Goal: Task Accomplishment & Management: Manage account settings

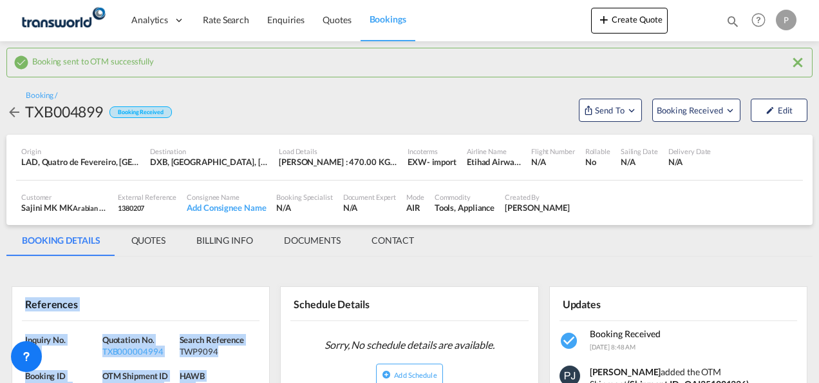
scroll to position [129, 0]
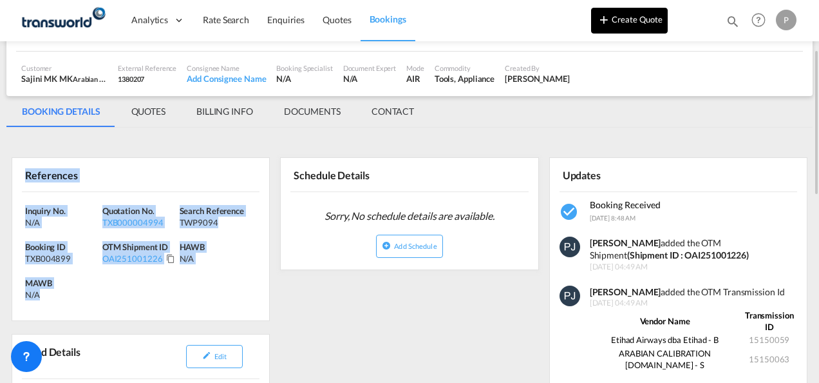
click at [636, 21] on button "Create Quote" at bounding box center [629, 21] width 77 height 26
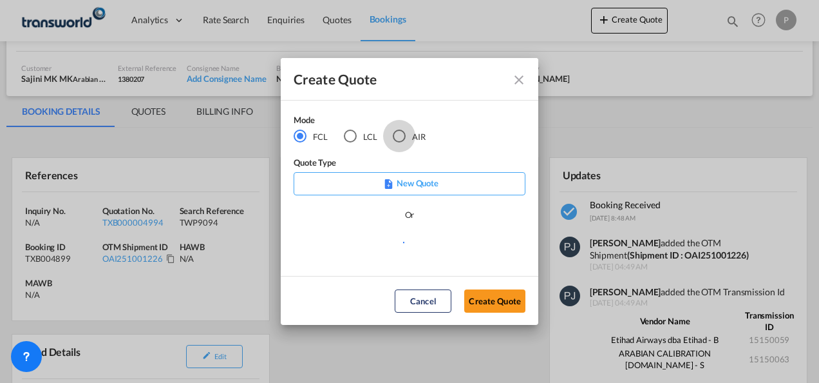
click at [398, 137] on div "AIR" at bounding box center [399, 135] width 13 height 13
click at [485, 296] on button "Create Quote" at bounding box center [494, 300] width 61 height 23
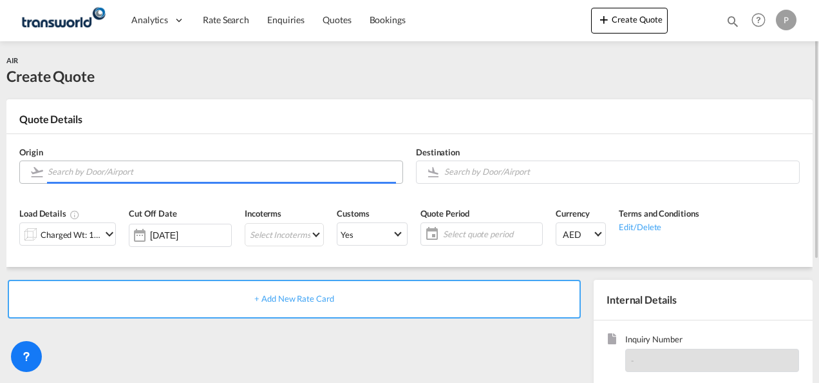
click at [129, 173] on input "Search by Door/Airport" at bounding box center [222, 171] width 348 height 23
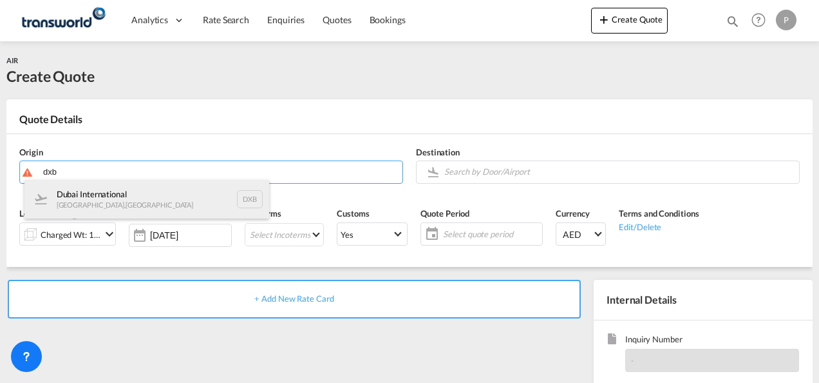
click at [135, 196] on div "Dubai International Dubai , United Arab Emirates DXB" at bounding box center [146, 199] width 245 height 39
type input "Dubai International, [GEOGRAPHIC_DATA], DXB"
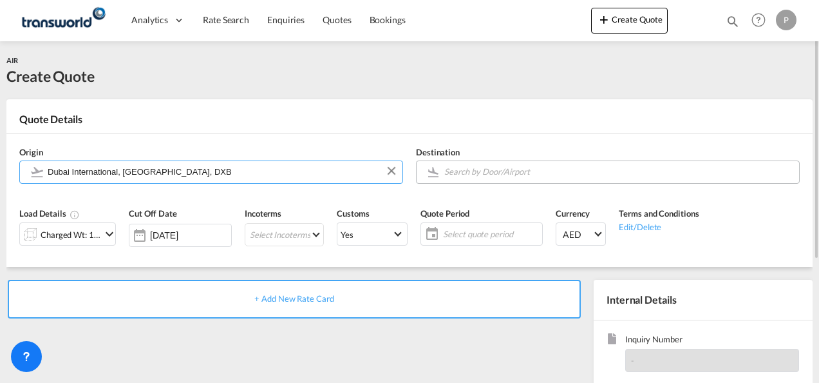
click at [487, 170] on input "Search by Door/Airport" at bounding box center [618, 171] width 348 height 23
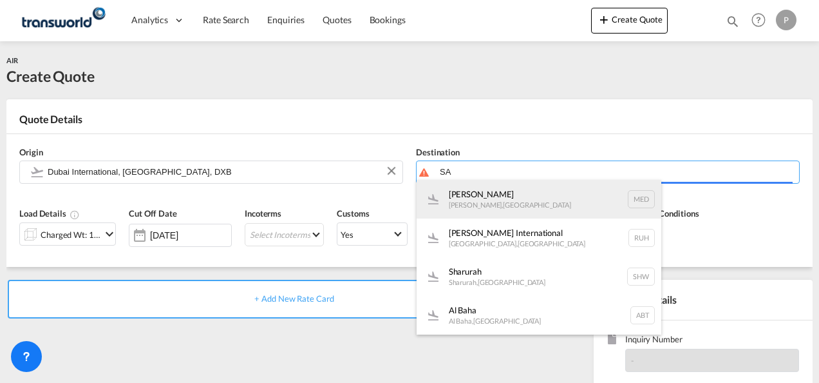
type input "S"
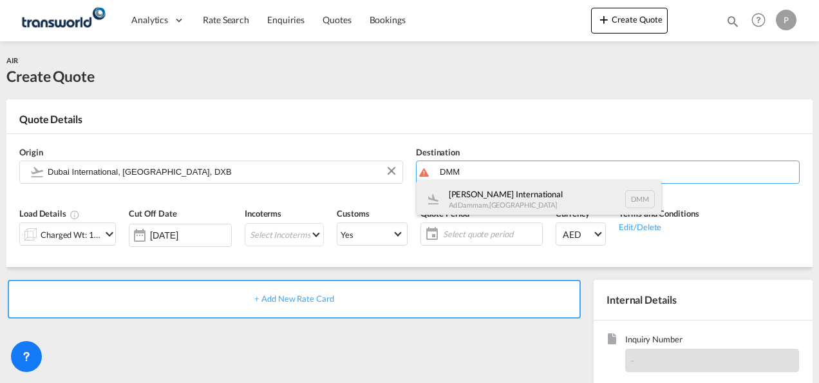
click at [522, 200] on div "King Fahd International Ad Dammam , Saudi Arabia DMM" at bounding box center [539, 199] width 245 height 39
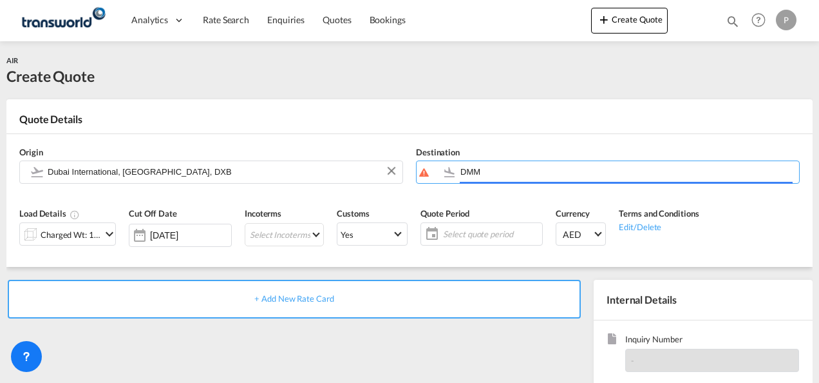
type input "King Fahd International, Ad Dammam, DMM"
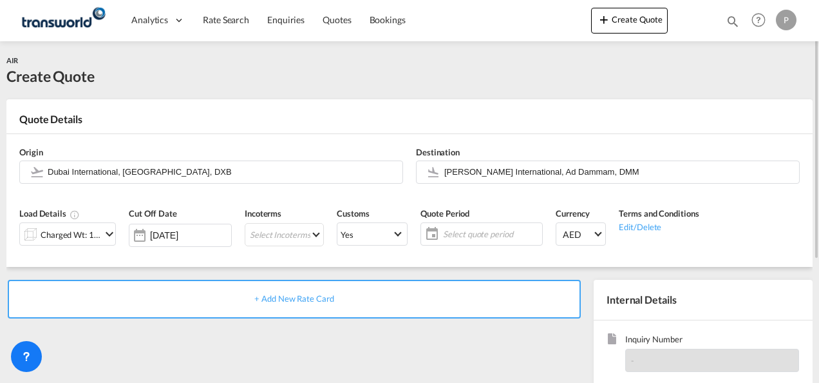
click at [104, 233] on md-icon "icon-chevron-down" at bounding box center [109, 233] width 15 height 15
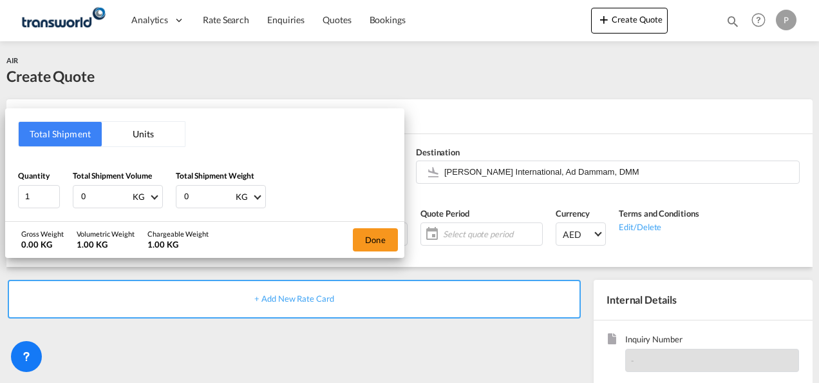
drag, startPoint x: 95, startPoint y: 195, endPoint x: -3, endPoint y: 156, distance: 105.3
click at [0, 156] on html "Analytics Dashboard Rate Search Enquiries Quotes Bookings Analytics" at bounding box center [409, 191] width 819 height 383
type input "899"
click at [376, 240] on button "Done" at bounding box center [375, 239] width 45 height 23
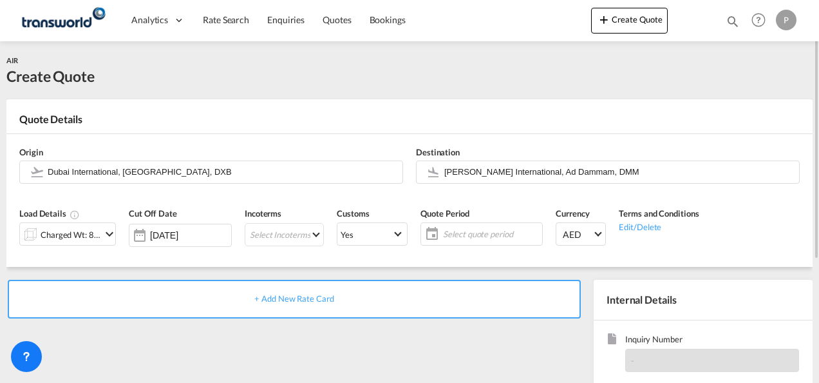
scroll to position [182, 0]
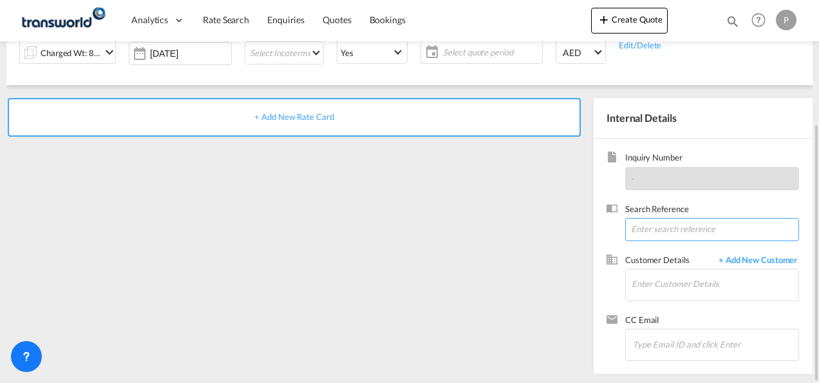
click at [647, 231] on input at bounding box center [712, 229] width 174 height 23
paste input "06549685845"
type input "06549685845"
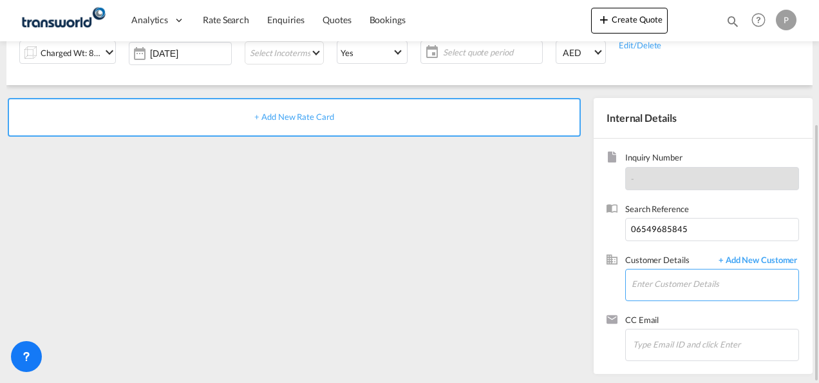
click at [643, 280] on input "Enter Customer Details" at bounding box center [715, 283] width 167 height 29
paste input "Brightway"
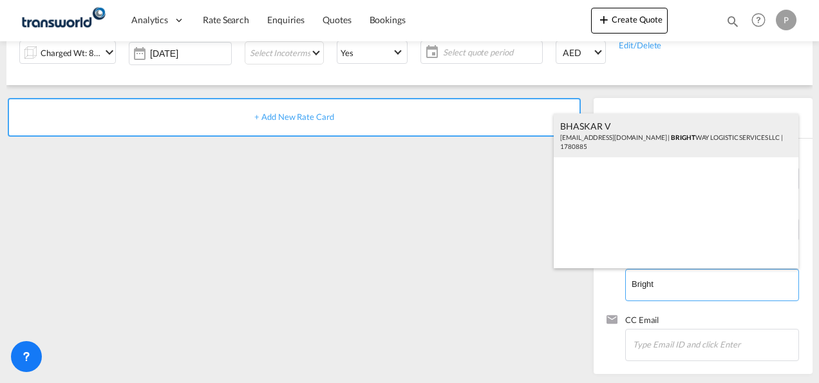
click at [630, 131] on div "BHASKAR V bhaskar224877@gmail.com | BRIGHT WAY LOGISTIC SERVICES LLC | 1780885" at bounding box center [676, 135] width 245 height 44
type input "BRIGHT WAY LOGISTIC SERVICES LLC, BHASKAR V, bhaskar224877@gmail.com"
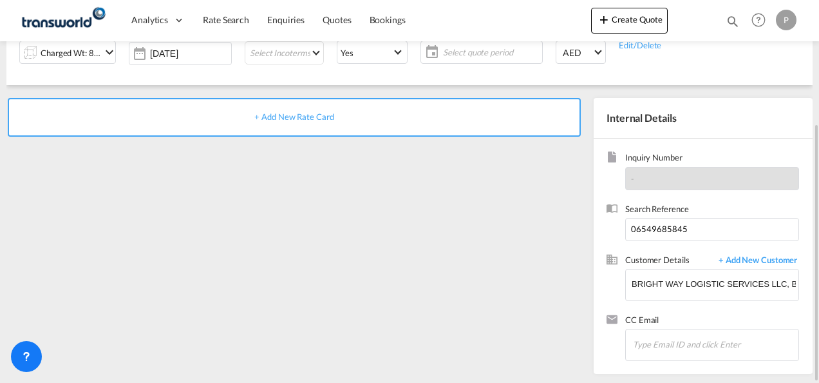
click at [280, 116] on span "+ Add New Rate Card" at bounding box center [293, 116] width 79 height 10
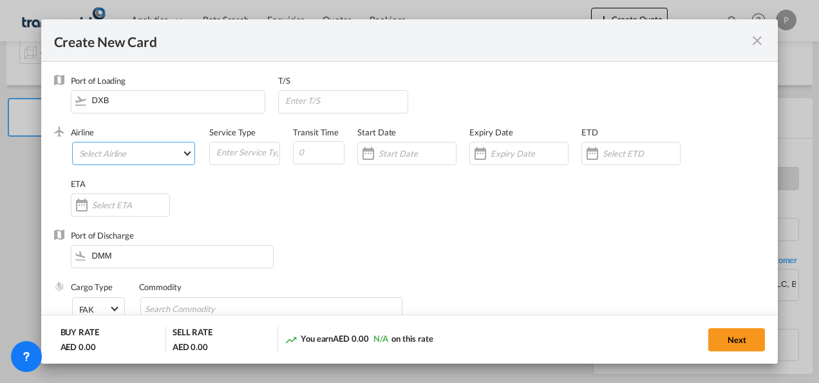
click at [133, 156] on md-select "Select Airline AIR EXPRESS S.A. (1166- / -) CMA CGM Air Cargo (1140-2C / -) DDW…" at bounding box center [134, 153] width 124 height 23
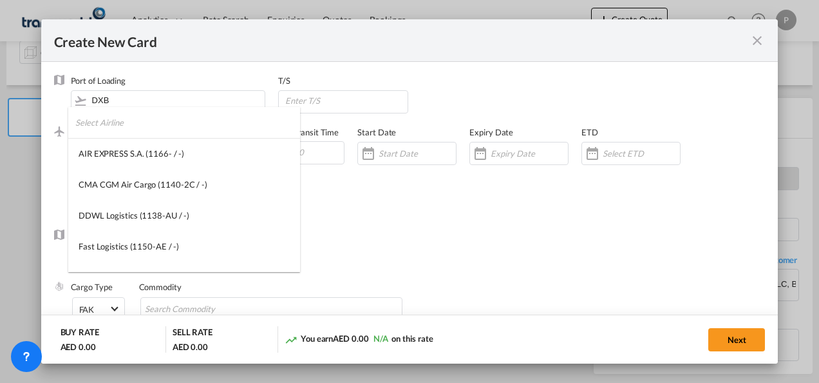
click at [151, 130] on input "search" at bounding box center [187, 122] width 225 height 31
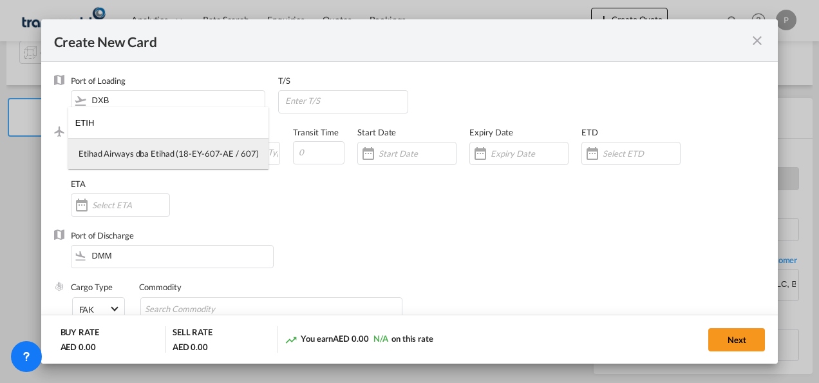
type input "ETIH"
click at [152, 152] on div "Etihad Airways dba Etihad (18-EY-607-AE / 607)" at bounding box center [169, 154] width 180 height 12
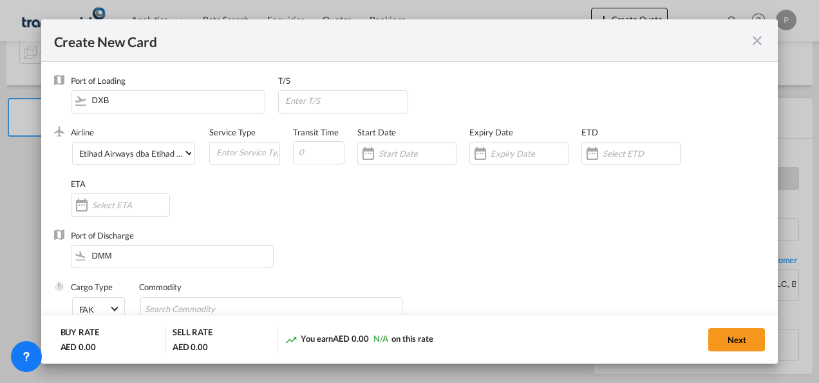
click at [755, 41] on md-icon "icon-close fg-AAA8AD m-0 pointer" at bounding box center [757, 40] width 15 height 15
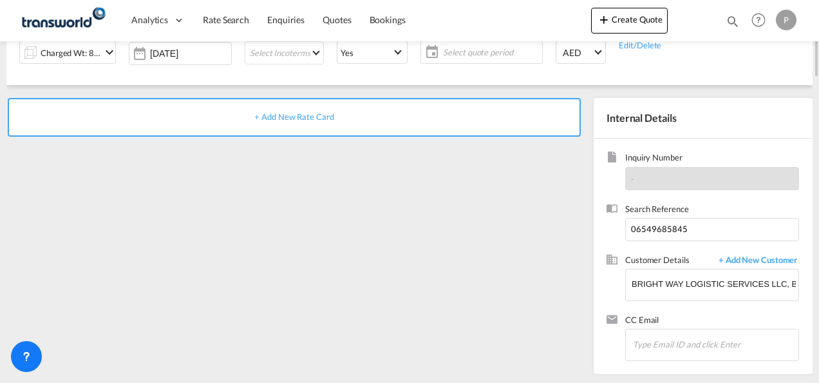
scroll to position [0, 0]
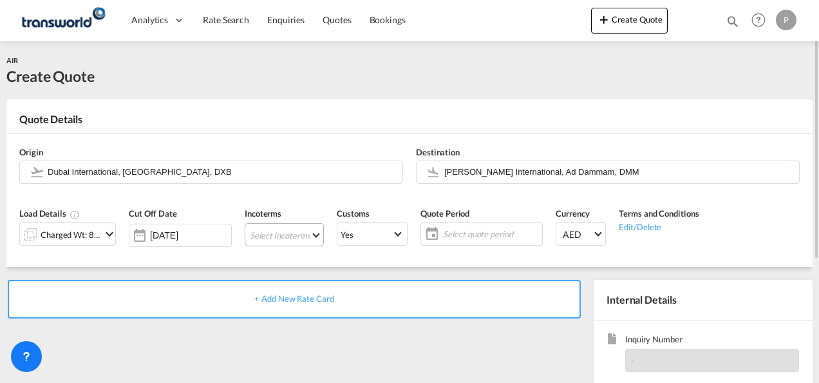
click at [260, 233] on md-select "Select Incoterms CIP - export Carriage and Insurance Paid to DDP - export Deliv…" at bounding box center [284, 234] width 79 height 23
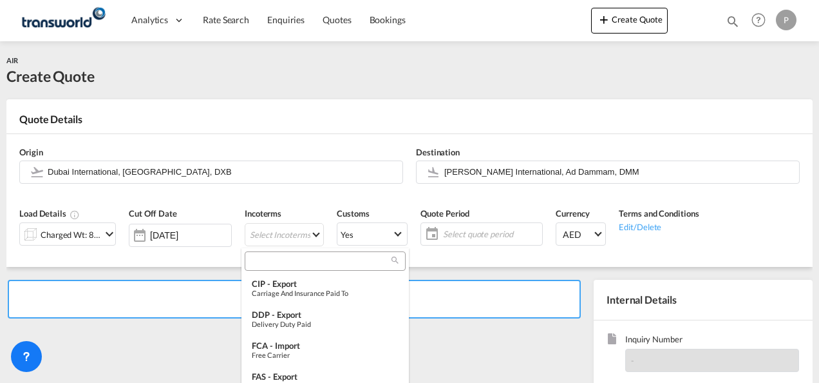
click at [310, 259] on input "search" at bounding box center [320, 261] width 143 height 12
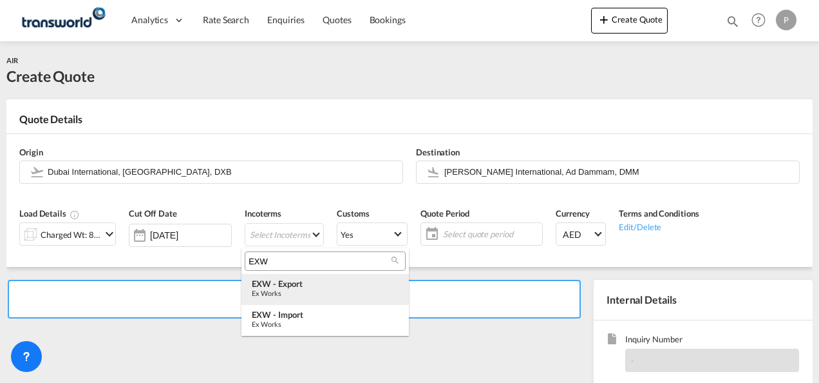
type input "EXW"
click at [308, 285] on div "EXW - export" at bounding box center [325, 283] width 147 height 10
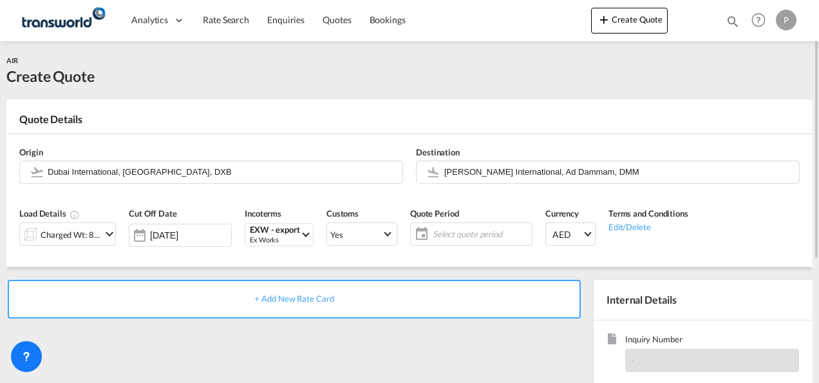
click at [452, 232] on span "Select quote period" at bounding box center [481, 234] width 96 height 12
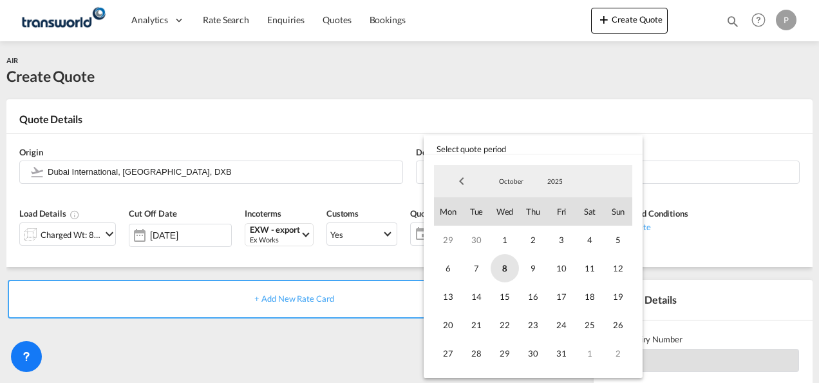
click at [504, 272] on span "8" at bounding box center [505, 268] width 28 height 28
click at [562, 354] on span "31" at bounding box center [562, 353] width 28 height 28
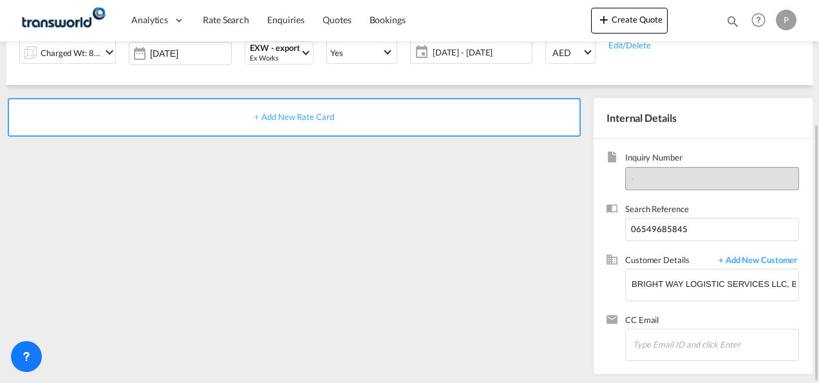
scroll to position [53, 0]
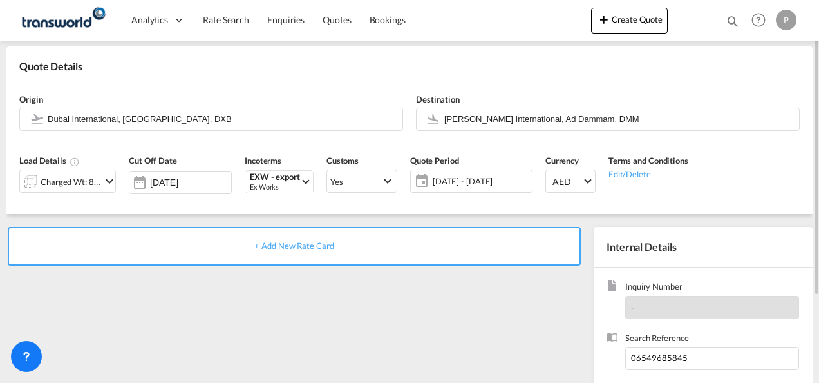
click at [296, 243] on span "+ Add New Rate Card" at bounding box center [293, 245] width 79 height 10
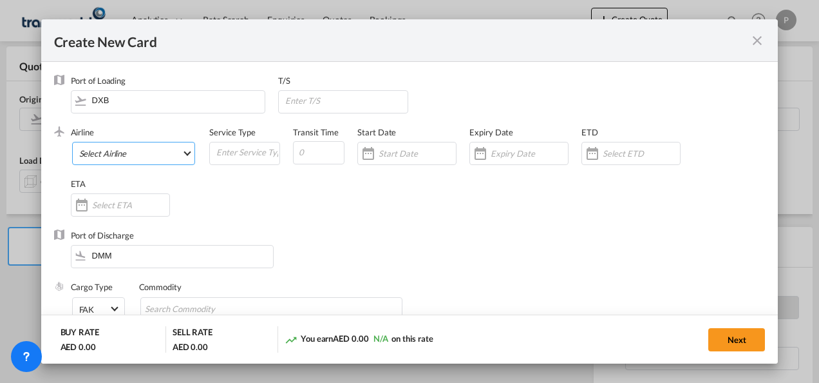
click at [132, 151] on md-select "Select Airline AIR EXPRESS S.A. (1166- / -) CMA CGM Air Cargo (1140-2C / -) DDW…" at bounding box center [134, 153] width 124 height 23
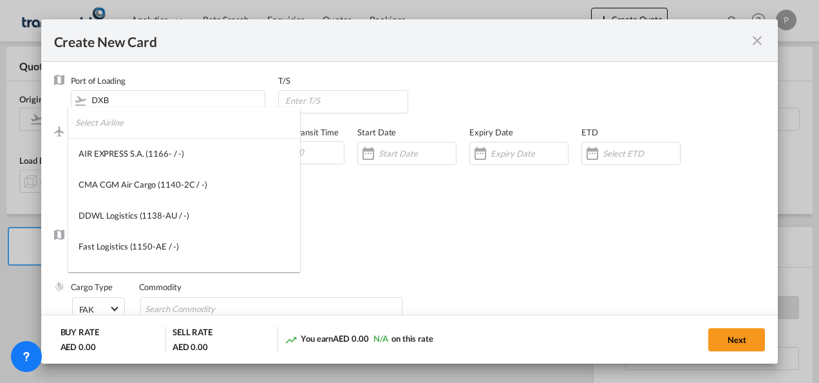
click at [139, 128] on input "search" at bounding box center [187, 122] width 225 height 31
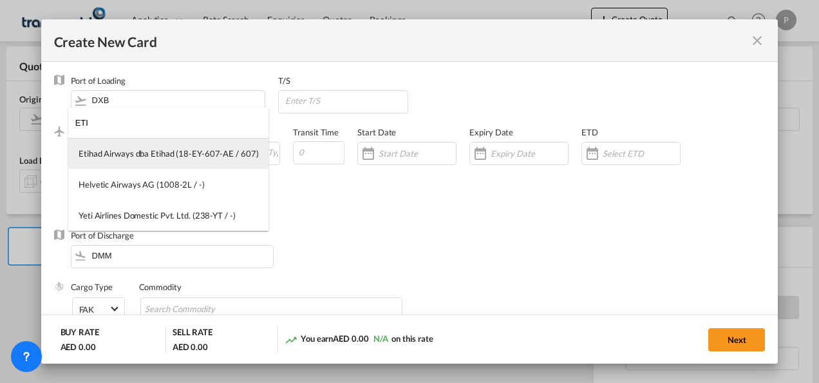
type input "ETI"
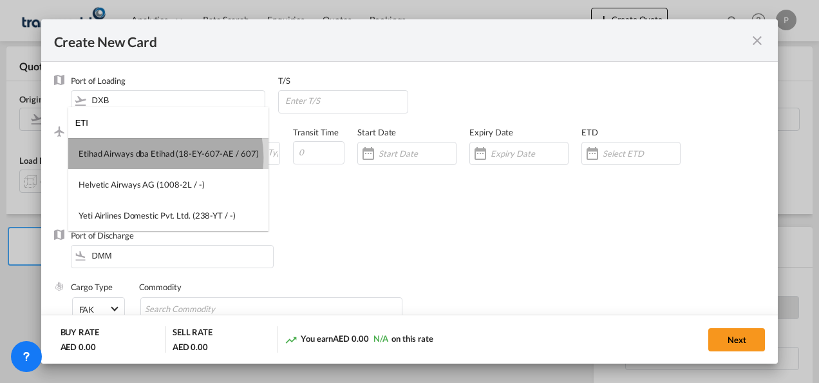
click at [152, 157] on div "Etihad Airways dba Etihad (18-EY-607-AE / 607)" at bounding box center [169, 154] width 180 height 12
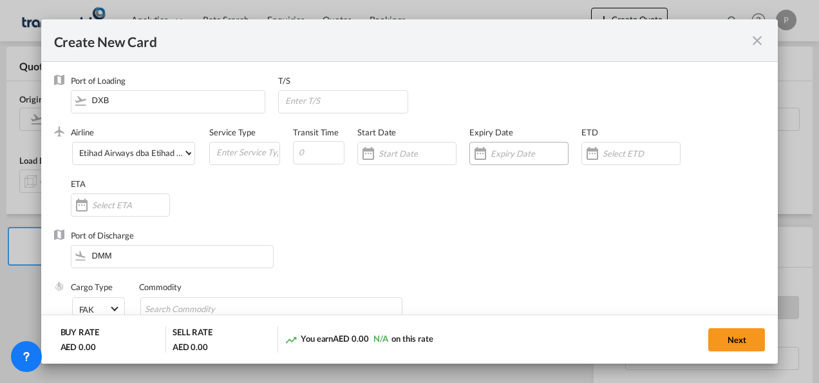
click at [518, 151] on input "Create New Card ..." at bounding box center [529, 153] width 77 height 10
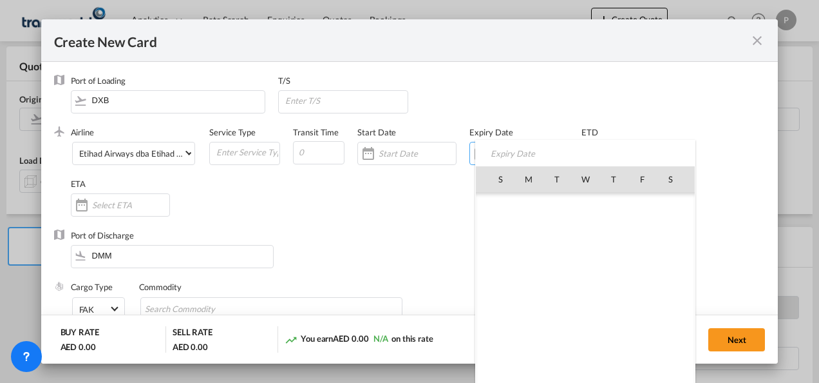
scroll to position [298549, 0]
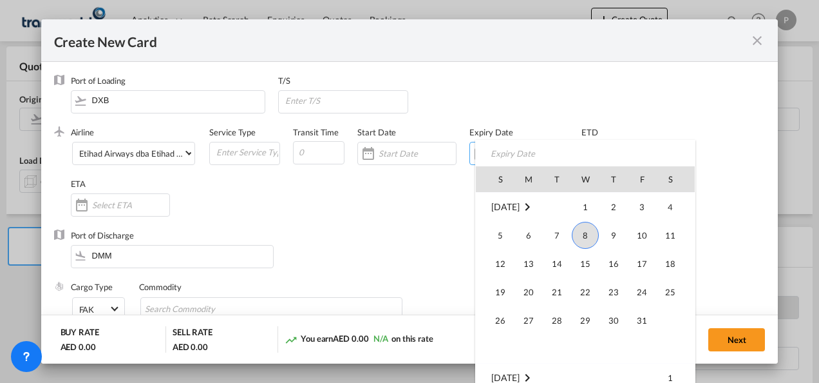
click at [585, 231] on span "8" at bounding box center [585, 235] width 27 height 27
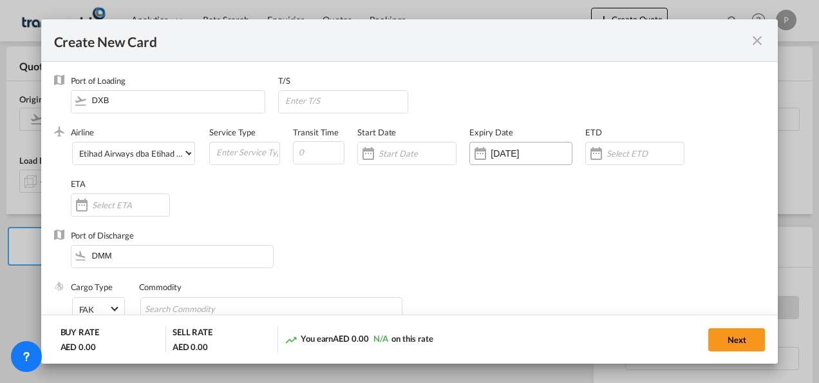
click at [504, 155] on input "[DATE]" at bounding box center [531, 153] width 81 height 10
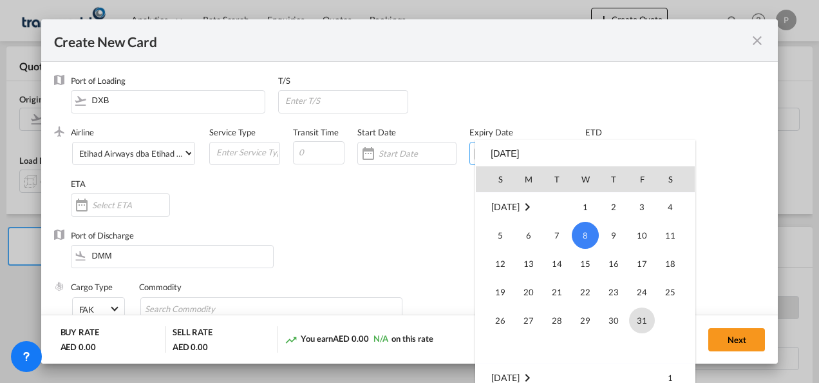
click at [636, 321] on span "31" at bounding box center [642, 320] width 26 height 26
type input "[DATE]"
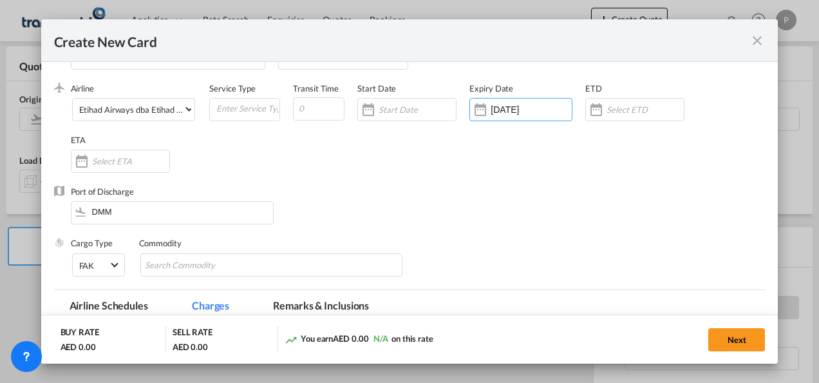
scroll to position [64, 0]
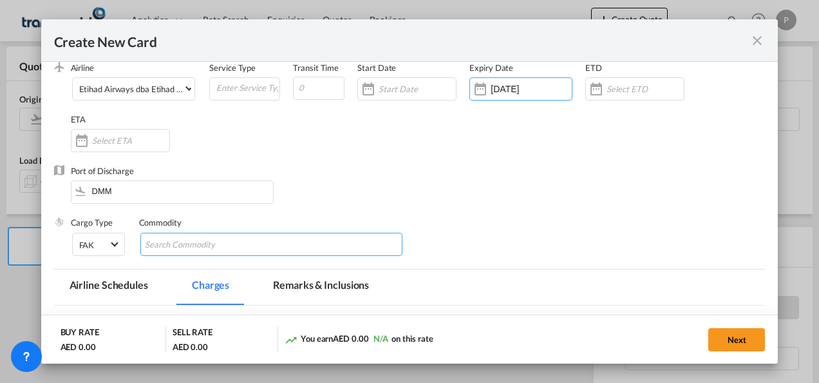
click at [191, 238] on input "Search Commodity" at bounding box center [204, 244] width 118 height 21
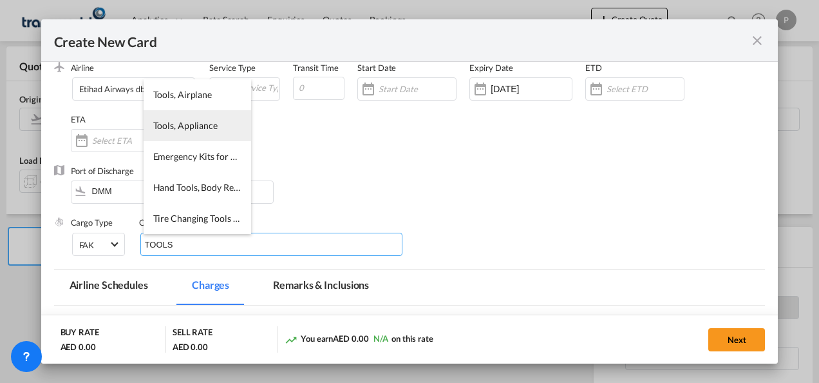
type input "TOOLS"
click at [202, 127] on span "Tools, Appliance" at bounding box center [185, 125] width 64 height 11
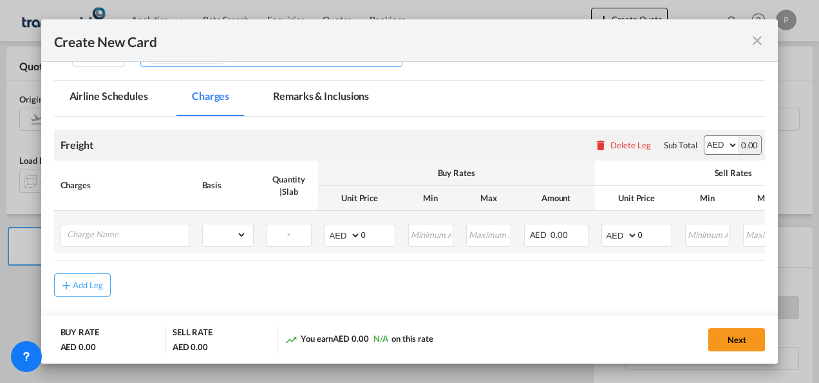
scroll to position [258, 0]
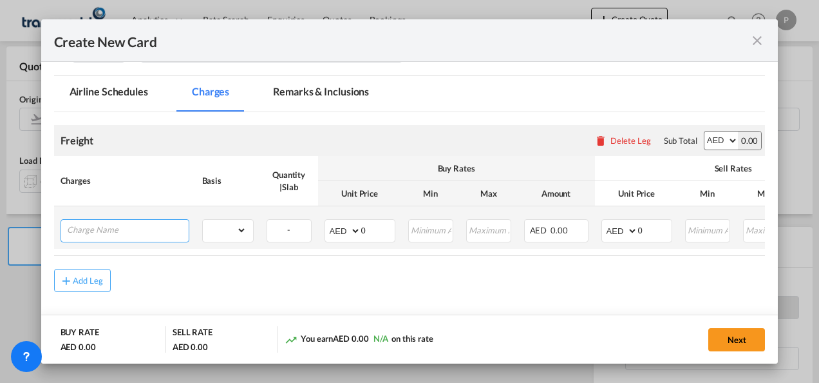
click at [133, 230] on input "Charge Name" at bounding box center [128, 229] width 122 height 19
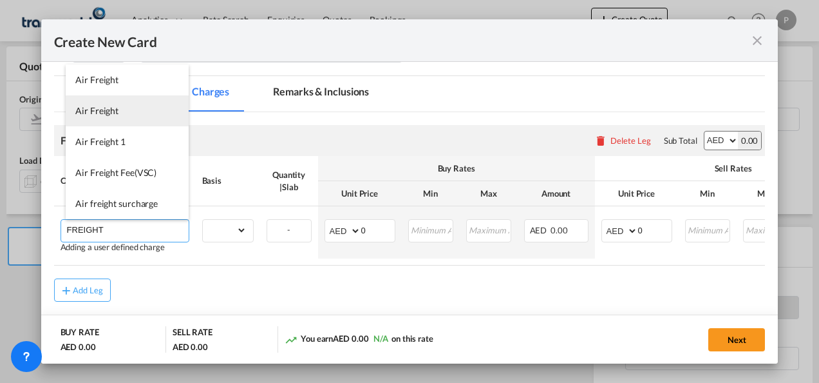
click at [119, 106] on li "Air Freight" at bounding box center [127, 110] width 123 height 31
type input "Air Freight"
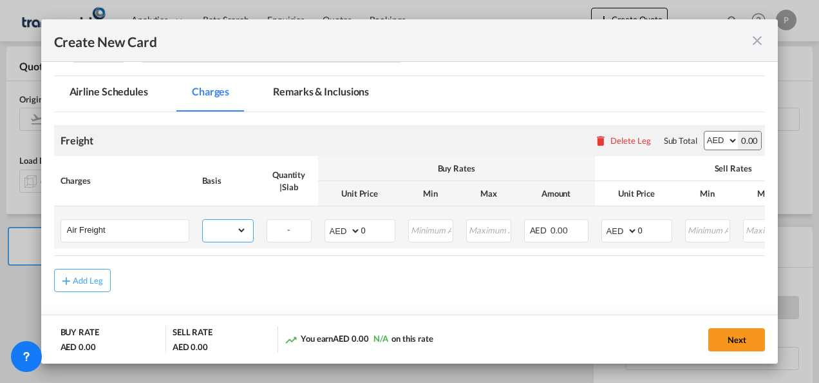
click at [238, 228] on select "gross_weight volumetric_weight per_shipment per_bl per_km % on air freight per_…" at bounding box center [225, 230] width 44 height 21
select select "per_shipment"
click at [203, 220] on select "gross_weight volumetric_weight per_shipment per_bl per_km % on air freight per_…" at bounding box center [225, 230] width 44 height 21
click at [377, 227] on input "0" at bounding box center [377, 229] width 33 height 19
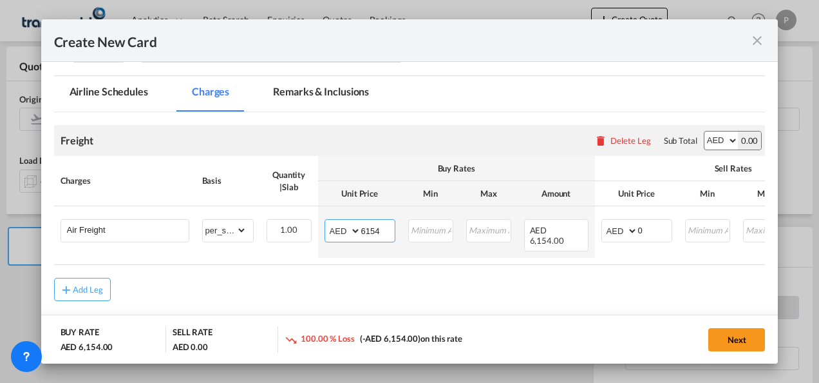
type input "6154"
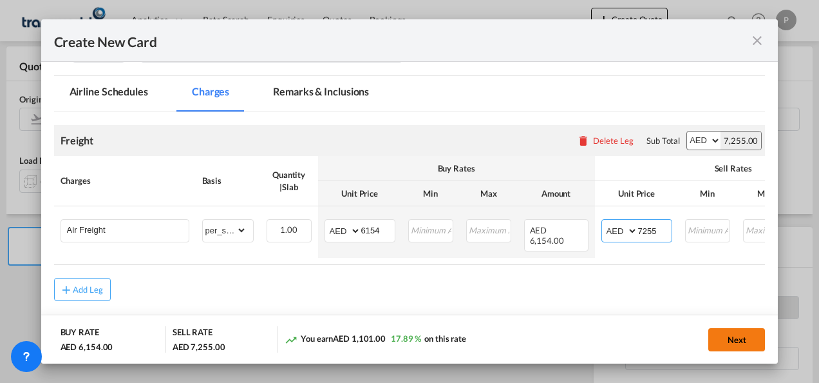
type input "7255"
click at [731, 339] on button "Next" at bounding box center [737, 339] width 57 height 23
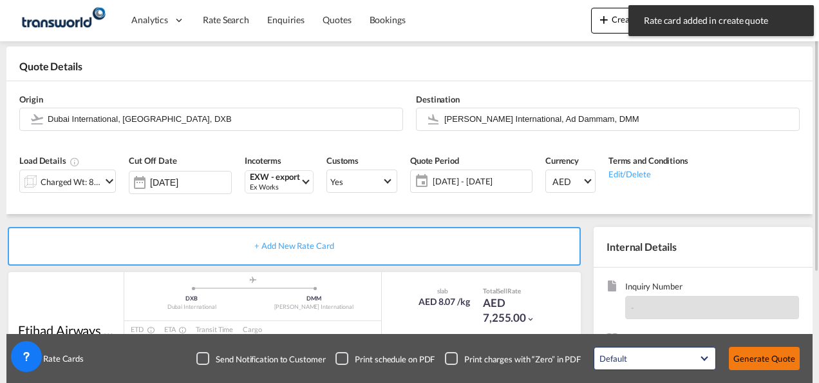
click at [780, 358] on button "Generate Quote" at bounding box center [764, 358] width 71 height 23
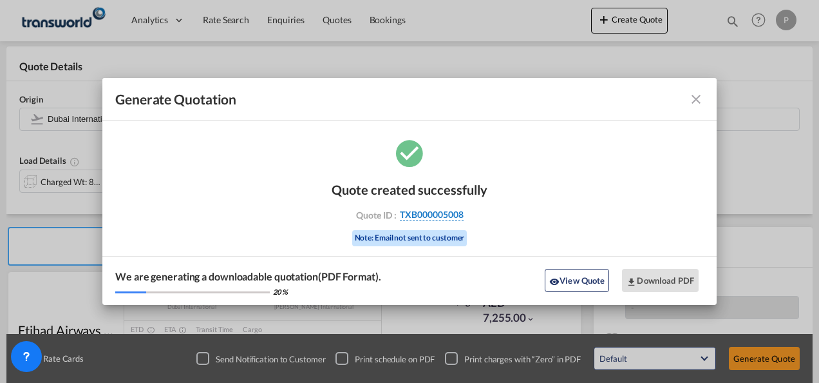
click at [426, 218] on span "TXB000005008" at bounding box center [432, 215] width 64 height 12
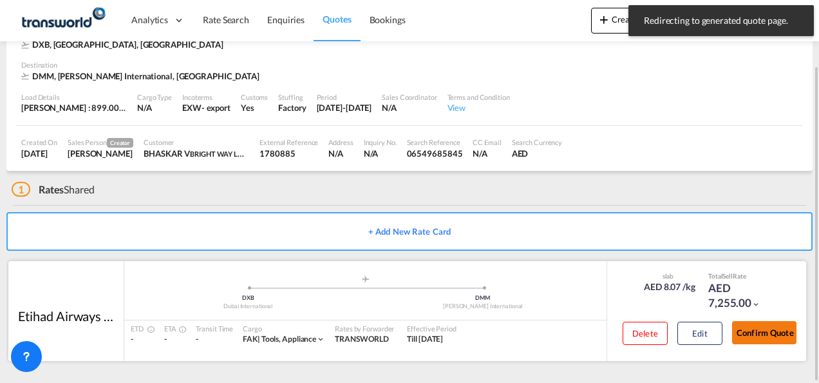
click at [776, 327] on button "Confirm Quote" at bounding box center [764, 332] width 64 height 23
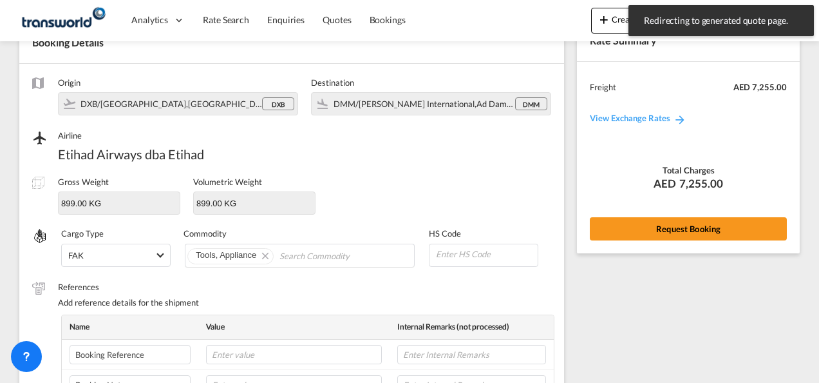
scroll to position [478, 0]
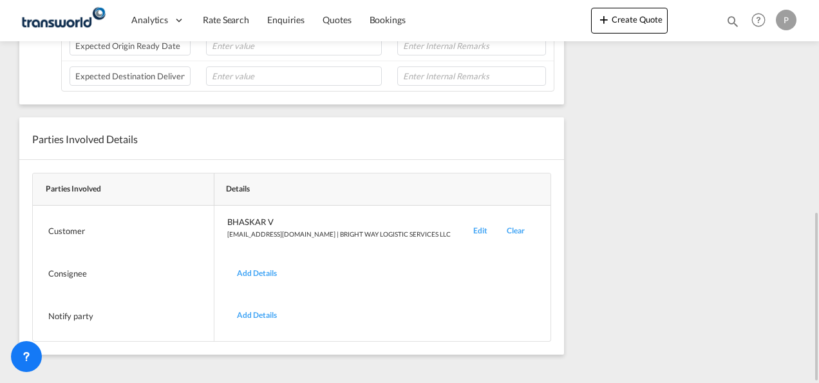
click at [464, 223] on div "Edit" at bounding box center [480, 231] width 33 height 30
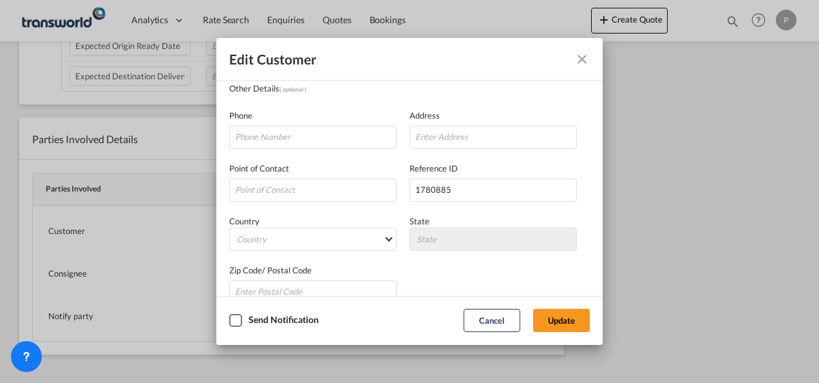
scroll to position [152, 0]
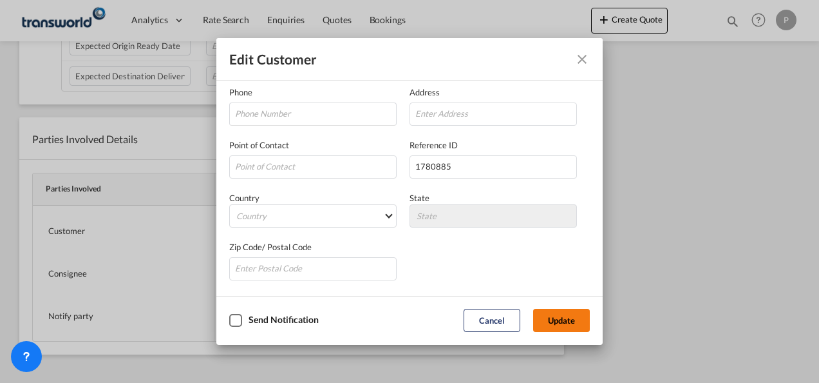
click at [573, 314] on button "Update" at bounding box center [561, 320] width 57 height 23
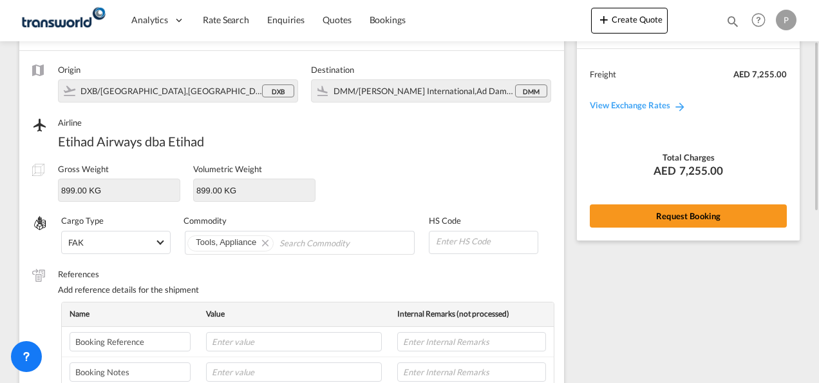
scroll to position [0, 0]
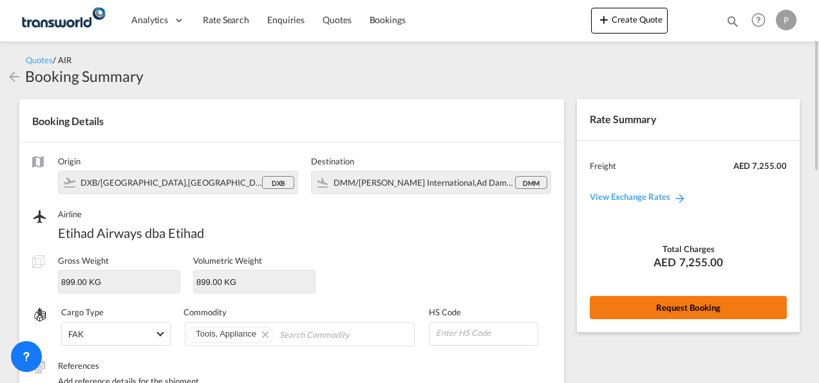
click at [680, 302] on button "Request Booking" at bounding box center [688, 307] width 197 height 23
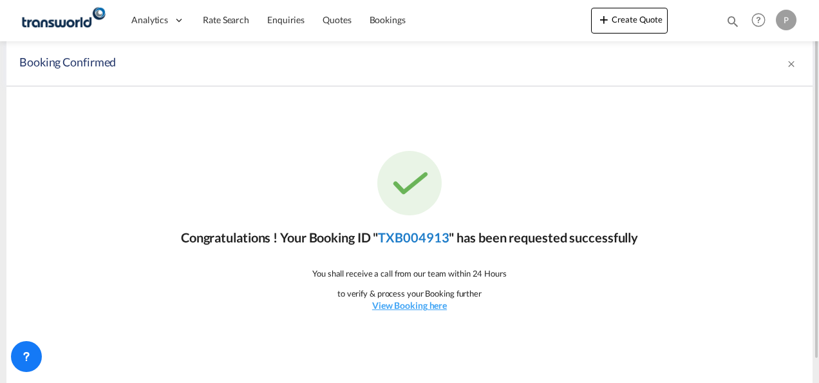
click at [426, 233] on link "TXB004913" at bounding box center [413, 236] width 71 height 15
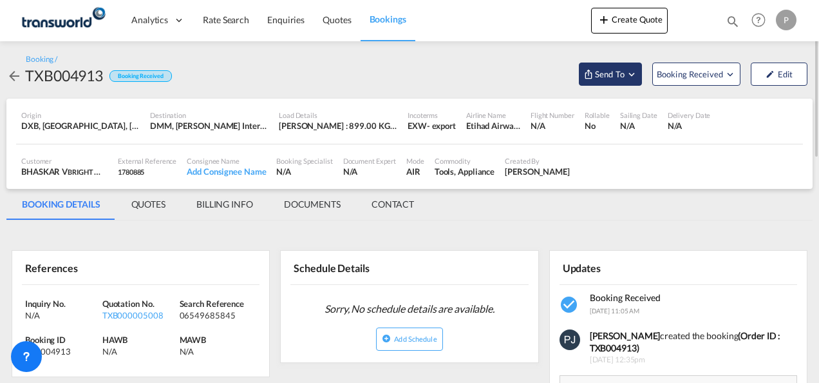
click at [633, 73] on md-icon "Open demo menu" at bounding box center [632, 74] width 12 height 12
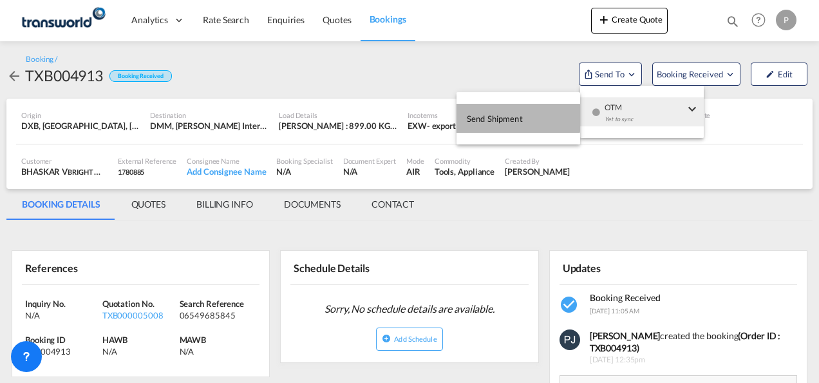
click at [505, 118] on span "Send Shipment" at bounding box center [495, 118] width 56 height 21
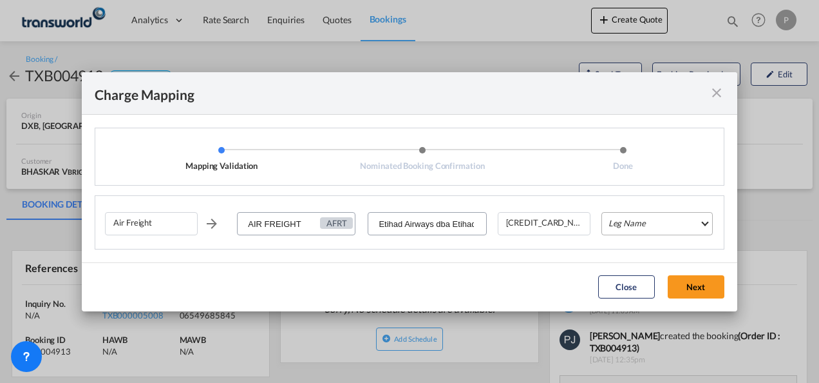
click at [651, 225] on md-select "Leg Name HANDLING ORIGIN HANDLING DESTINATION OTHERS TL PICK UP CUSTOMS ORIGIN …" at bounding box center [657, 223] width 111 height 23
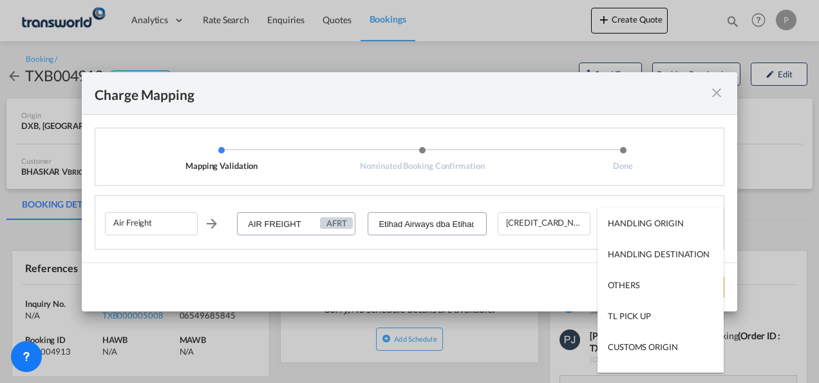
type md-option "HANDLING ORIGIN"
type md-option "AIR"
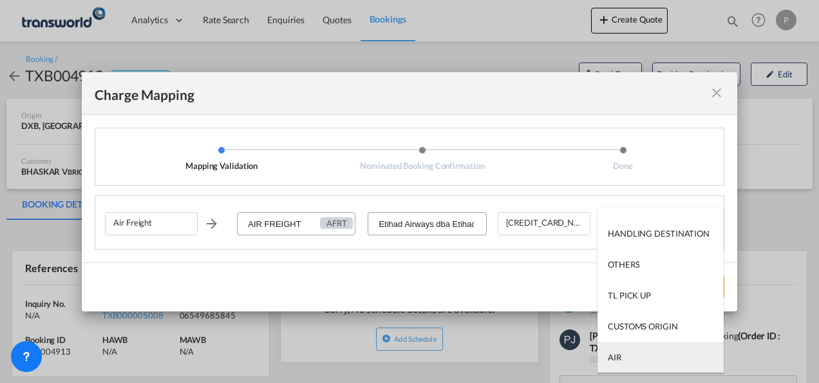
click at [645, 359] on md-option "AIR" at bounding box center [661, 356] width 126 height 31
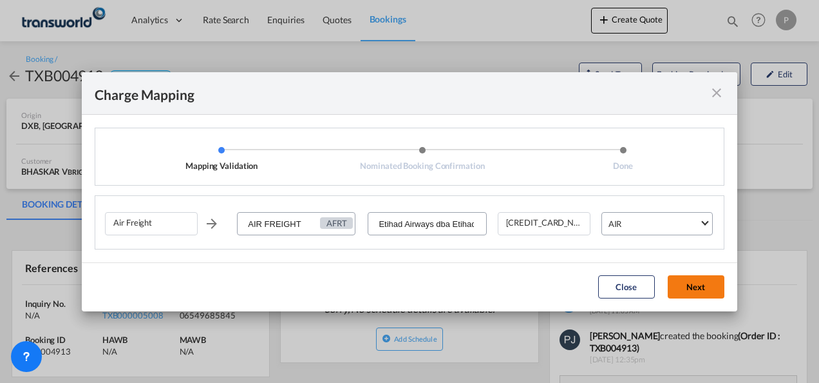
click at [693, 283] on button "Next" at bounding box center [696, 286] width 57 height 23
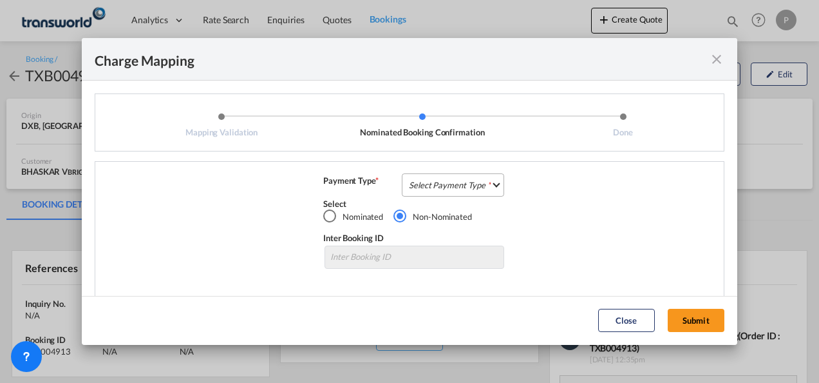
click at [444, 182] on md-select "Select Payment Type COLLECT PREPAID" at bounding box center [453, 184] width 102 height 23
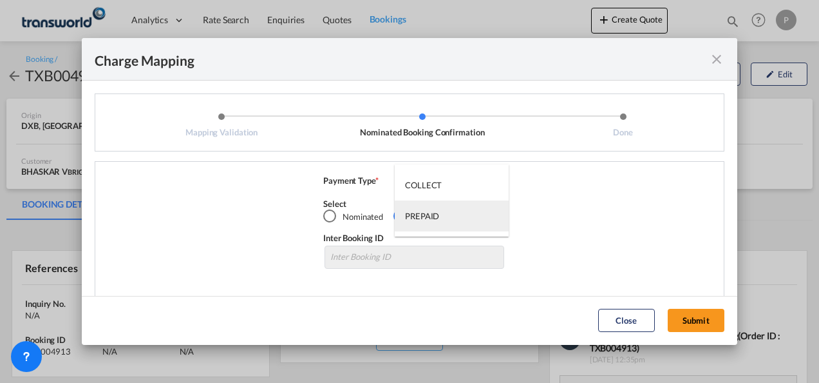
click at [441, 212] on md-option "PREPAID" at bounding box center [452, 215] width 114 height 31
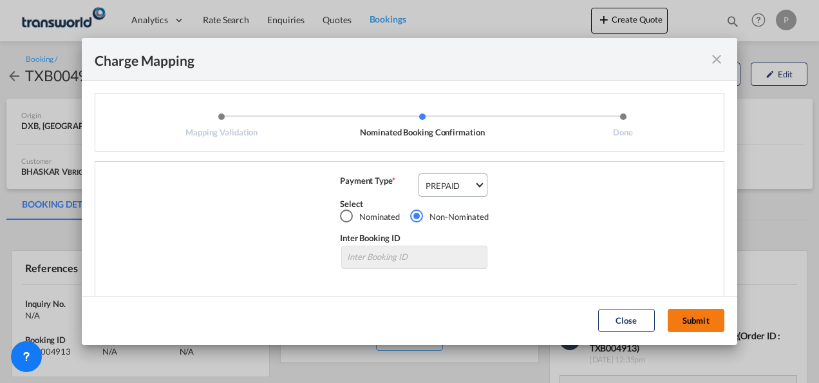
click at [692, 319] on button "Submit" at bounding box center [696, 320] width 57 height 23
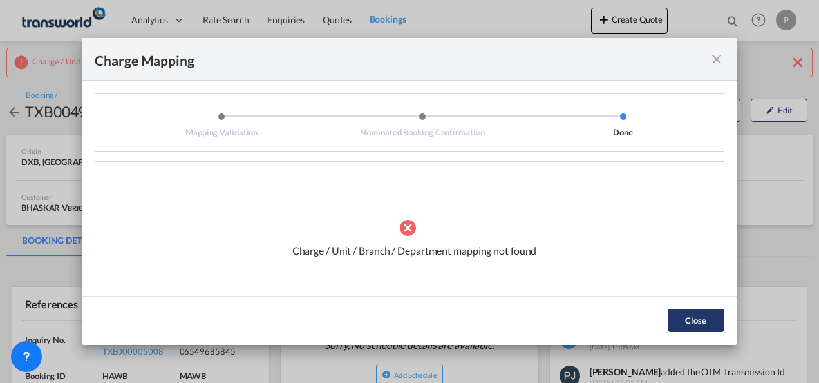
click at [698, 318] on button "Close" at bounding box center [696, 320] width 57 height 23
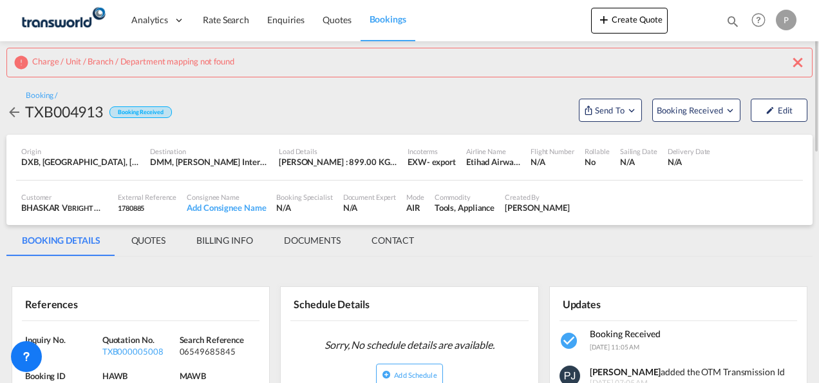
click at [799, 61] on md-icon "icon-close" at bounding box center [797, 62] width 15 height 15
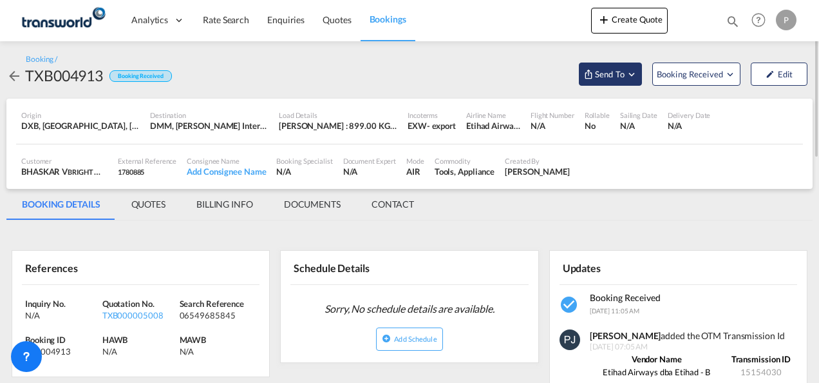
click at [632, 81] on button "Send To" at bounding box center [610, 73] width 63 height 23
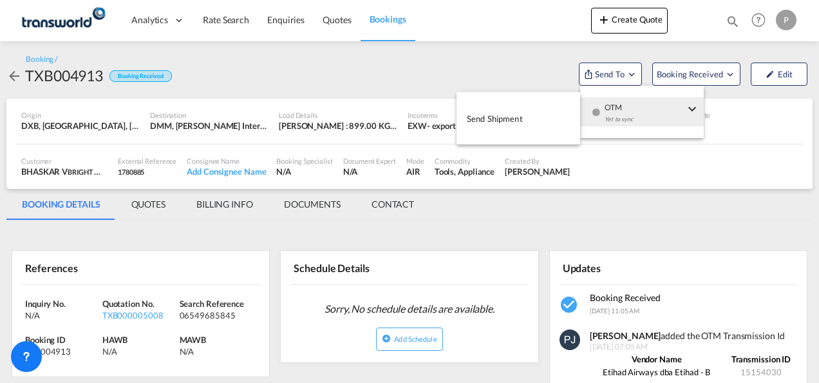
click at [757, 134] on md-backdrop at bounding box center [409, 191] width 819 height 383
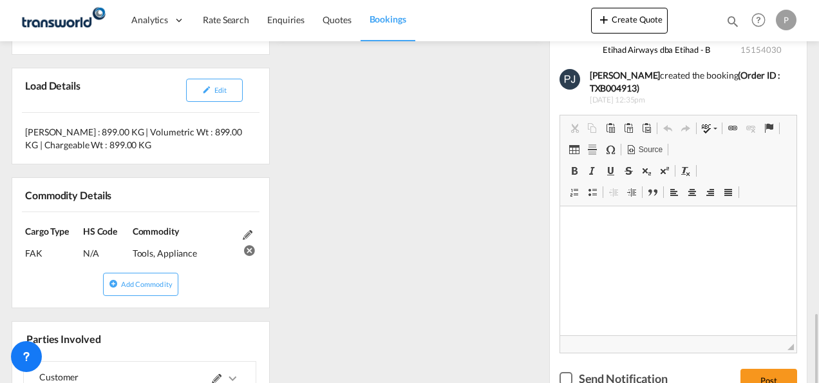
scroll to position [451, 0]
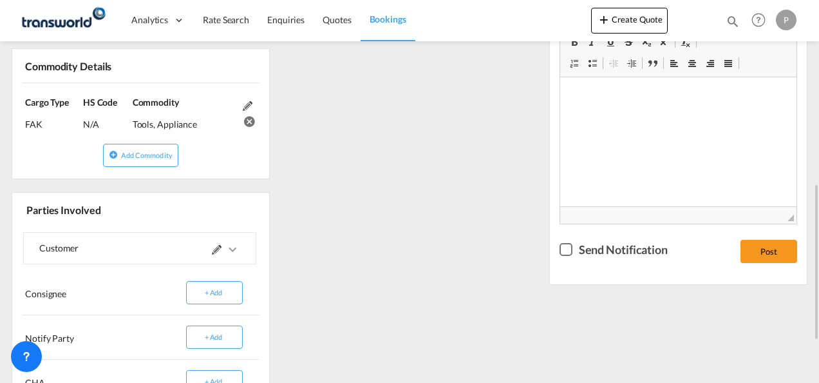
click at [213, 251] on md-icon at bounding box center [217, 250] width 10 height 10
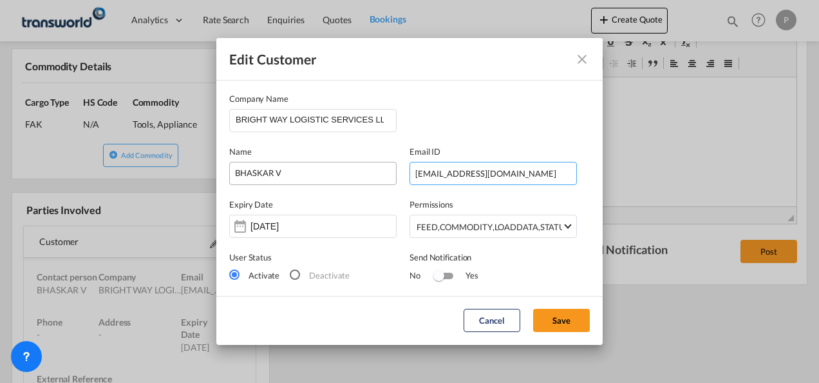
drag, startPoint x: 524, startPoint y: 175, endPoint x: 278, endPoint y: 162, distance: 246.4
click at [278, 162] on div "Name BHASKAR V Email ID bhaskar224877@gmail.com" at bounding box center [409, 158] width 361 height 53
click at [303, 121] on input "BRIGHT WAY LOGISTIC SERVICES LLC" at bounding box center [316, 119] width 160 height 19
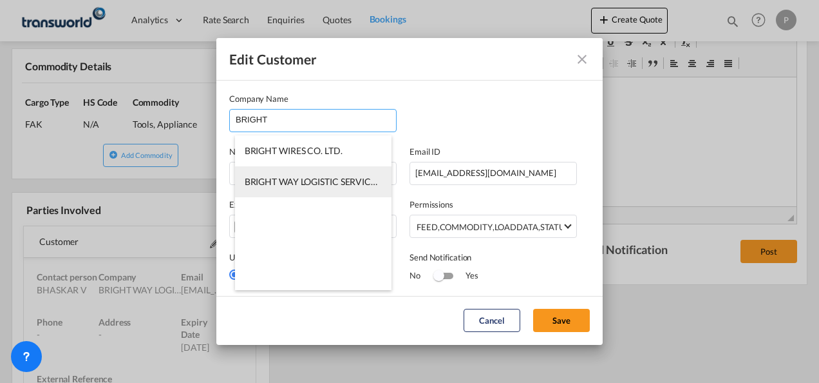
click at [309, 176] on span "BRIGHT WAY LOGISTIC SERVICES LLC" at bounding box center [321, 181] width 153 height 11
type input "BRIGHT WAY LOGISTIC SERVICES LLC"
type input "[EMAIL_ADDRESS][DOMAIN_NAME]"
type input "507158385"
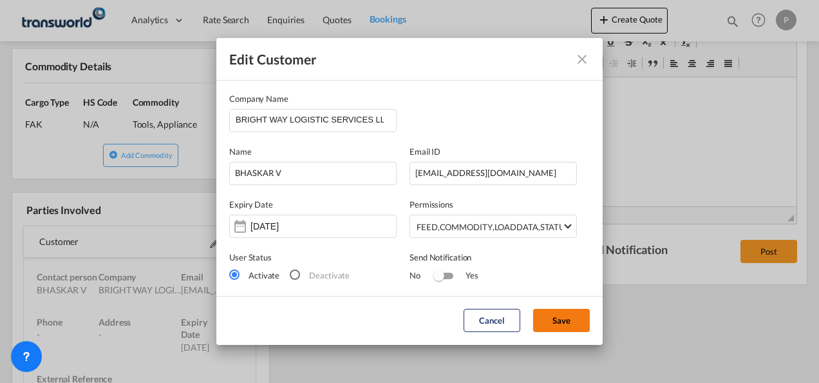
click at [562, 317] on button "Save" at bounding box center [561, 320] width 57 height 23
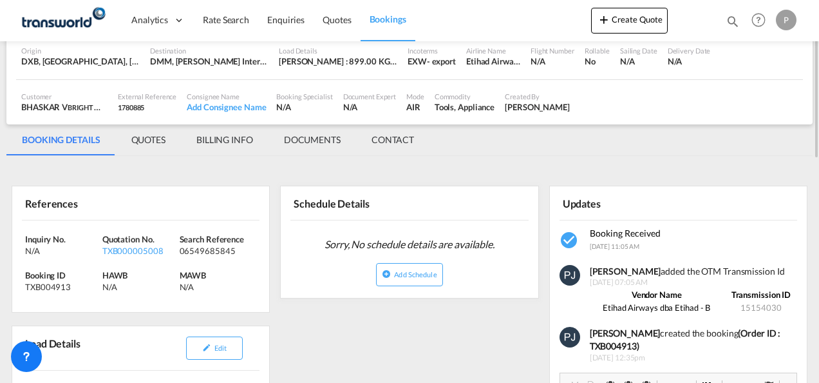
scroll to position [0, 0]
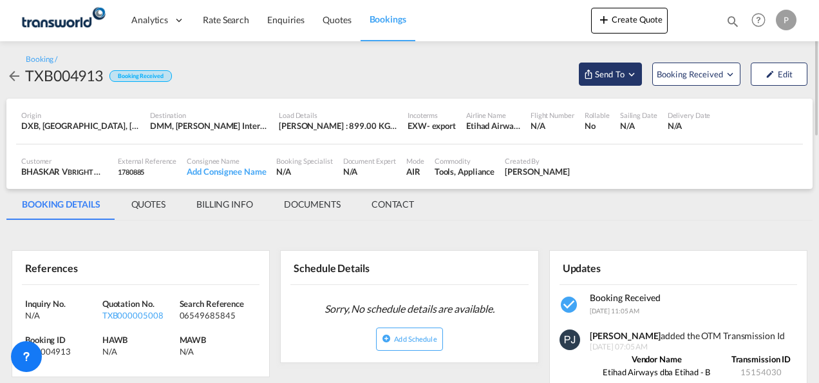
click at [633, 76] on md-icon "Open demo menu" at bounding box center [632, 74] width 12 height 12
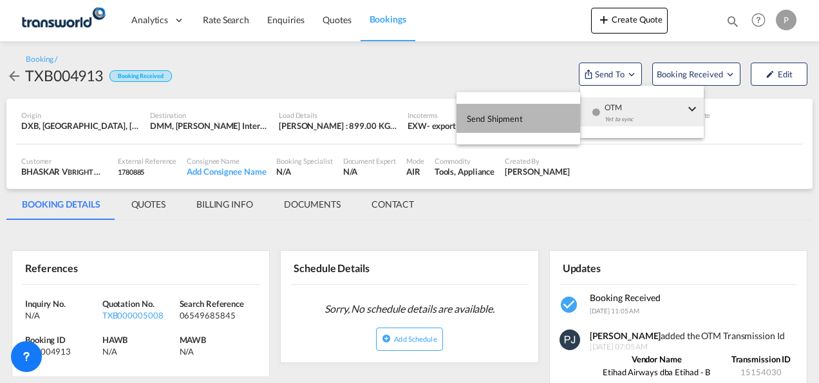
click at [504, 117] on span "Send Shipment" at bounding box center [495, 118] width 56 height 21
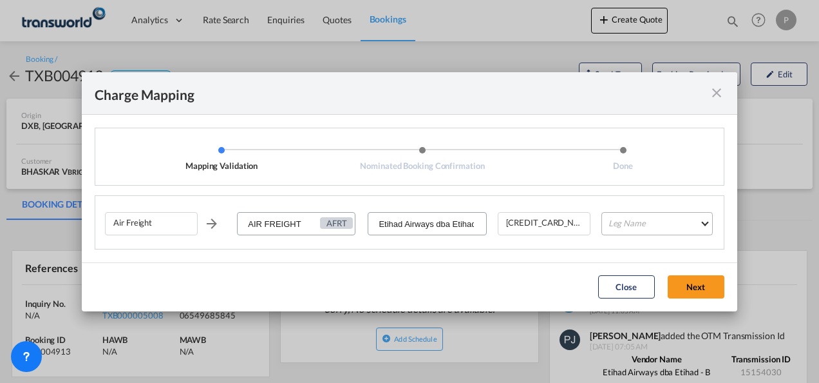
click at [651, 217] on md-select "Leg Name HANDLING ORIGIN HANDLING DESTINATION OTHERS TL PICK UP CUSTOMS ORIGIN …" at bounding box center [657, 223] width 111 height 23
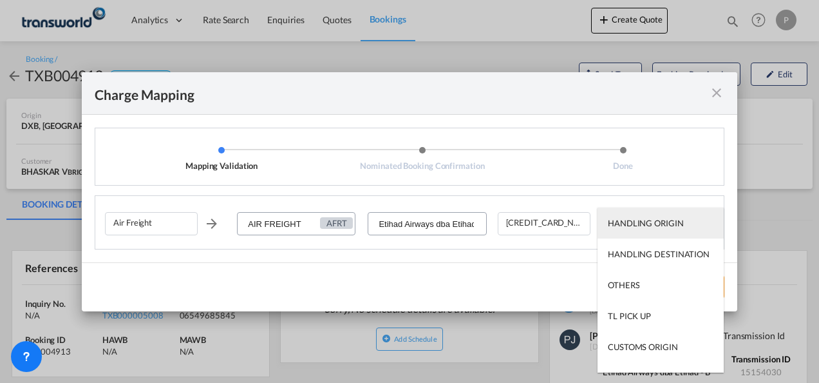
type md-option "HANDLING ORIGIN"
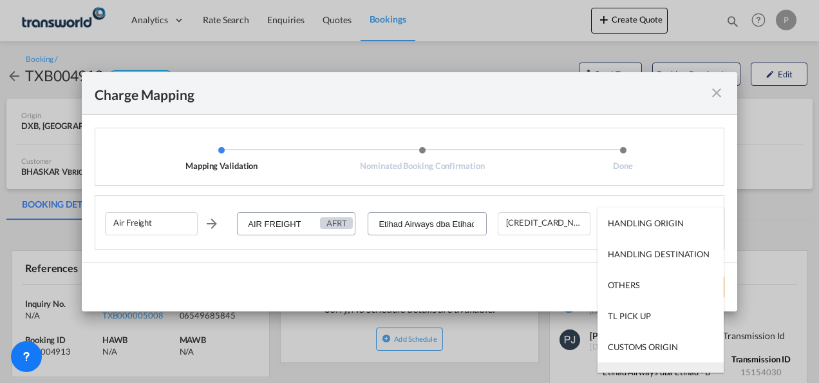
scroll to position [21, 0]
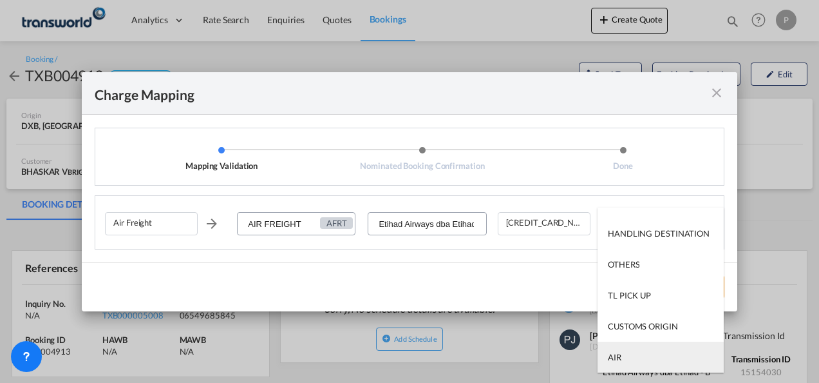
type md-option "AIR"
click at [665, 358] on md-option "AIR" at bounding box center [661, 356] width 126 height 31
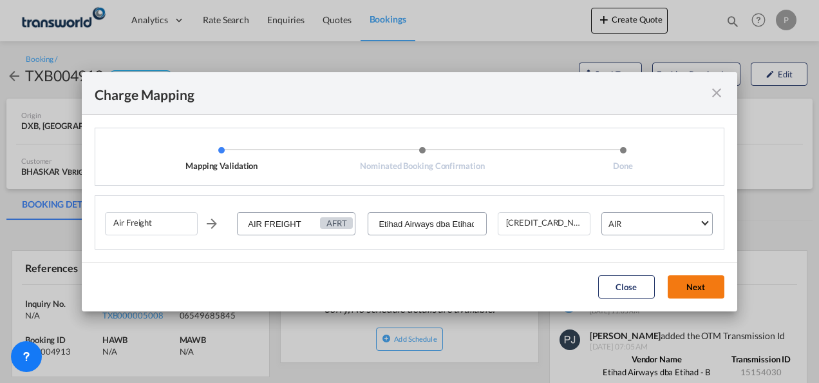
click at [697, 285] on button "Next" at bounding box center [696, 286] width 57 height 23
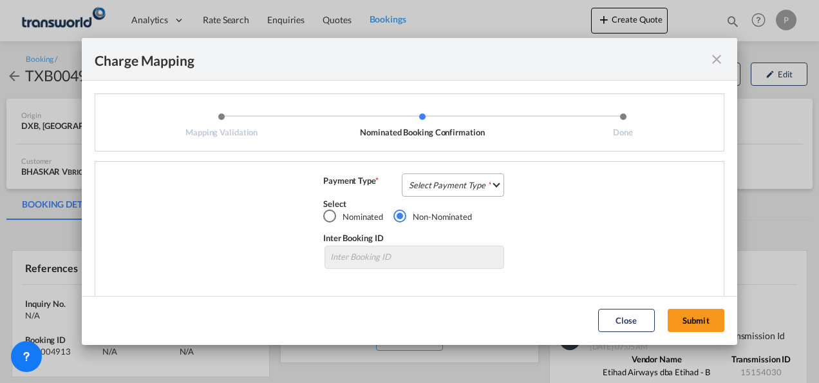
click at [439, 174] on md-select "Select Payment Type COLLECT PREPAID" at bounding box center [453, 184] width 102 height 23
click at [437, 180] on div "COLLECT" at bounding box center [423, 185] width 37 height 12
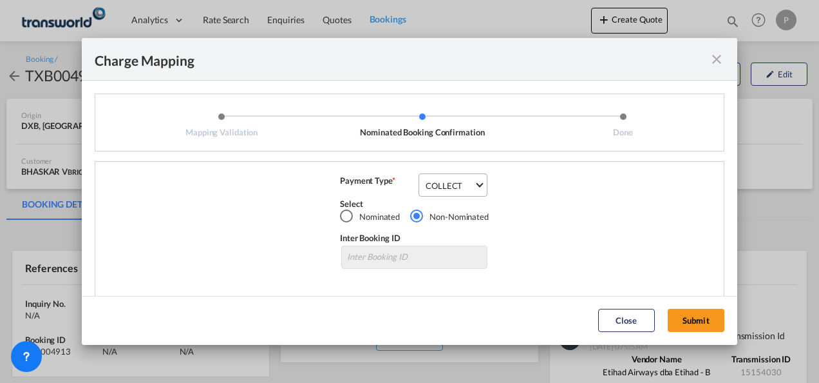
click at [441, 184] on div "COLLECT" at bounding box center [444, 185] width 37 height 10
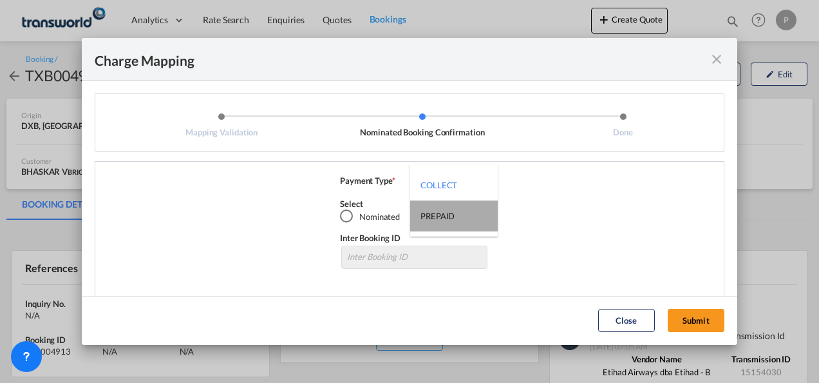
click at [442, 211] on div "PREPAID" at bounding box center [438, 216] width 34 height 12
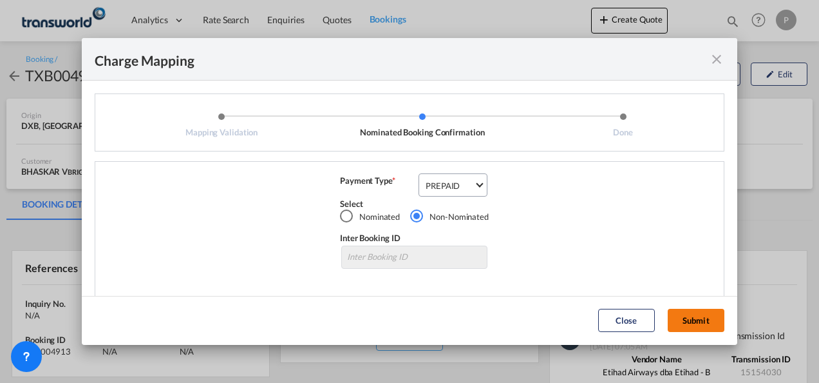
click at [701, 316] on button "Submit" at bounding box center [696, 320] width 57 height 23
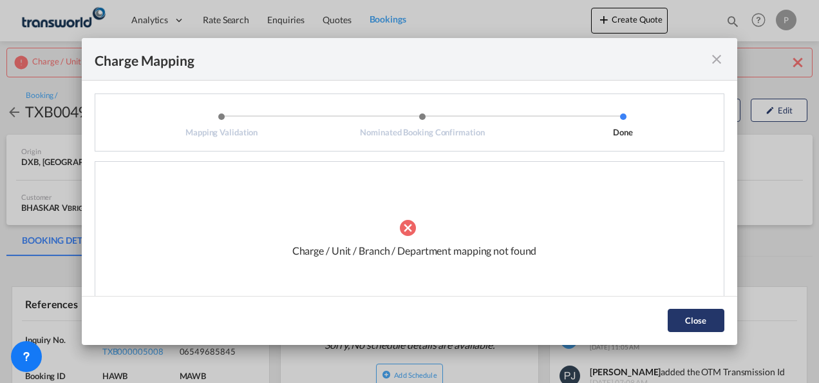
click at [693, 319] on button "Close" at bounding box center [696, 320] width 57 height 23
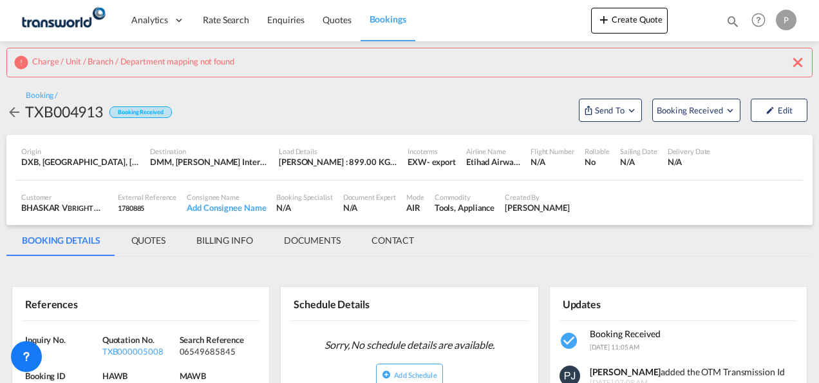
click at [801, 61] on md-icon "icon-close" at bounding box center [797, 62] width 15 height 15
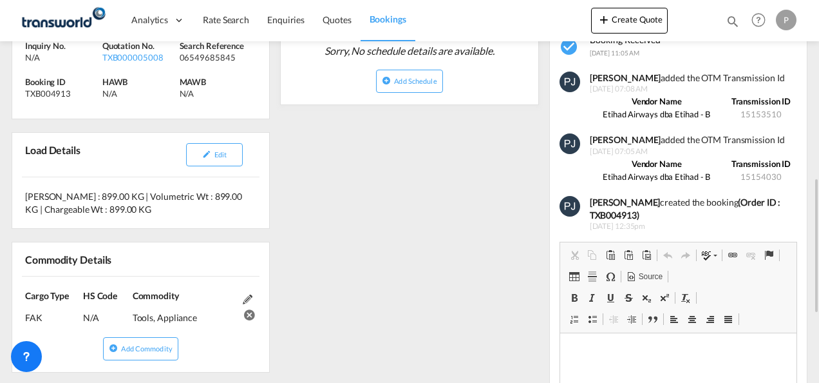
scroll to position [322, 0]
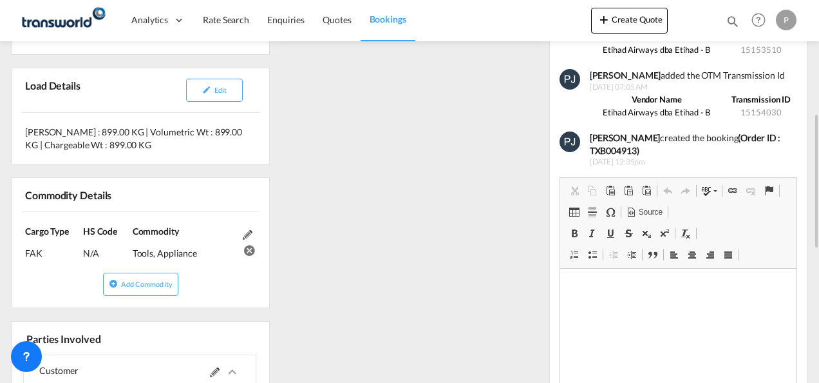
click at [249, 234] on md-icon at bounding box center [248, 235] width 10 height 10
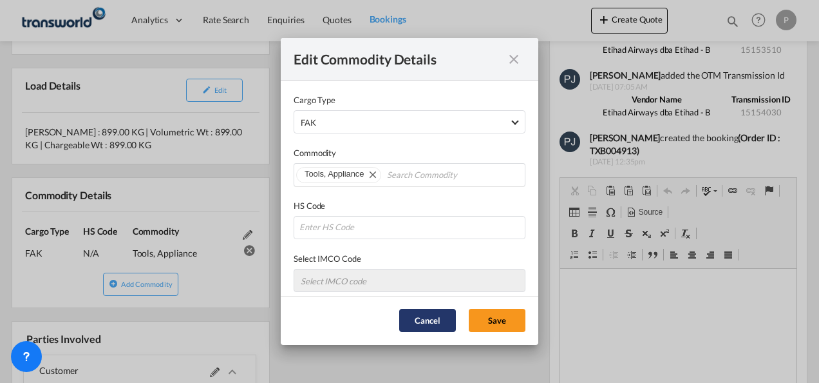
click at [420, 319] on button "Cancel" at bounding box center [427, 320] width 57 height 23
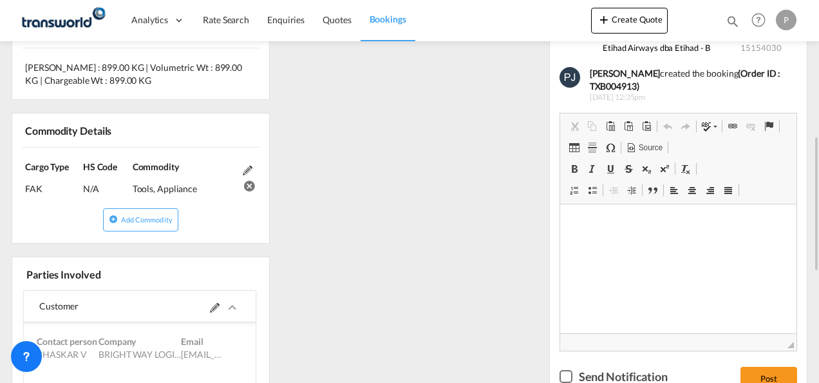
scroll to position [451, 0]
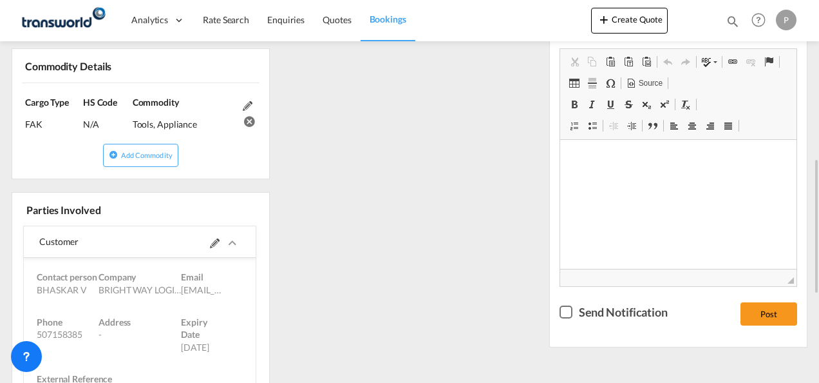
click at [214, 239] on md-icon at bounding box center [215, 243] width 10 height 10
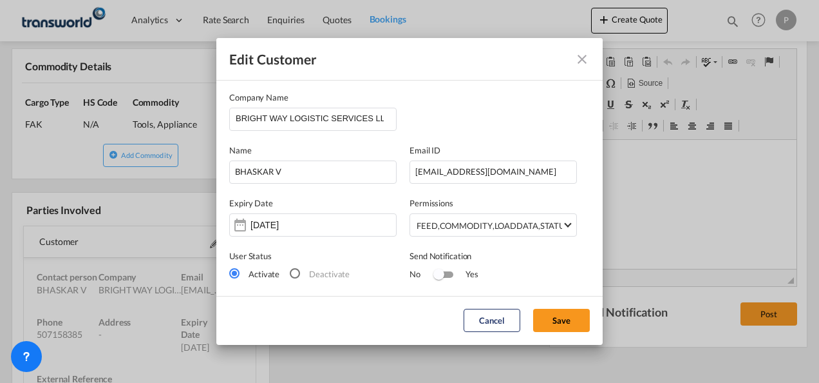
scroll to position [0, 0]
drag, startPoint x: 380, startPoint y: 117, endPoint x: -3, endPoint y: 119, distance: 382.6
click at [0, 119] on html "Analytics Dashboard Rate Search Enquiries Quotes Bookings Analytics" at bounding box center [409, 191] width 819 height 383
click at [489, 316] on button "Cancel" at bounding box center [492, 320] width 57 height 23
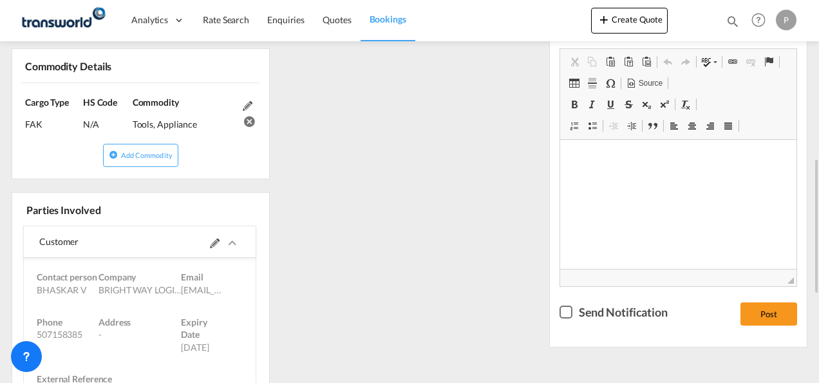
click at [214, 241] on md-icon at bounding box center [215, 243] width 10 height 10
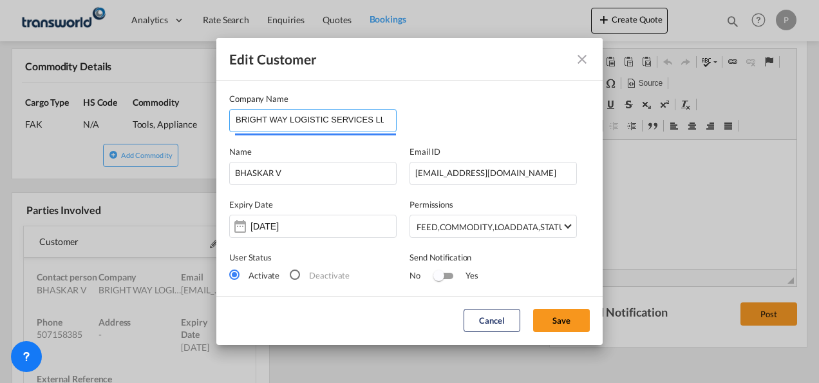
click at [376, 117] on input "BRIGHT WAY LOGISTIC SERVICES LLC" at bounding box center [316, 119] width 160 height 19
drag, startPoint x: 382, startPoint y: 121, endPoint x: -3, endPoint y: 108, distance: 384.8
click at [0, 108] on html "Analytics Dashboard Rate Search Enquiries Quotes Bookings Analytics" at bounding box center [409, 191] width 819 height 383
type input "M"
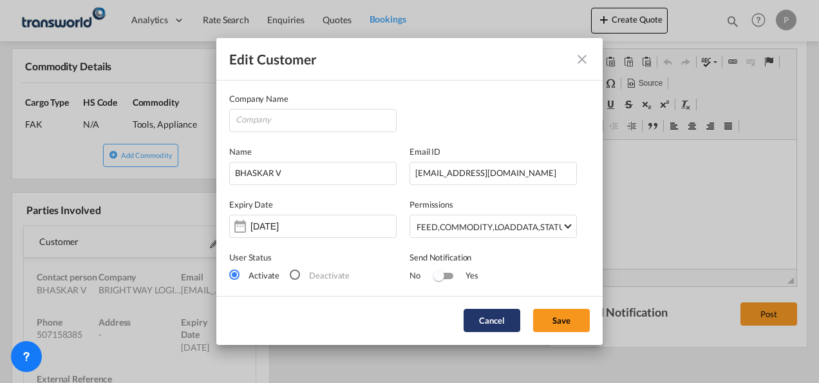
click at [490, 316] on button "Cancel" at bounding box center [492, 320] width 57 height 23
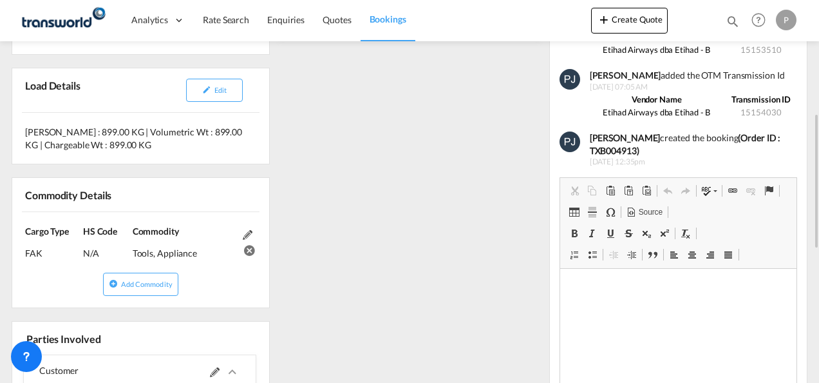
scroll to position [515, 0]
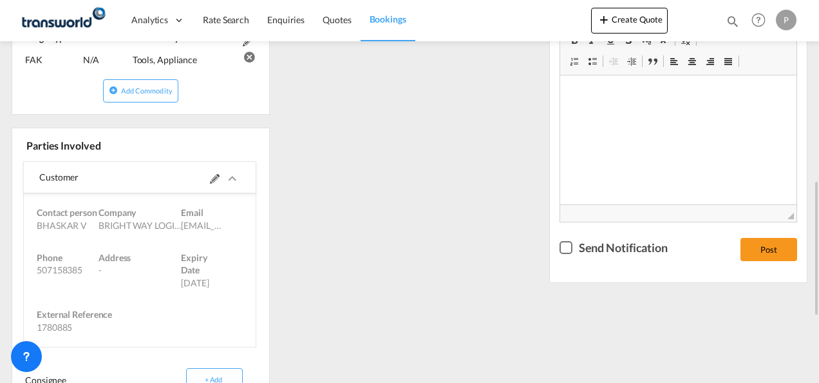
click at [214, 176] on md-icon at bounding box center [215, 179] width 10 height 10
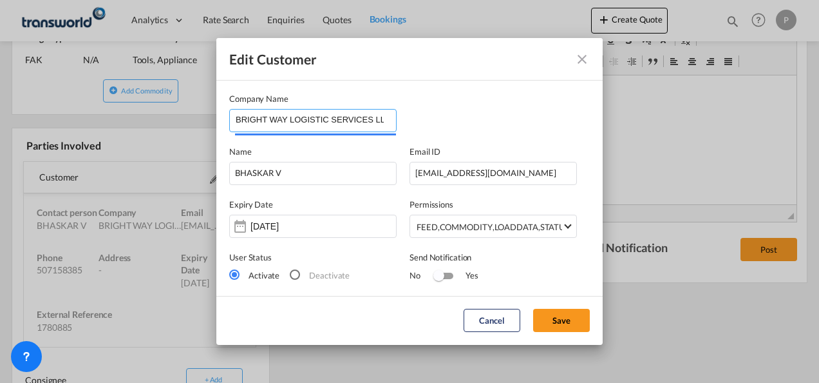
click at [381, 119] on input "BRIGHT WAY LOGISTIC SERVICES LLC" at bounding box center [316, 119] width 160 height 19
drag, startPoint x: 381, startPoint y: 120, endPoint x: 33, endPoint y: 114, distance: 347.9
click at [33, 114] on div "Edit Customer Company Name BRIGHT WAY LOGISTIC SERVICES LLC Name BHASKAR V Emai…" at bounding box center [409, 191] width 819 height 383
paste input "Brightway"
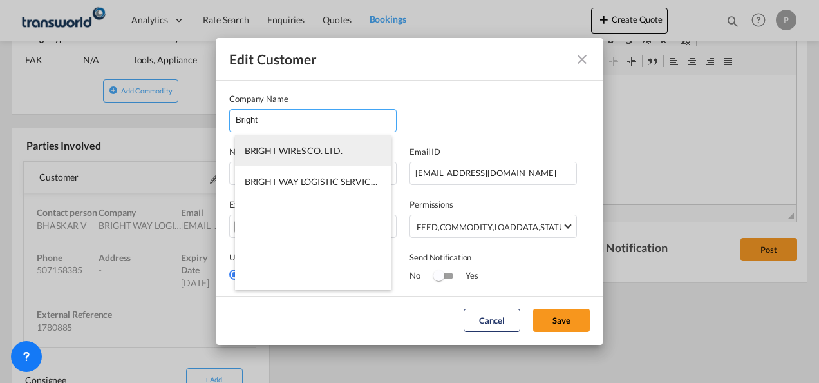
click at [314, 155] on span "BRIGHT WIRES CO. LTD." at bounding box center [294, 150] width 98 height 11
type input "BRIGHT WIRES CO. LTD."
type input "71355"
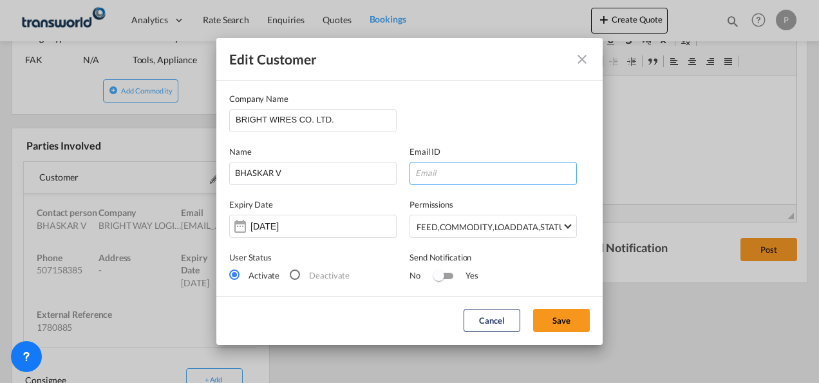
drag, startPoint x: 450, startPoint y: 171, endPoint x: 471, endPoint y: 176, distance: 21.9
click at [450, 171] on input "Edit Customer Company ..." at bounding box center [493, 173] width 167 height 23
paste input "Brightway"
type input "Brightway"
drag, startPoint x: 482, startPoint y: 173, endPoint x: 49, endPoint y: 176, distance: 432.9
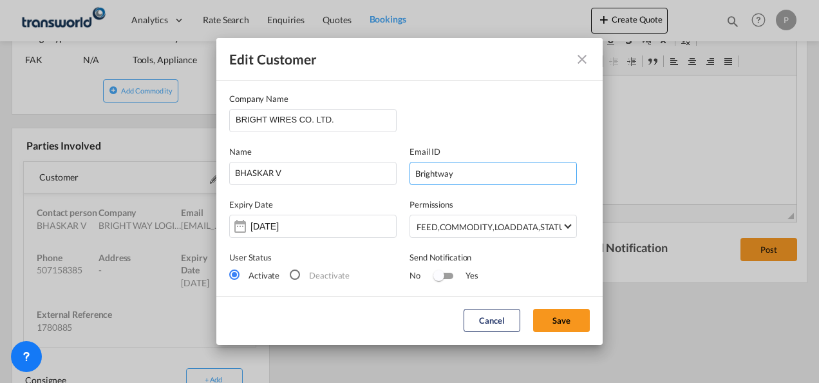
click at [49, 176] on div "Edit Customer Company Name BRIGHT WIRES CO. LTD. Name BHASKAR V Email ID Bright…" at bounding box center [409, 191] width 819 height 383
type input "[EMAIL_ADDRESS][DOMAIN_NAME]"
type input "DUBAI"
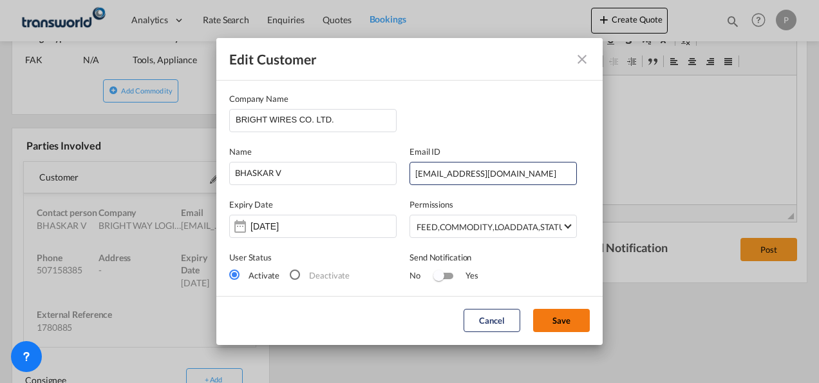
click at [569, 322] on button "Save" at bounding box center [561, 320] width 57 height 23
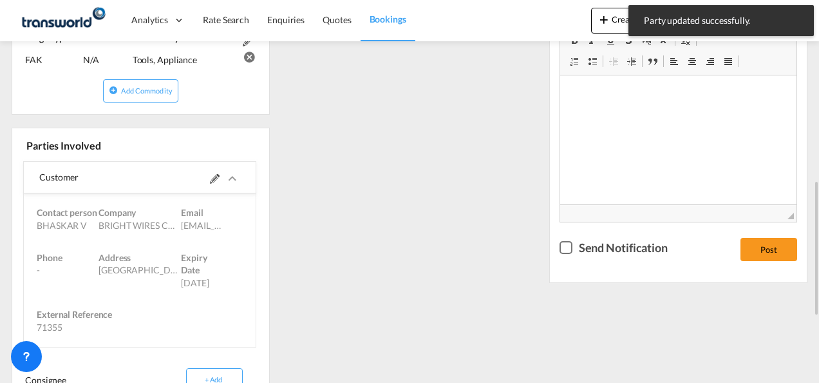
scroll to position [451, 0]
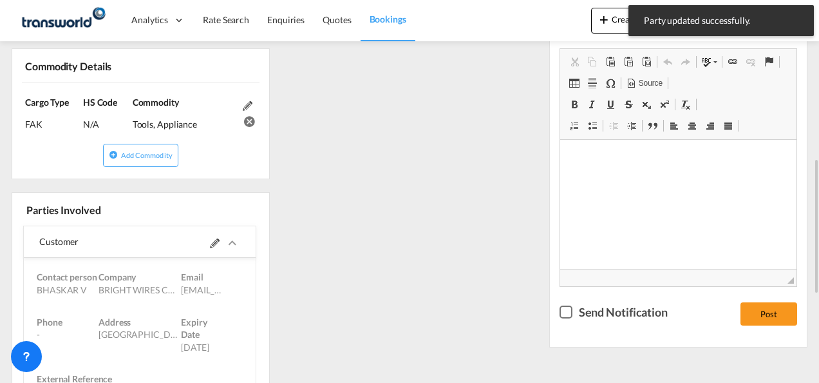
click at [482, 195] on div "References Inquiry No. N/A Quotation No. TXB000005008 Search Reference 06549685…" at bounding box center [409, 190] width 806 height 829
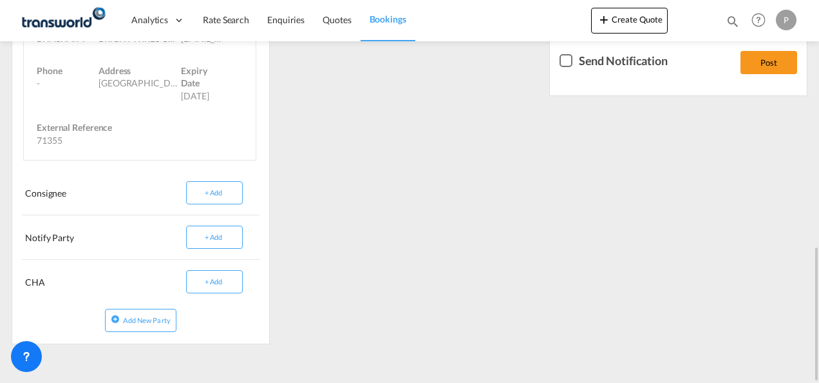
scroll to position [509, 0]
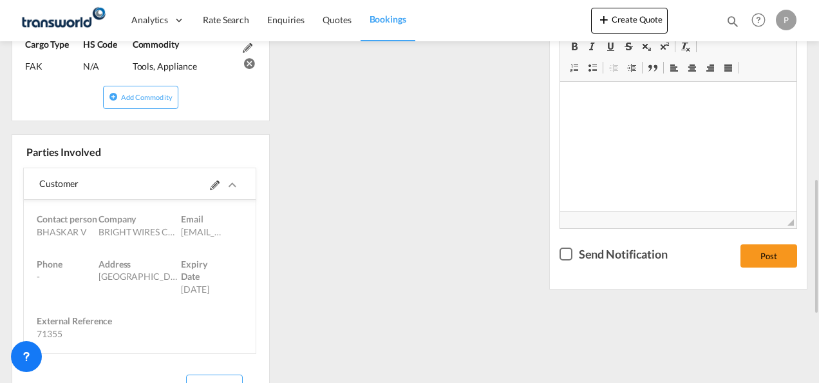
click at [214, 182] on md-icon at bounding box center [215, 185] width 10 height 10
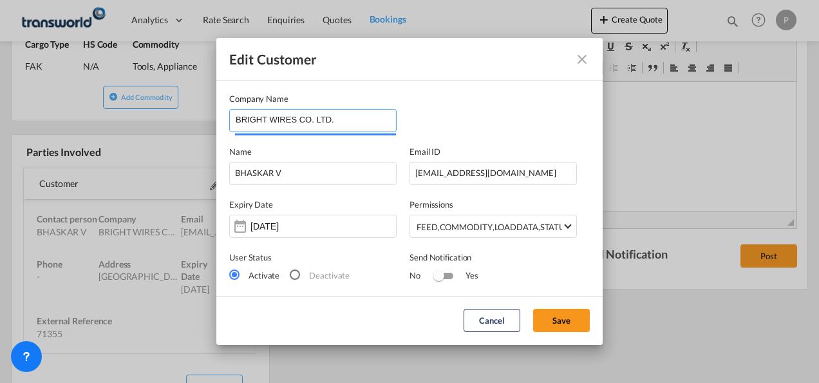
click at [335, 116] on input "BRIGHT WIRES CO. LTD." at bounding box center [316, 119] width 160 height 19
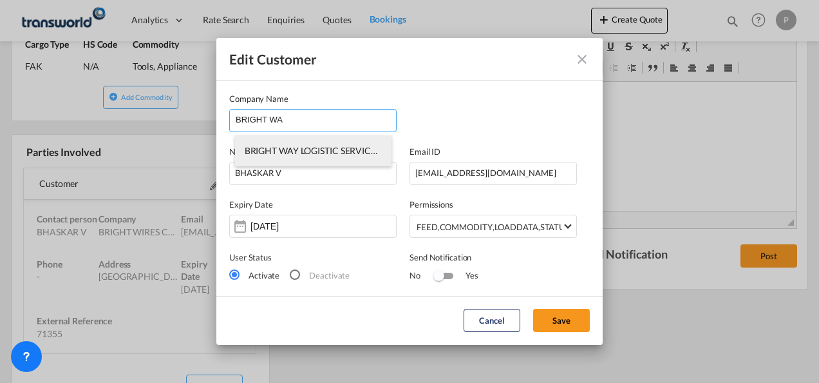
click at [356, 155] on span "BRIGHT WAY LOGISTIC SERVICES LLC" at bounding box center [321, 150] width 153 height 11
type input "BRIGHT WAY LOGISTIC SERVICES LLC"
type input "507158385"
type input "1780885"
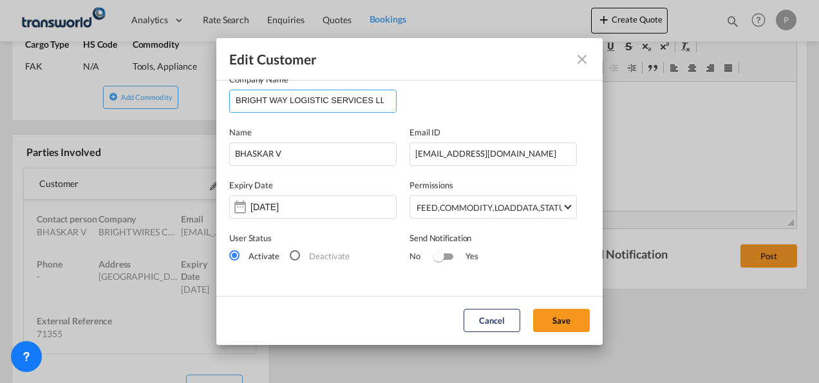
scroll to position [0, 0]
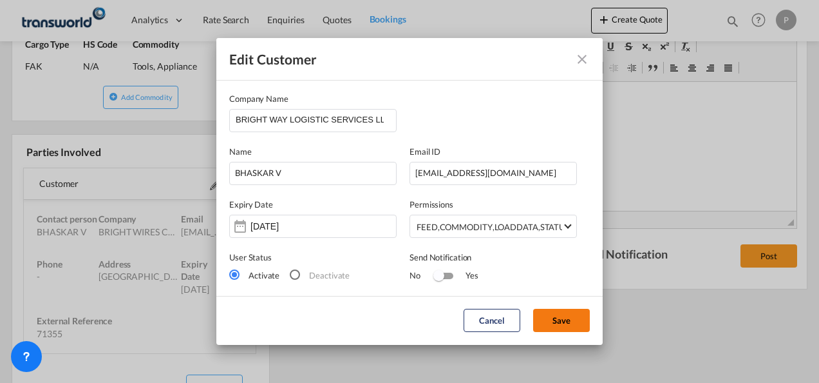
click at [569, 313] on button "Save" at bounding box center [561, 320] width 57 height 23
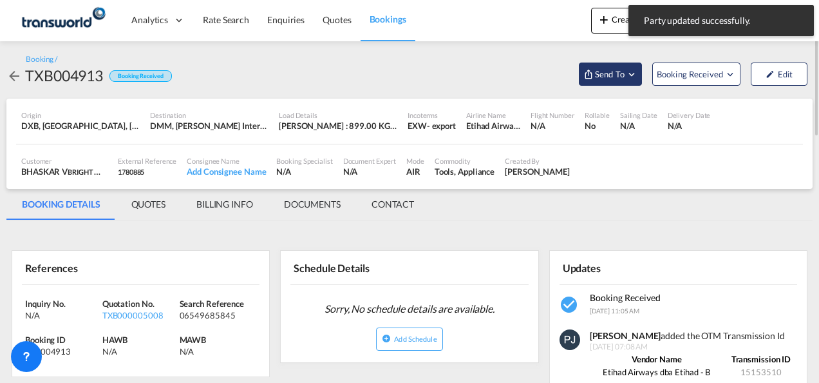
click at [630, 77] on md-icon "Open demo menu" at bounding box center [632, 74] width 12 height 12
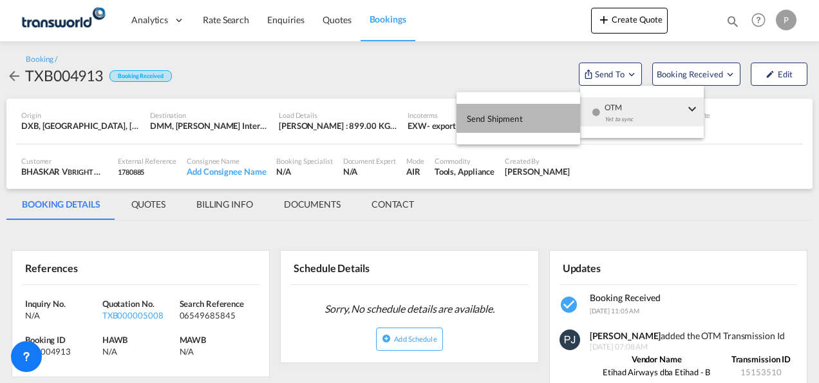
click at [509, 119] on span "Send Shipment" at bounding box center [495, 118] width 56 height 21
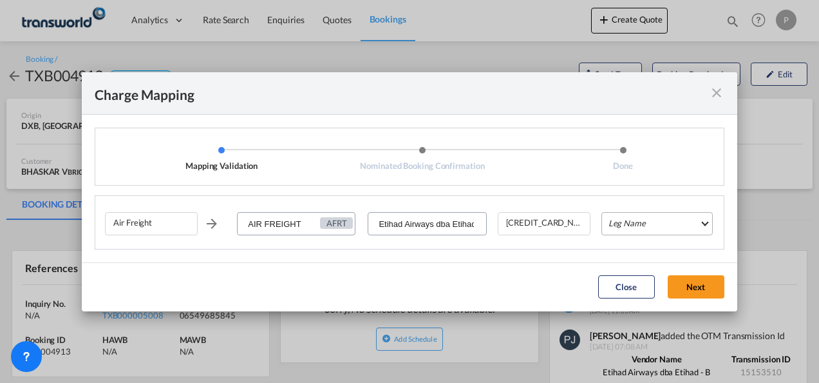
click at [636, 224] on md-select "Leg Name HANDLING ORIGIN HANDLING DESTINATION OTHERS TL PICK UP CUSTOMS ORIGIN …" at bounding box center [657, 223] width 111 height 23
type md-option "HANDLING ORIGIN"
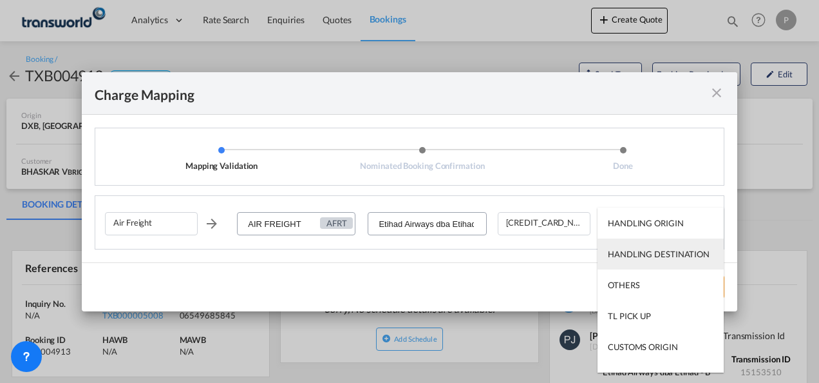
scroll to position [21, 0]
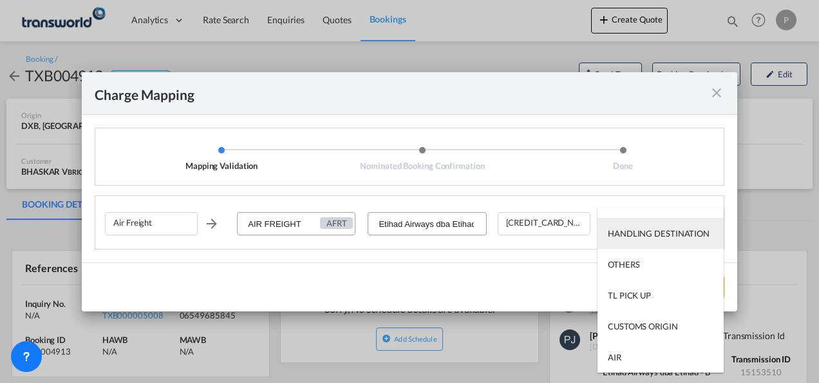
type md-option "AIR"
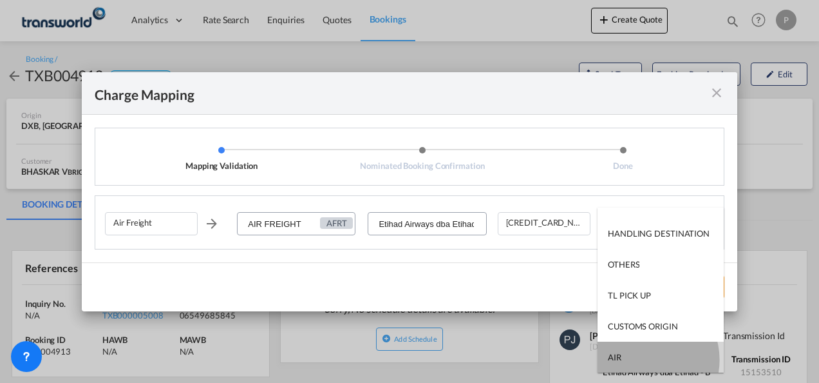
click at [644, 359] on md-option "AIR" at bounding box center [661, 356] width 126 height 31
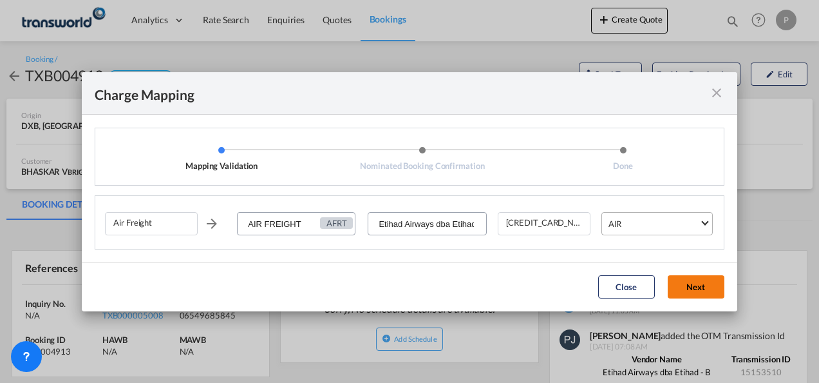
click at [696, 283] on button "Next" at bounding box center [696, 286] width 57 height 23
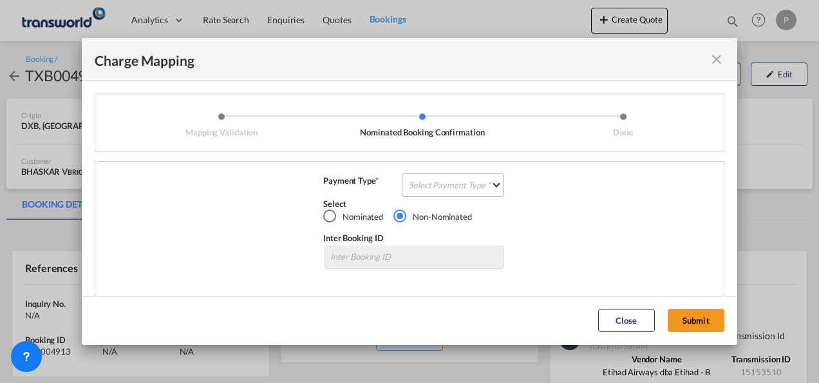
click at [438, 182] on md-select "Select Payment Type COLLECT PREPAID" at bounding box center [453, 184] width 102 height 23
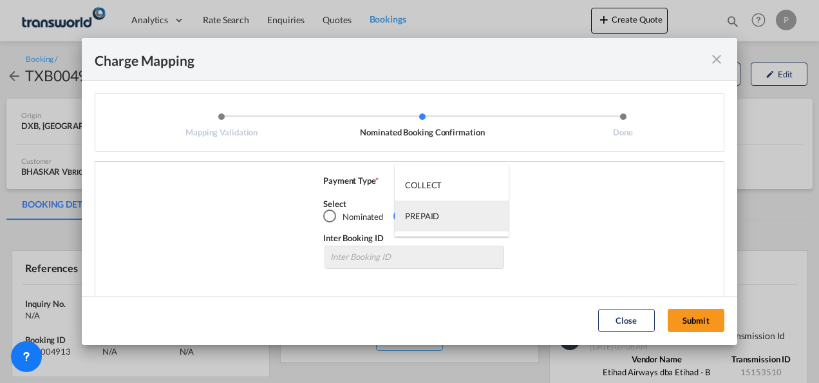
click at [437, 214] on div "PREPAID" at bounding box center [422, 216] width 34 height 12
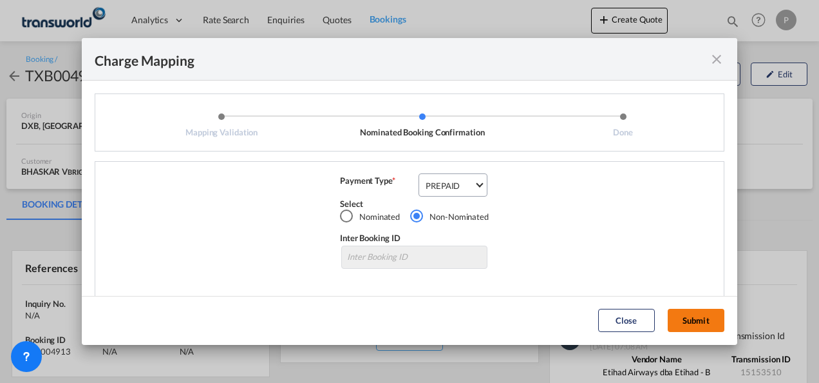
click at [697, 316] on button "Submit" at bounding box center [696, 320] width 57 height 23
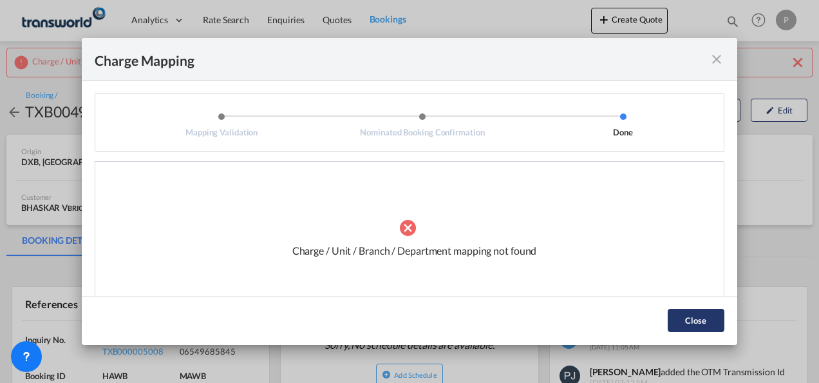
click at [700, 324] on button "Close" at bounding box center [696, 320] width 57 height 23
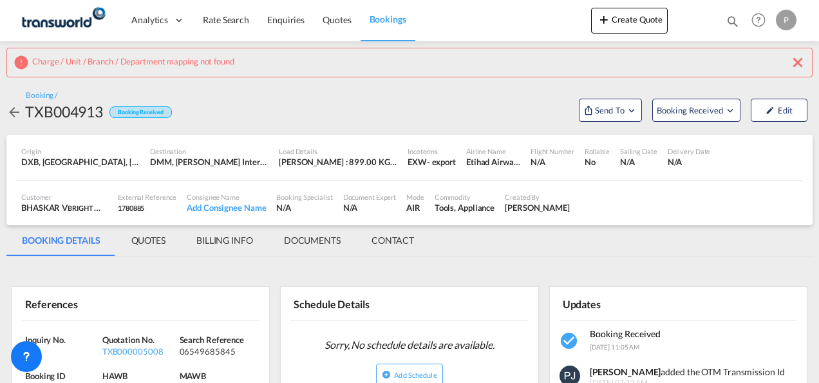
click at [799, 66] on md-icon "icon-close" at bounding box center [797, 62] width 15 height 15
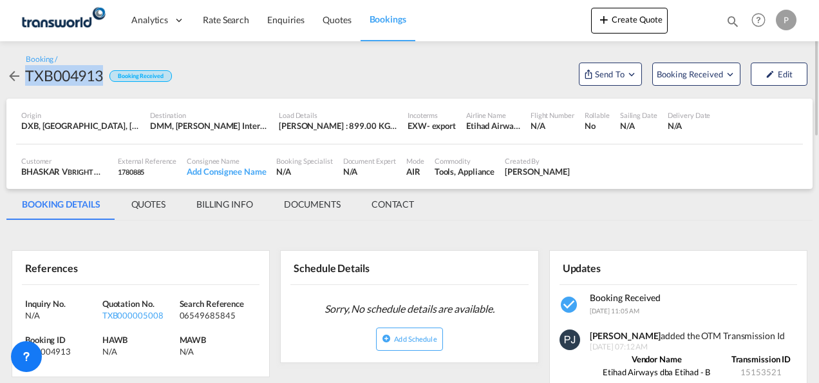
drag, startPoint x: 102, startPoint y: 77, endPoint x: 27, endPoint y: 82, distance: 74.9
click at [27, 82] on div "TXB004913" at bounding box center [64, 75] width 78 height 21
copy div "TXB004913"
click at [635, 75] on md-icon "Open demo menu" at bounding box center [632, 74] width 12 height 12
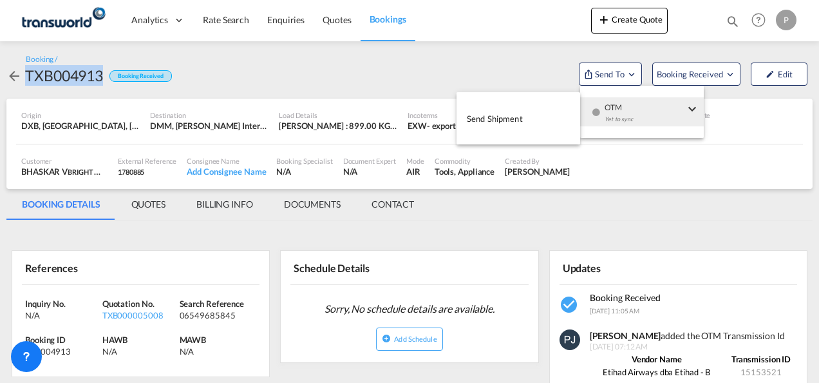
click at [488, 116] on span "Send Shipment" at bounding box center [495, 118] width 56 height 21
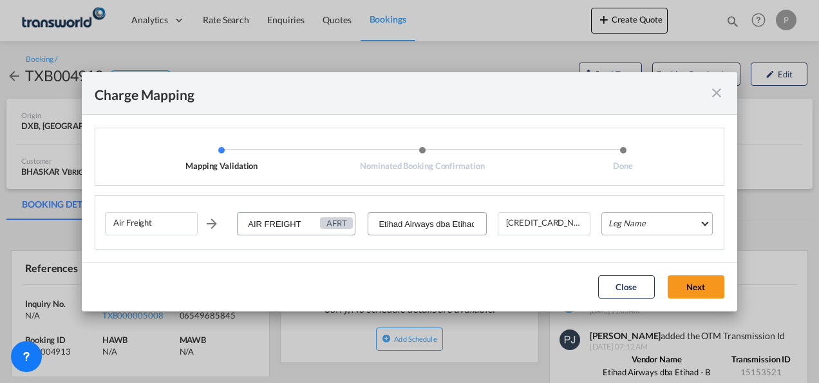
click at [654, 229] on md-select "Leg Name HANDLING ORIGIN HANDLING DESTINATION OTHERS TL PICK UP CUSTOMS ORIGIN …" at bounding box center [657, 223] width 111 height 23
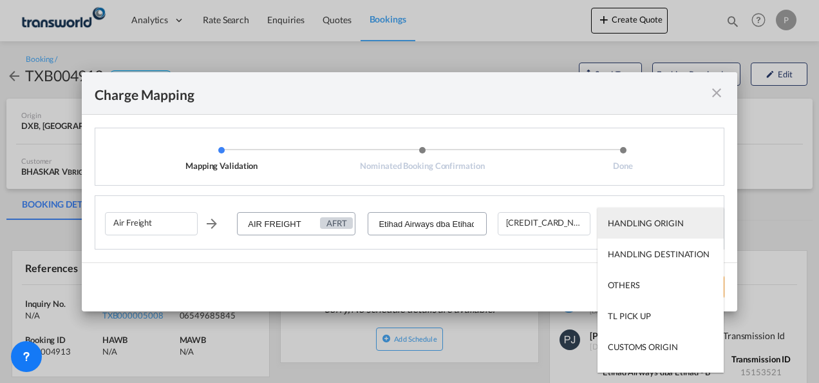
type md-option "HANDLING ORIGIN"
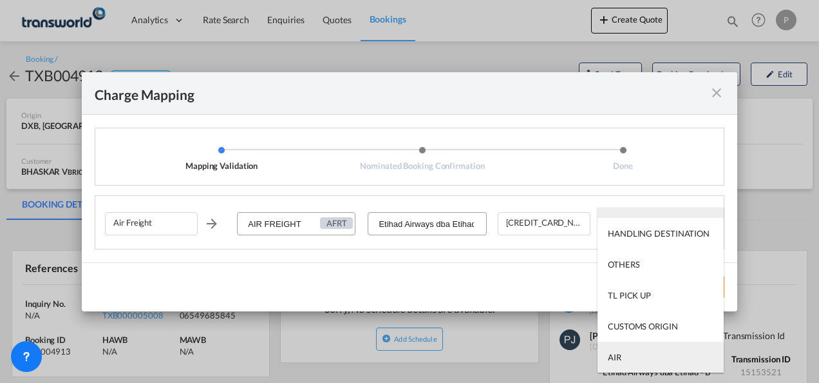
type md-option "AIR"
click at [647, 361] on md-option "AIR" at bounding box center [661, 356] width 126 height 31
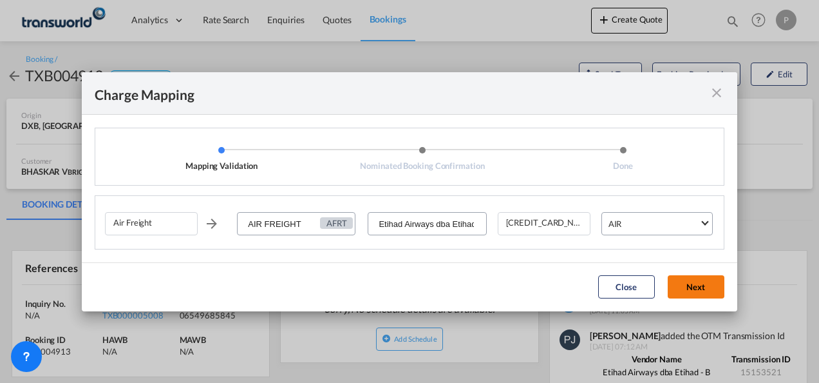
click at [692, 285] on button "Next" at bounding box center [696, 286] width 57 height 23
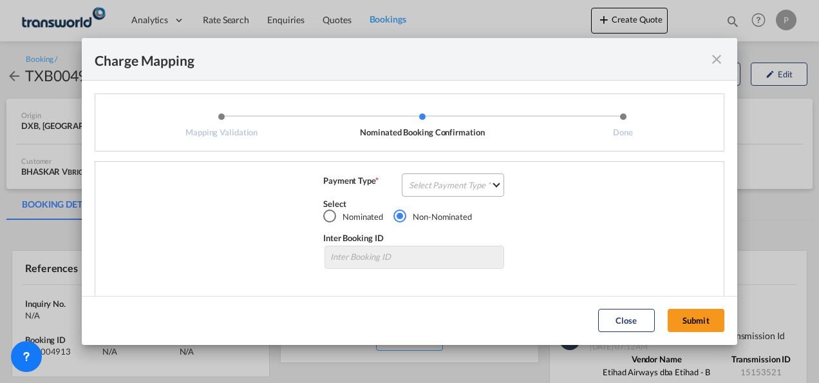
click at [433, 186] on md-select "Select Payment Type COLLECT PREPAID" at bounding box center [453, 184] width 102 height 23
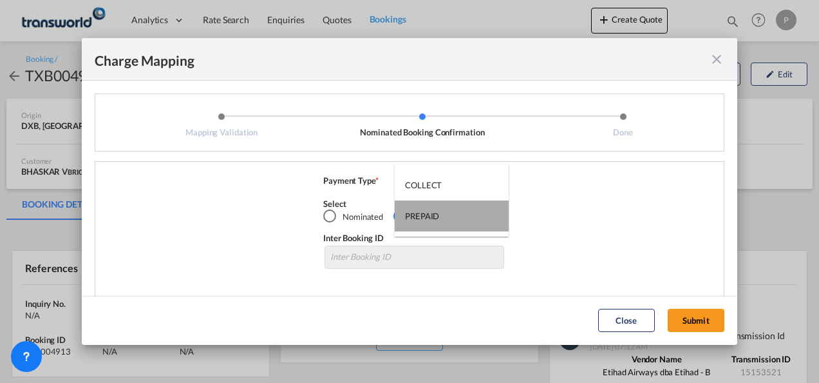
click at [428, 210] on div "PREPAID" at bounding box center [422, 216] width 34 height 12
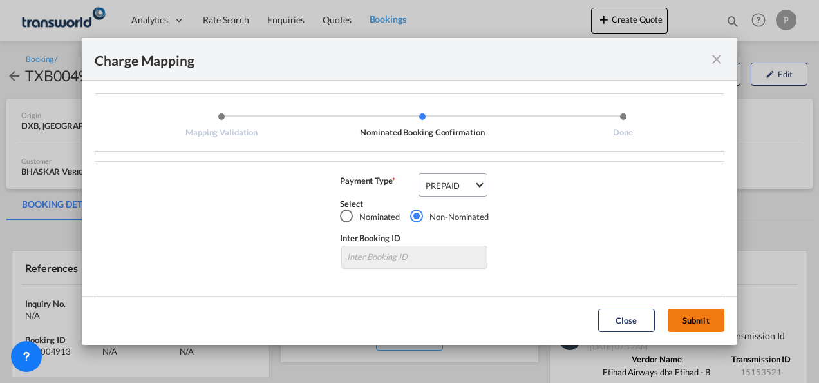
click at [700, 318] on button "Submit" at bounding box center [696, 320] width 57 height 23
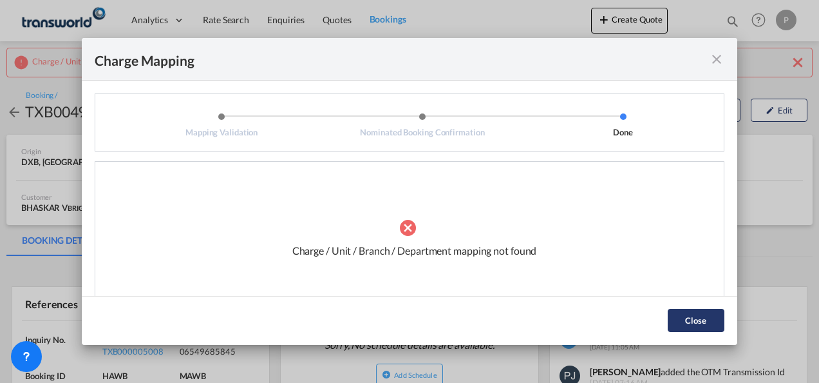
click at [698, 319] on button "Close" at bounding box center [696, 320] width 57 height 23
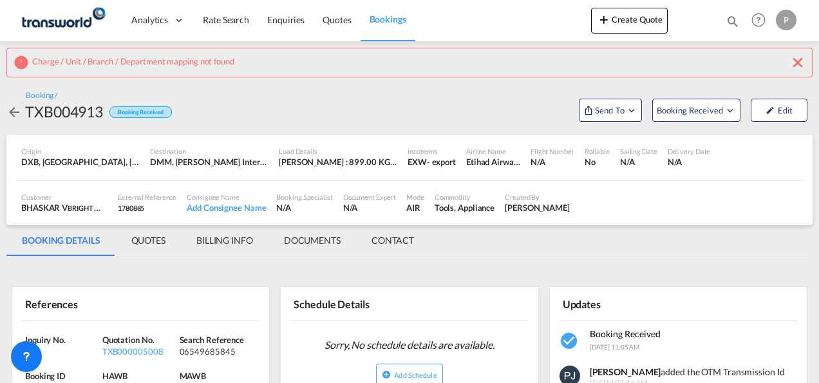
click at [798, 61] on md-icon "icon-close" at bounding box center [797, 62] width 15 height 15
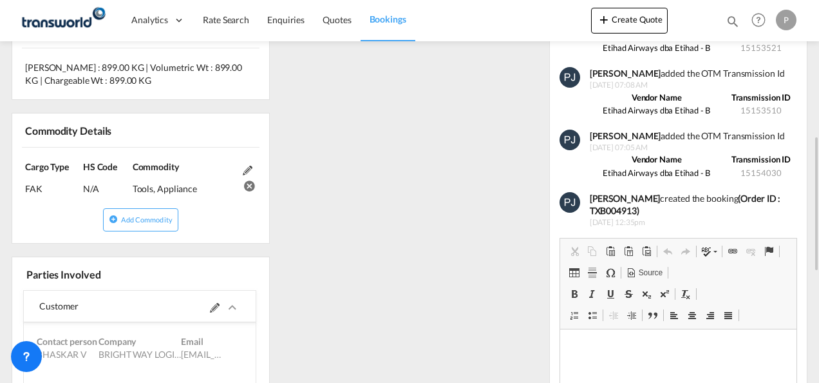
scroll to position [515, 0]
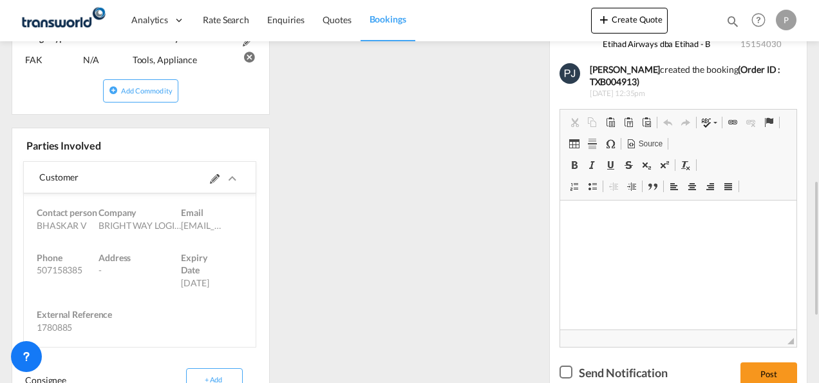
click at [216, 178] on md-icon at bounding box center [215, 179] width 10 height 10
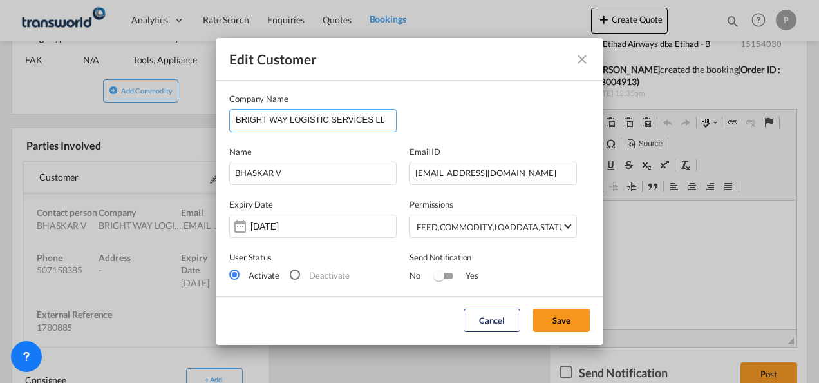
click at [381, 121] on input "BRIGHT WAY LOGISTIC SERVICES LLC" at bounding box center [316, 119] width 160 height 19
type input "B"
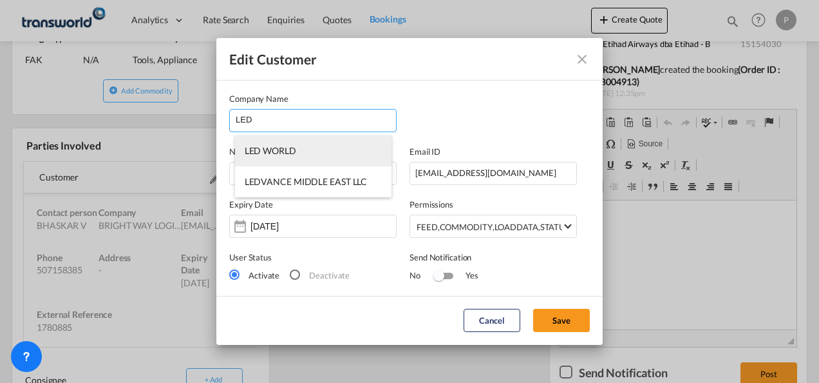
click at [283, 153] on span "LED WORLD" at bounding box center [271, 150] width 52 height 11
type input "LED WORLD"
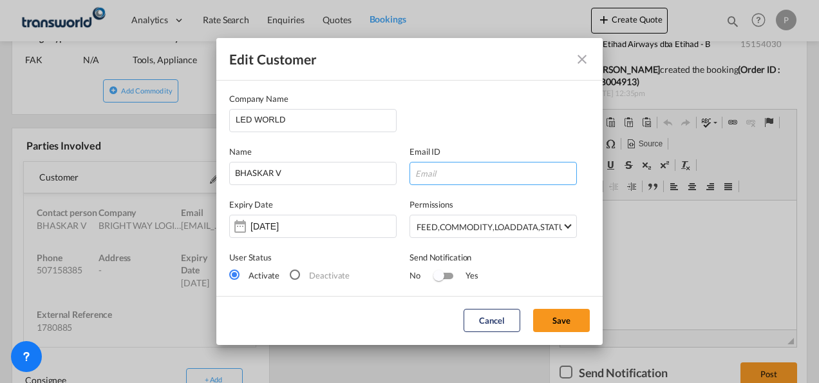
click at [442, 175] on input "Edit Customer Company ..." at bounding box center [493, 173] width 167 height 23
type input "[EMAIL_ADDRESS][DOMAIN_NAME]"
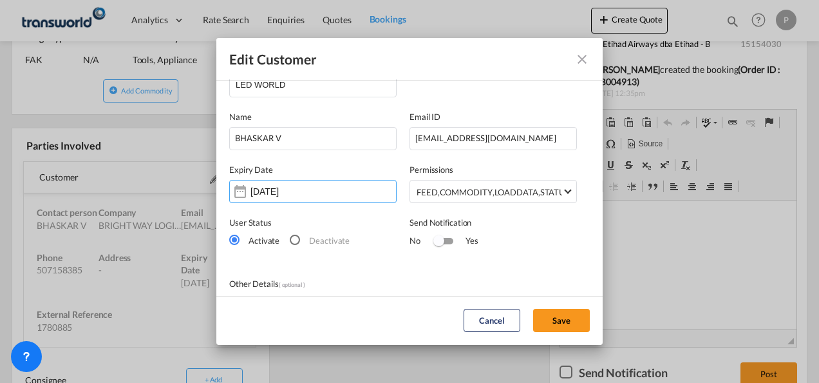
scroll to position [0, 0]
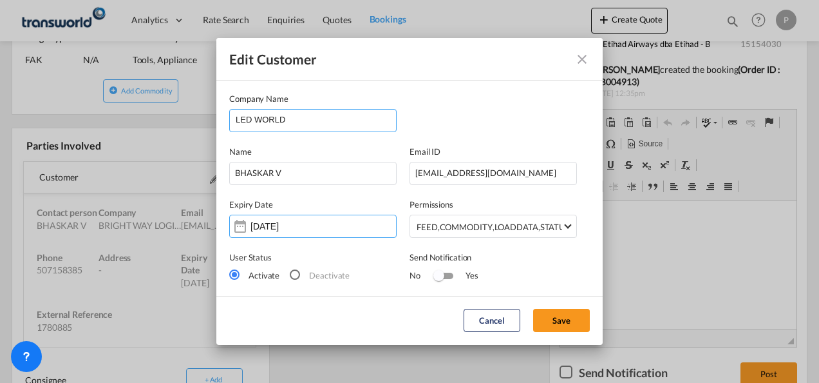
click at [315, 120] on input "LED WORLD" at bounding box center [316, 119] width 160 height 19
type input "LED W"
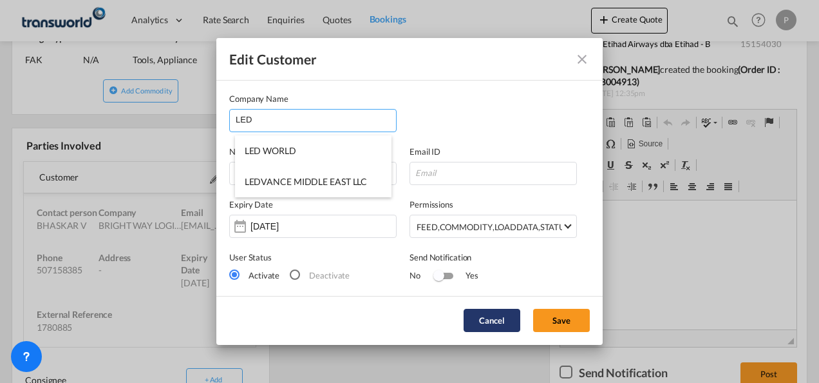
type input "LED"
click at [491, 323] on button "Cancel" at bounding box center [492, 320] width 57 height 23
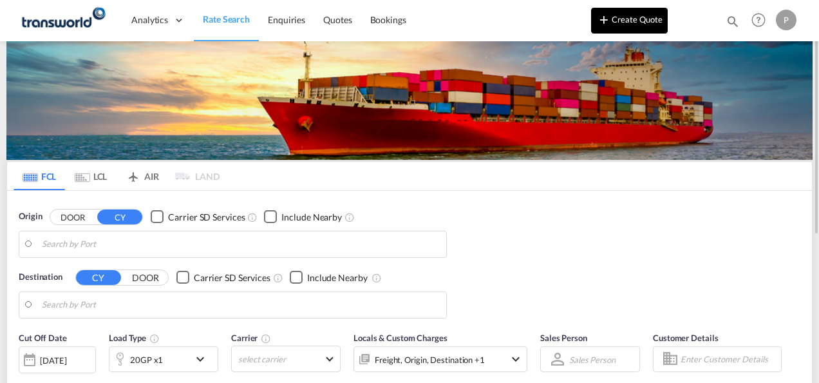
click at [627, 27] on button "Create Quote" at bounding box center [629, 21] width 77 height 26
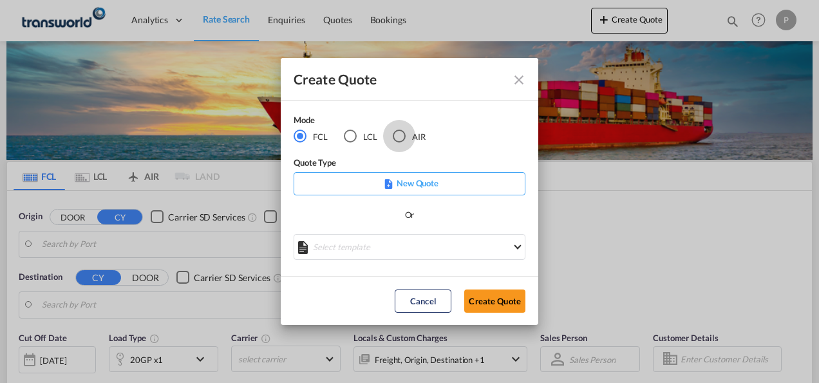
click at [401, 135] on div "AIR" at bounding box center [399, 135] width 13 height 13
click at [491, 298] on button "Create Quote" at bounding box center [494, 300] width 61 height 23
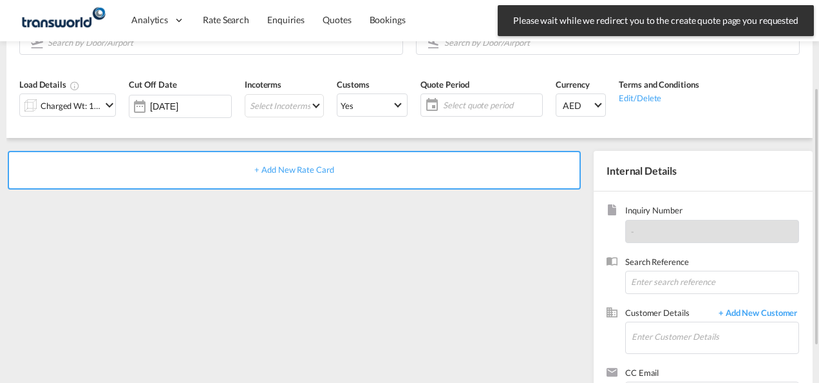
scroll to position [182, 0]
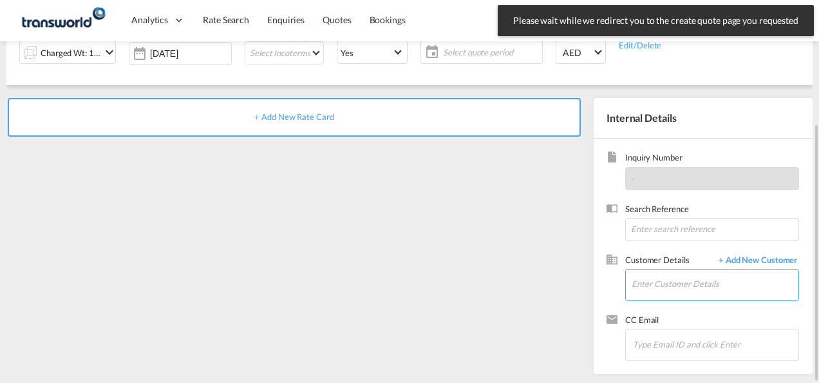
click at [652, 281] on input "Enter Customer Details" at bounding box center [715, 283] width 167 height 29
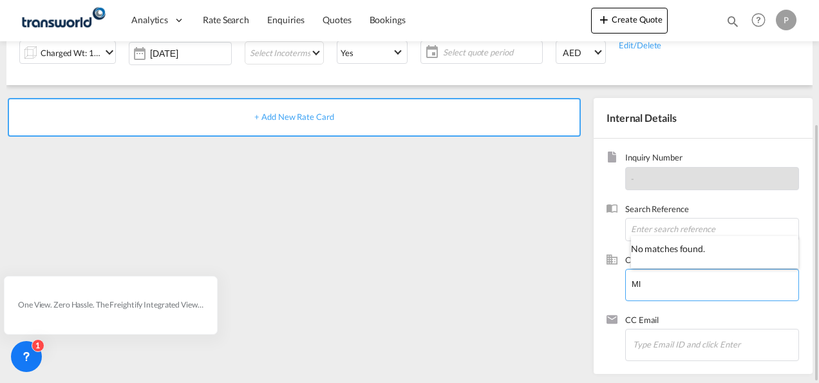
type input "M"
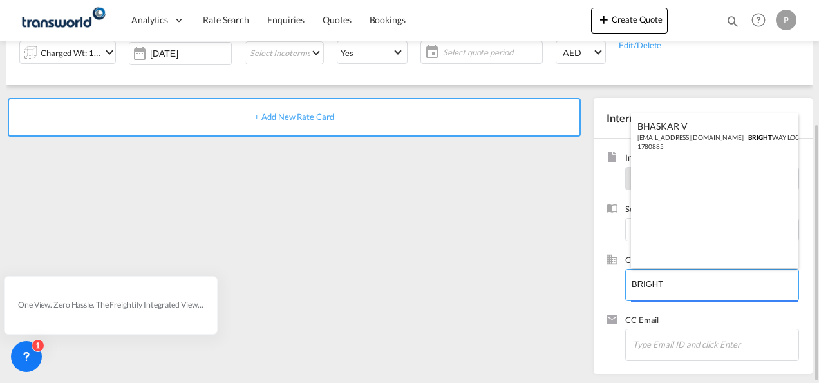
click at [692, 280] on body "Analytics Dashboard Rate Search Enquiries Quotes Bookings" at bounding box center [409, 191] width 819 height 383
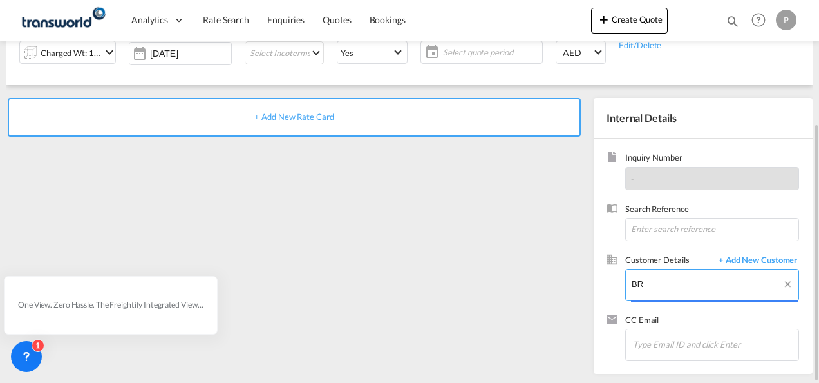
type input "B"
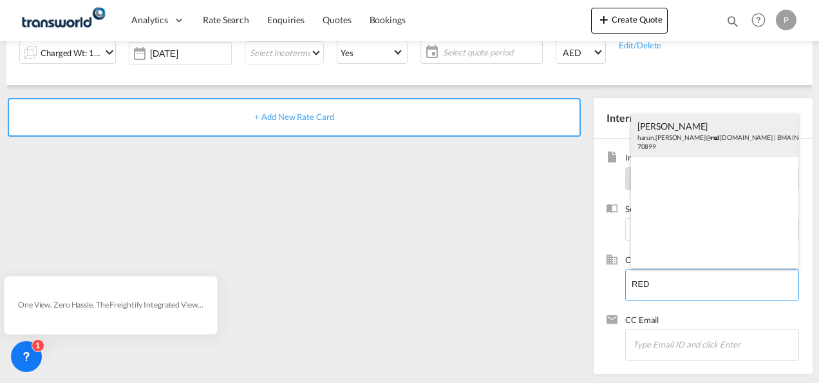
click at [687, 129] on div "[PERSON_NAME].[PERSON_NAME]@ red [DOMAIN_NAME] | BMA INTERNATIONAL FZE | 70899" at bounding box center [715, 135] width 168 height 44
type input "BMA INTERNATIONAL FZE, [PERSON_NAME], [PERSON_NAME][EMAIL_ADDRESS][DOMAIN_NAME]"
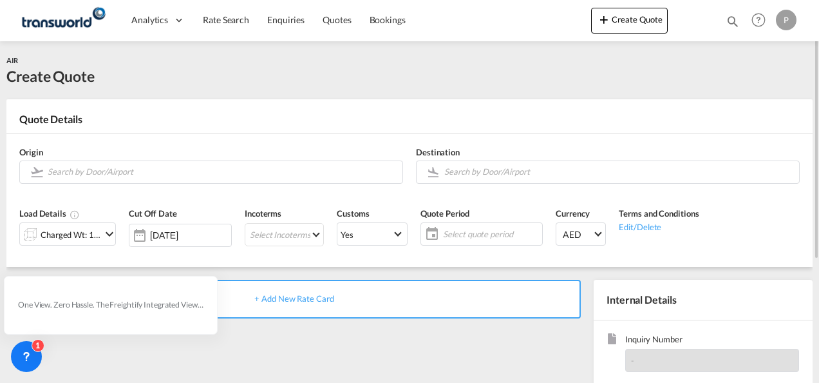
scroll to position [129, 0]
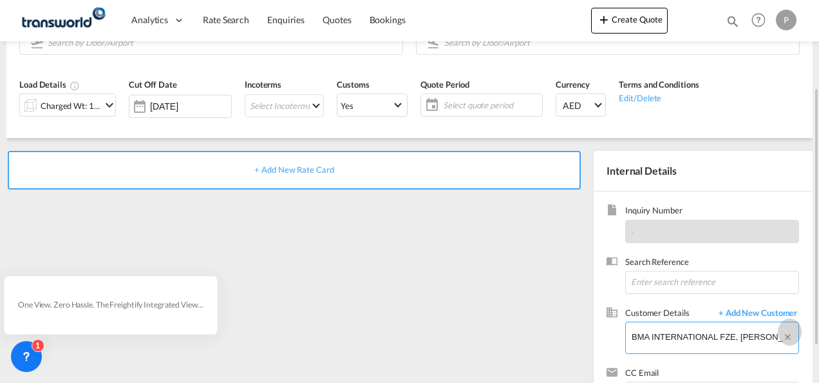
click at [791, 336] on button "Clear Input" at bounding box center [790, 331] width 16 height 19
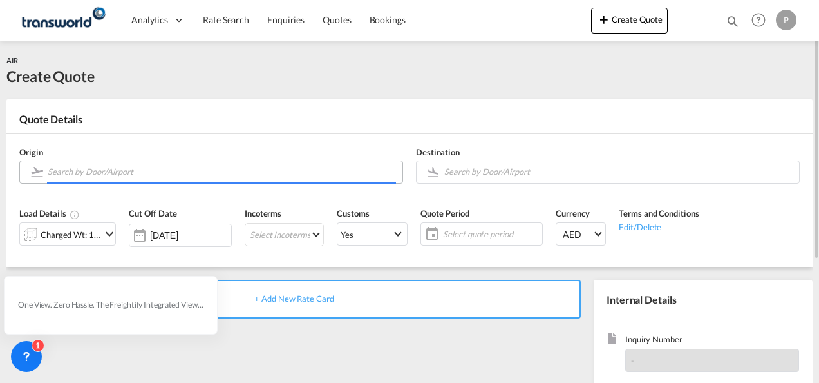
click at [124, 174] on input "Search by Door/Airport" at bounding box center [222, 171] width 348 height 23
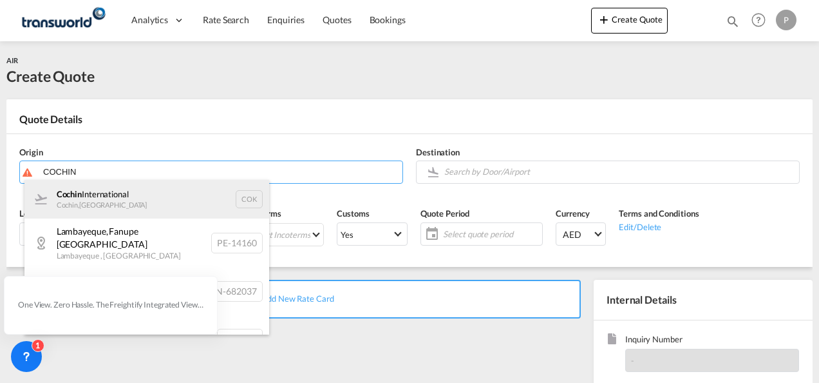
click at [131, 200] on div "Cochin International Cochin , [GEOGRAPHIC_DATA] COK" at bounding box center [146, 199] width 245 height 39
type input "Cochin International, Cochin, COK"
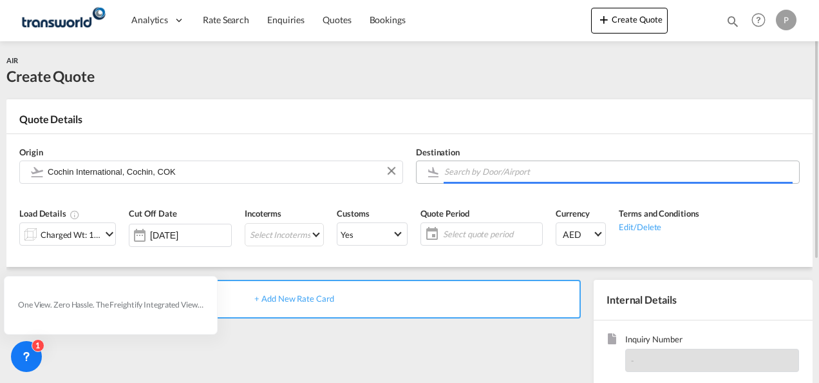
click at [484, 169] on input "Search by Door/Airport" at bounding box center [618, 171] width 348 height 23
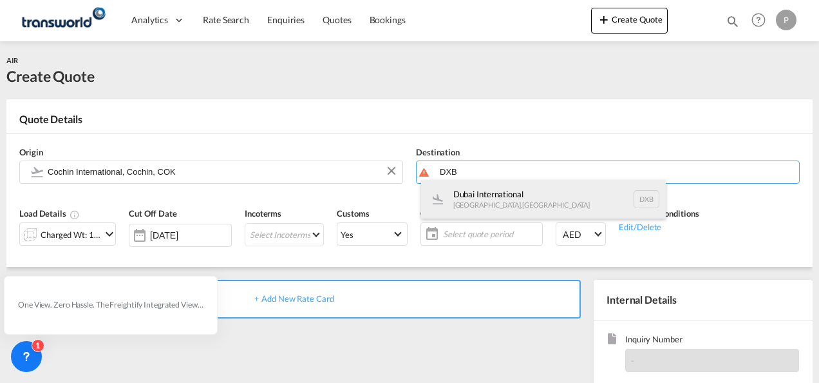
click at [499, 197] on div "Dubai International [GEOGRAPHIC_DATA] , [GEOGRAPHIC_DATA] DXB" at bounding box center [543, 199] width 245 height 39
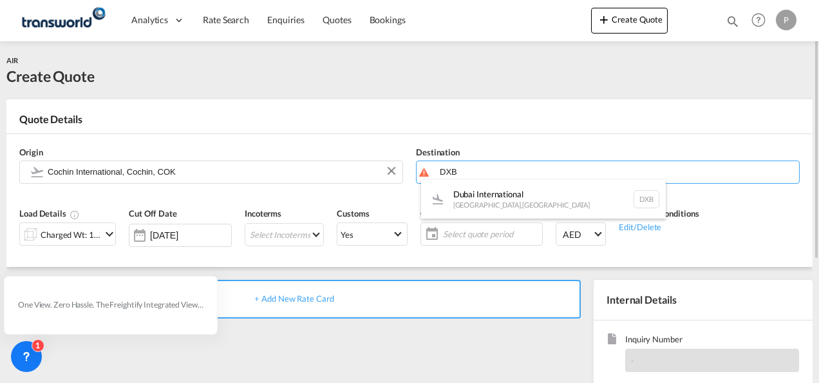
type input "Dubai International, [GEOGRAPHIC_DATA], DXB"
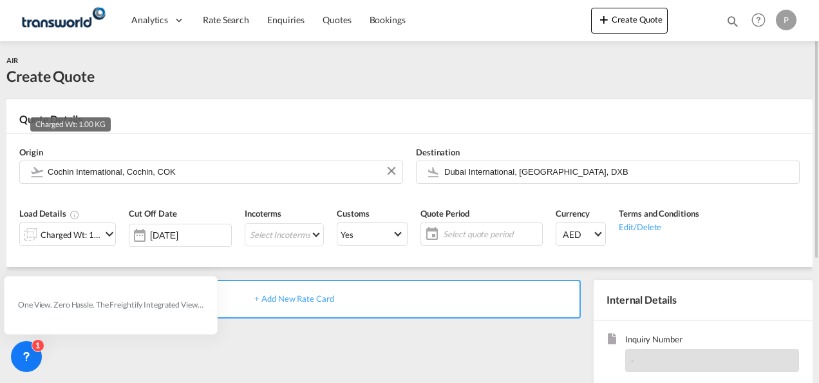
click at [72, 232] on div "Charged Wt: 1.00 KG" at bounding box center [71, 234] width 61 height 18
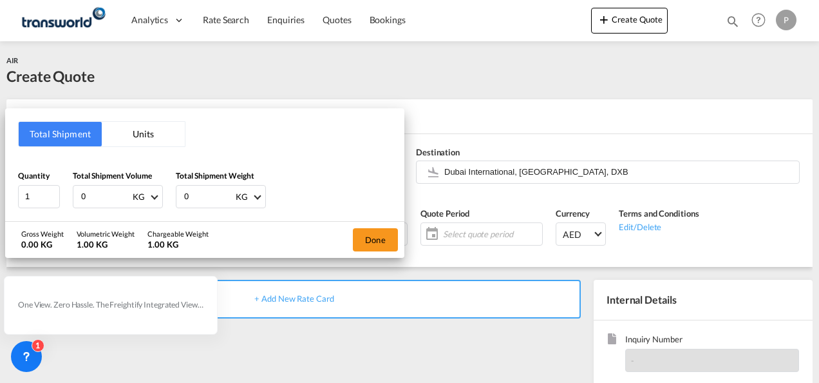
drag, startPoint x: 92, startPoint y: 195, endPoint x: 0, endPoint y: 156, distance: 99.9
click at [0, 155] on html "Analytics Dashboard Rate Search Enquiries Quotes Bookings Analytics" at bounding box center [409, 191] width 819 height 383
type input "3336"
type input "2686"
click at [384, 240] on button "Done" at bounding box center [375, 239] width 45 height 23
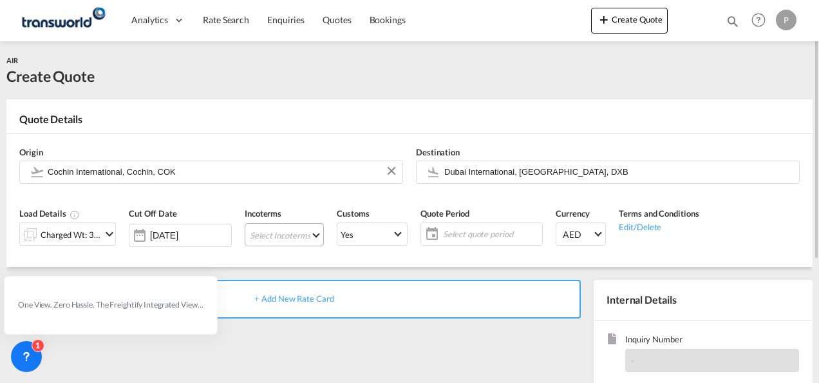
click at [281, 235] on md-select "Select Incoterms DPU - import Delivery at Place Unloaded CPT - export Carrier P…" at bounding box center [284, 234] width 79 height 23
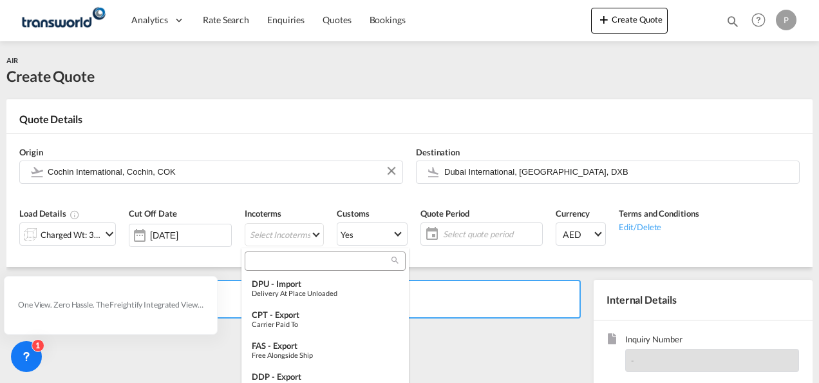
click at [274, 258] on input "search" at bounding box center [320, 261] width 143 height 12
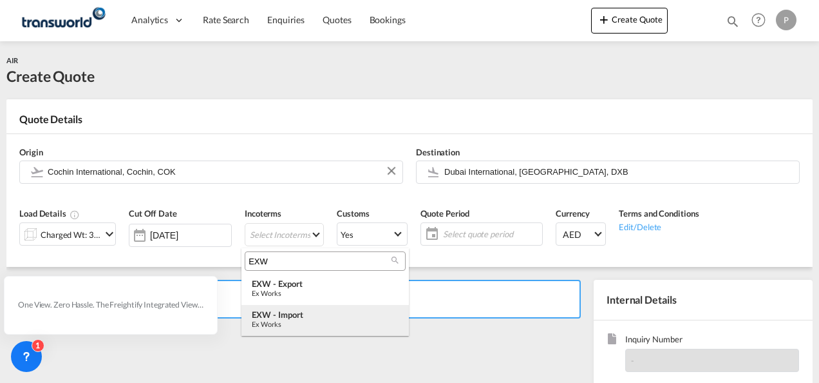
type input "EXW"
click at [291, 313] on div "EXW - import" at bounding box center [325, 314] width 147 height 10
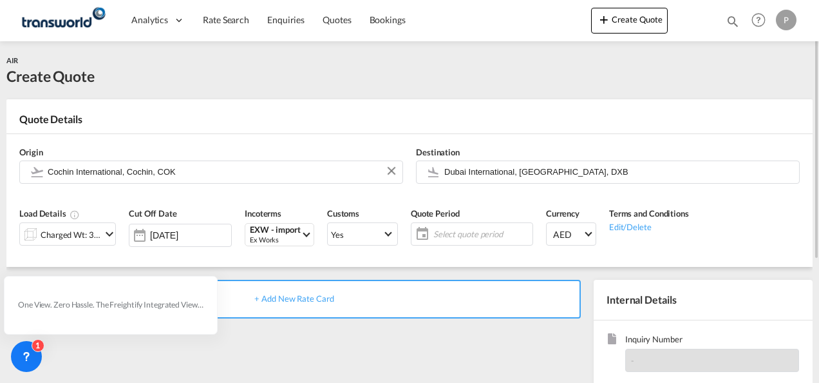
click at [468, 232] on span "Select quote period" at bounding box center [482, 234] width 96 height 12
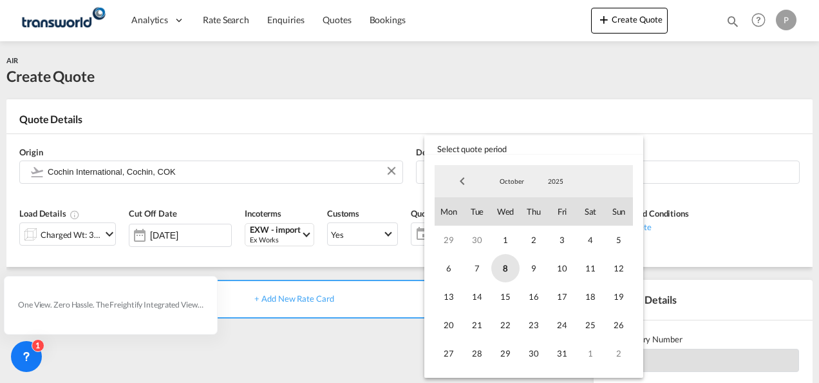
click at [508, 267] on span "8" at bounding box center [505, 268] width 28 height 28
click at [565, 350] on span "31" at bounding box center [562, 353] width 28 height 28
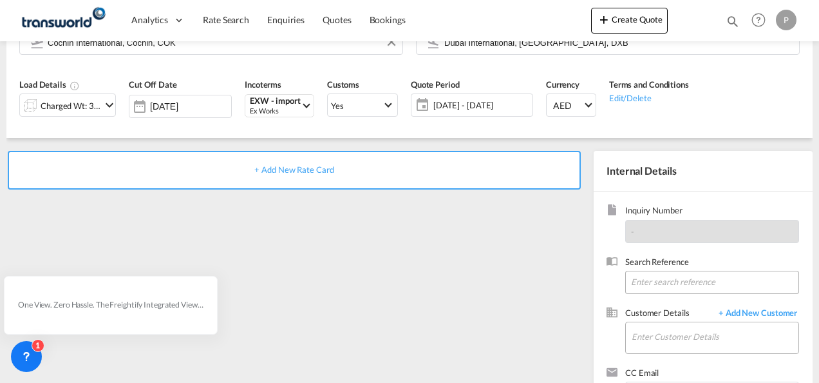
scroll to position [182, 0]
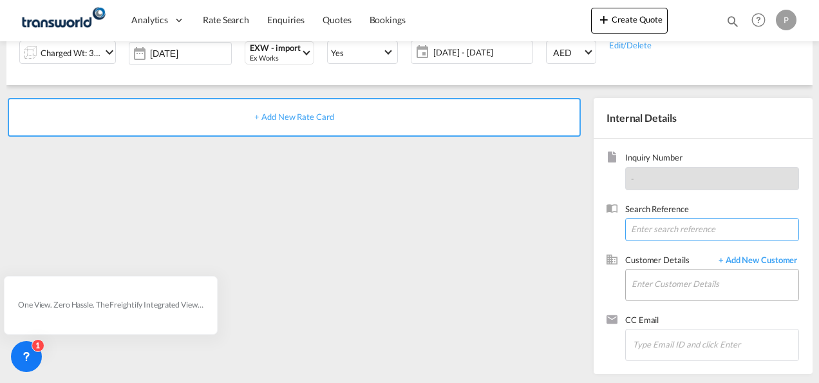
click at [647, 223] on input at bounding box center [712, 229] width 174 height 23
paste input "711339"
type input "711339"
click at [672, 278] on input "Enter Customer Details" at bounding box center [715, 283] width 167 height 29
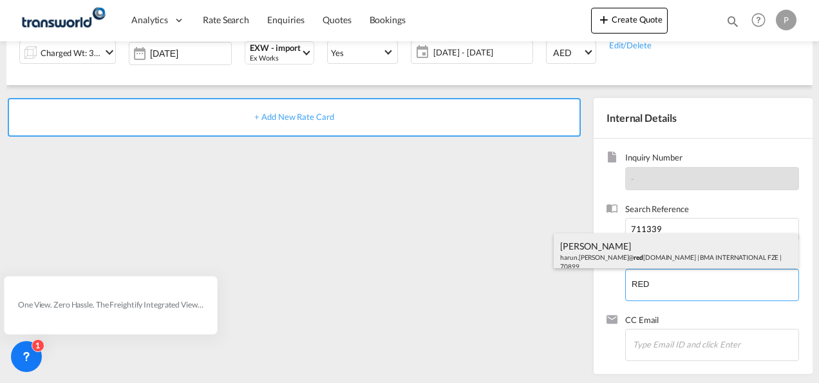
click at [629, 246] on div "[PERSON_NAME].[PERSON_NAME]@ red [DOMAIN_NAME] | BMA INTERNATIONAL FZE | 70899" at bounding box center [676, 255] width 245 height 44
type input "BMA INTERNATIONAL FZE, [PERSON_NAME], [PERSON_NAME][EMAIL_ADDRESS][DOMAIN_NAME]"
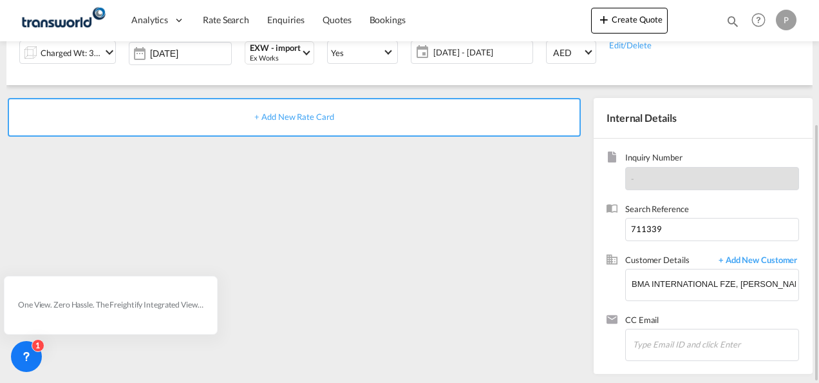
click at [278, 113] on span "+ Add New Rate Card" at bounding box center [293, 116] width 79 height 10
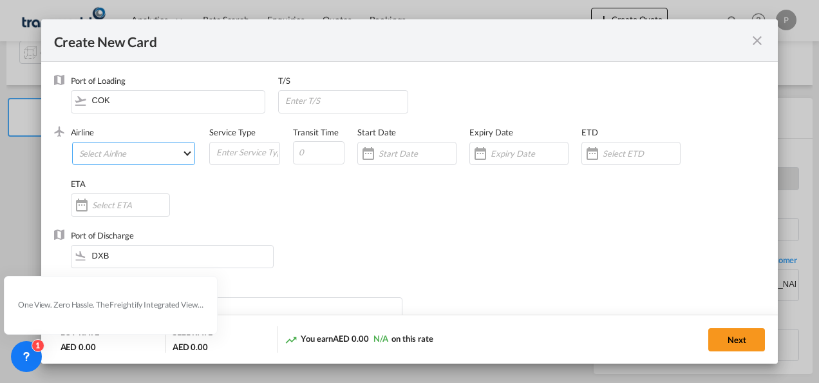
click at [161, 156] on md-select "Select Airline AIR EXPRESS S.A. (1166- / -) CMA CGM Air Cargo (1140-2C / -) DDW…" at bounding box center [134, 153] width 124 height 23
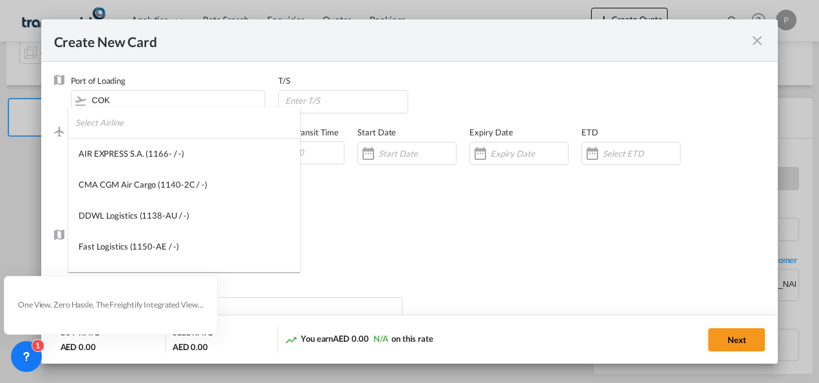
click at [147, 129] on input "search" at bounding box center [187, 122] width 225 height 31
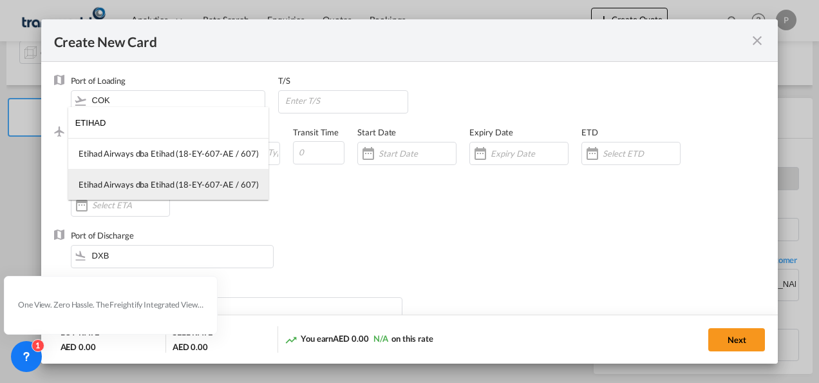
type input "ETIHAD"
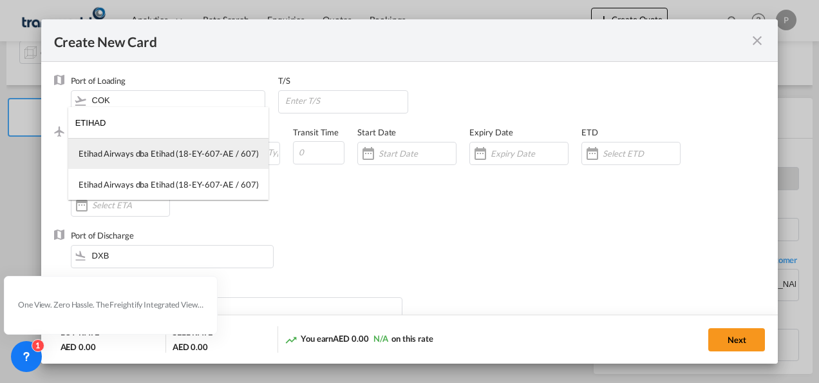
click at [160, 160] on md-option "Etihad Airways dba Etihad (18-EY-607-AE / 607)" at bounding box center [168, 153] width 200 height 31
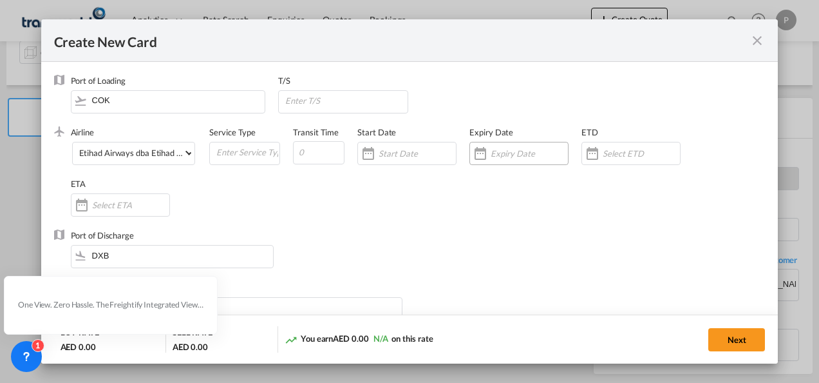
click at [500, 155] on input "Create New CardPort ..." at bounding box center [529, 153] width 77 height 10
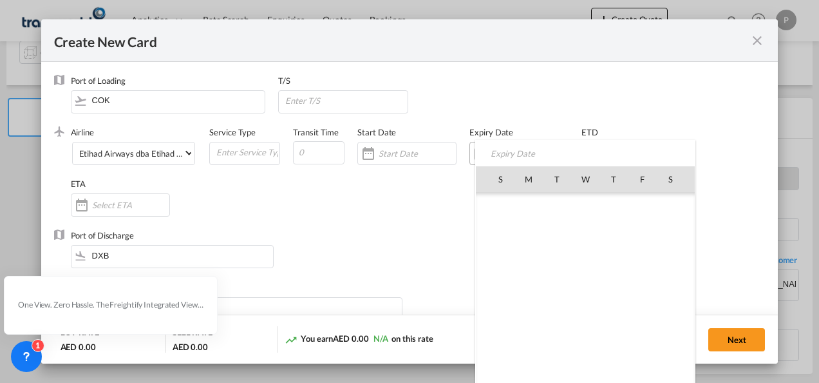
scroll to position [298549, 0]
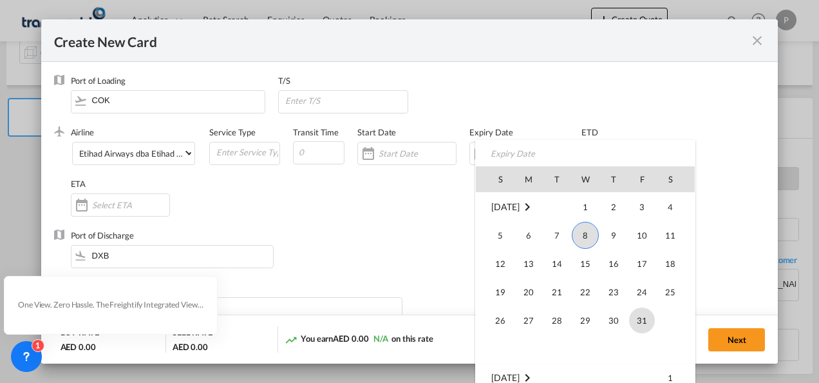
click at [646, 322] on span "31" at bounding box center [642, 320] width 26 height 26
type input "[DATE]"
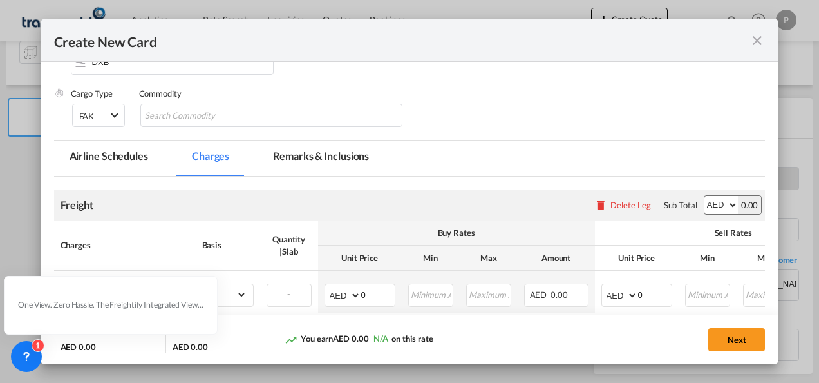
scroll to position [258, 0]
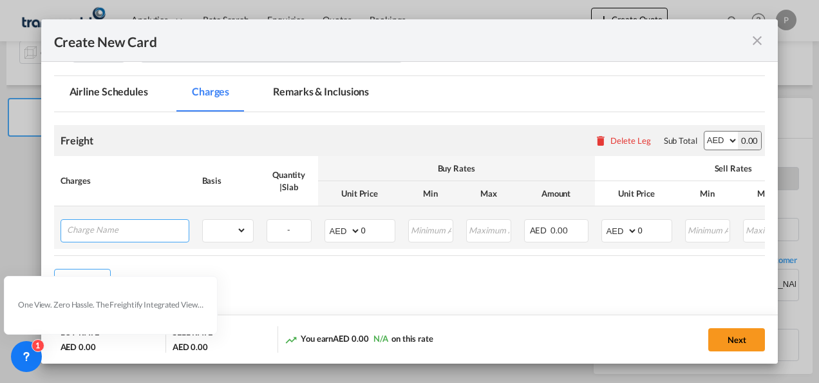
click at [122, 233] on input "Charge Name" at bounding box center [128, 229] width 122 height 19
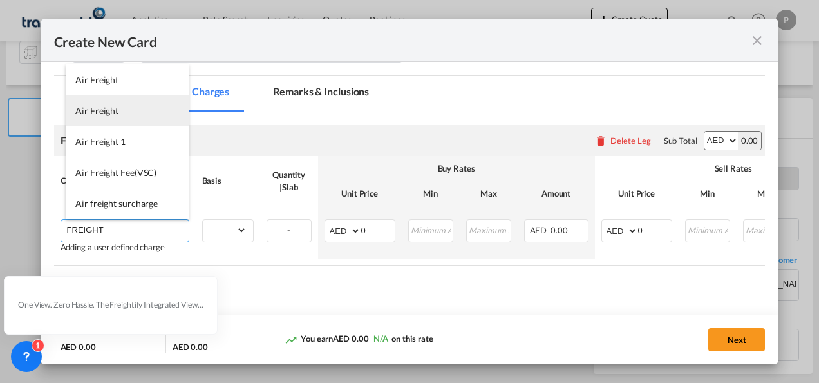
click at [108, 108] on span "Air Freight" at bounding box center [96, 110] width 43 height 11
type input "Air Freight"
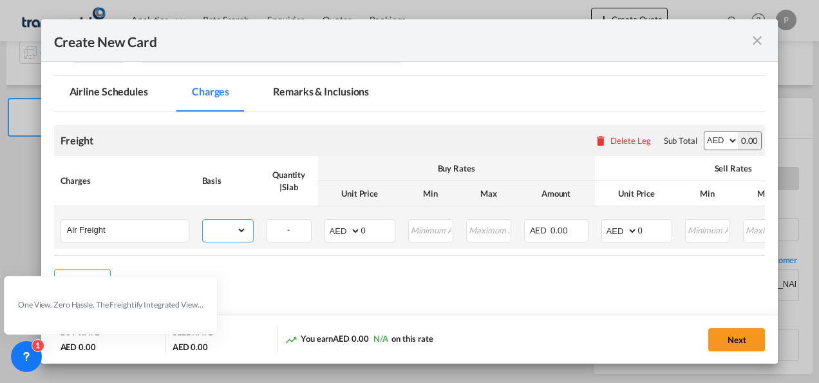
click at [244, 232] on select "gross_weight volumetric_weight per_shipment per_bl per_km % on air freight per_…" at bounding box center [225, 230] width 44 height 21
select select "per_shipment"
click at [203, 220] on select "gross_weight volumetric_weight per_shipment per_bl per_km % on air freight per_…" at bounding box center [225, 230] width 44 height 21
click at [380, 228] on input "0" at bounding box center [377, 229] width 33 height 19
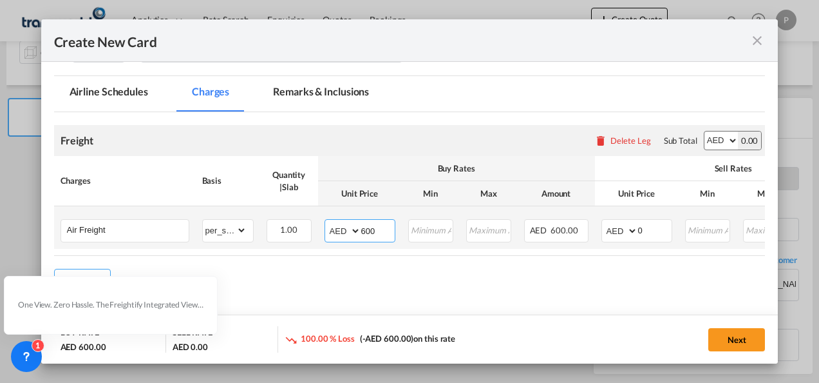
type input "600"
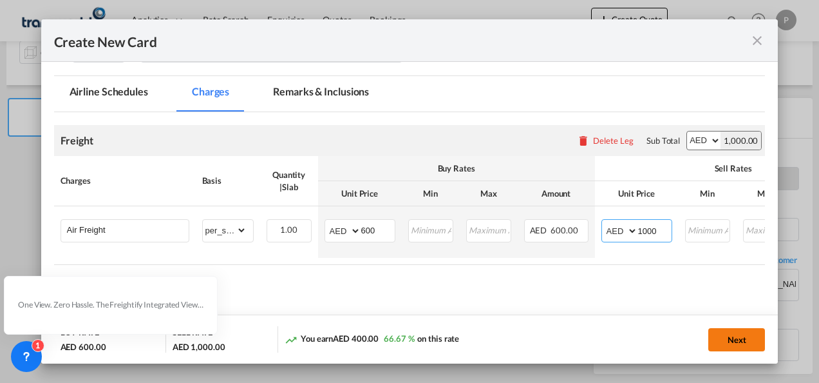
type input "1000"
click at [738, 340] on button "Next" at bounding box center [737, 339] width 57 height 23
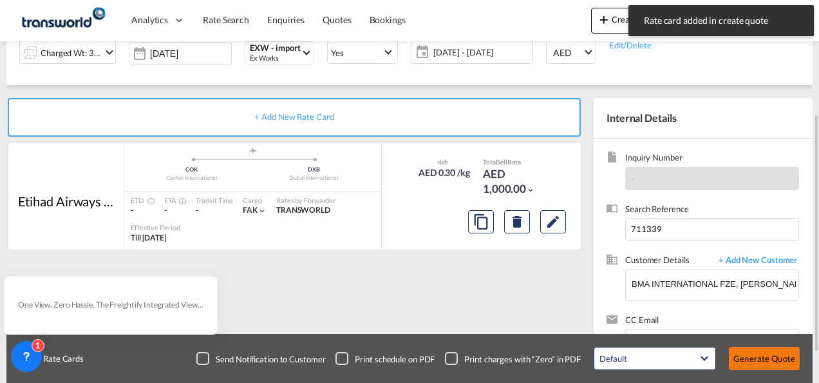
click at [761, 357] on button "Generate Quote" at bounding box center [764, 358] width 71 height 23
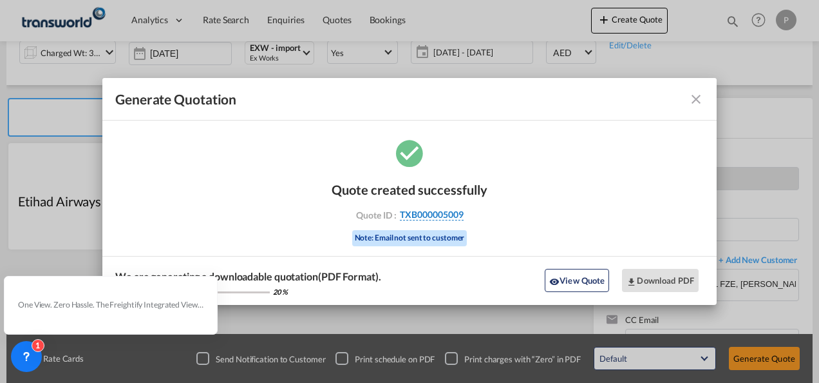
click at [434, 215] on span "TXB000005009" at bounding box center [432, 215] width 64 height 12
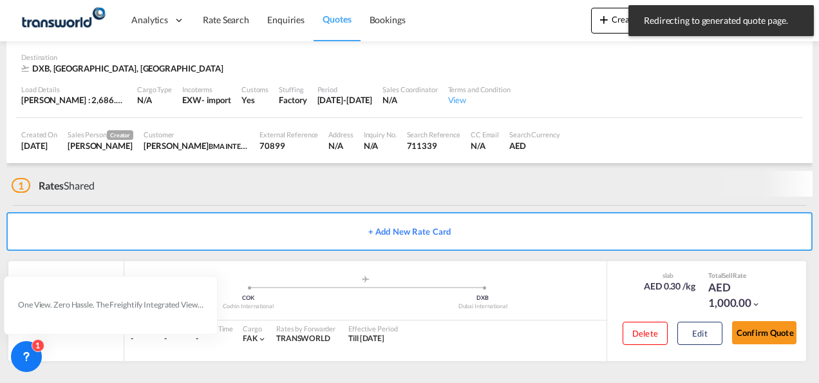
scroll to position [79, 0]
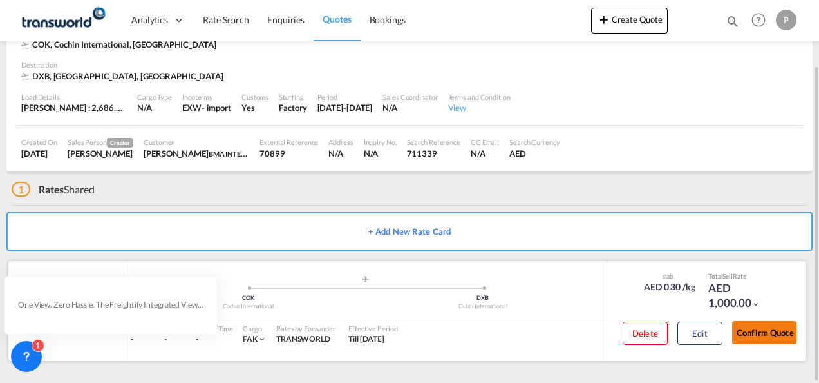
click at [761, 336] on button "Confirm Quote" at bounding box center [764, 332] width 64 height 23
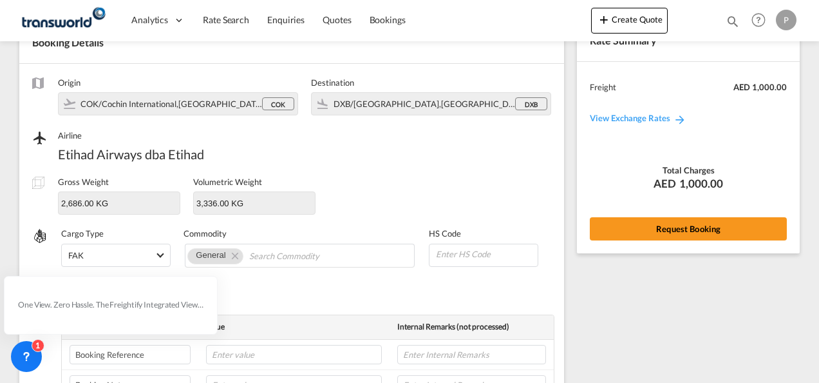
scroll to position [478, 0]
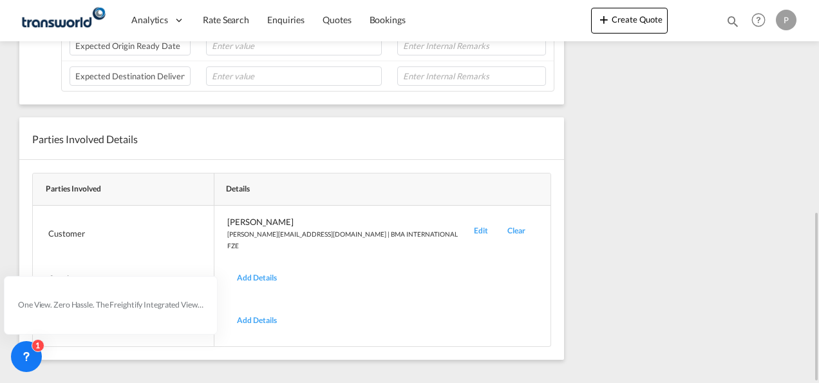
click at [464, 225] on div "Edit" at bounding box center [480, 233] width 33 height 35
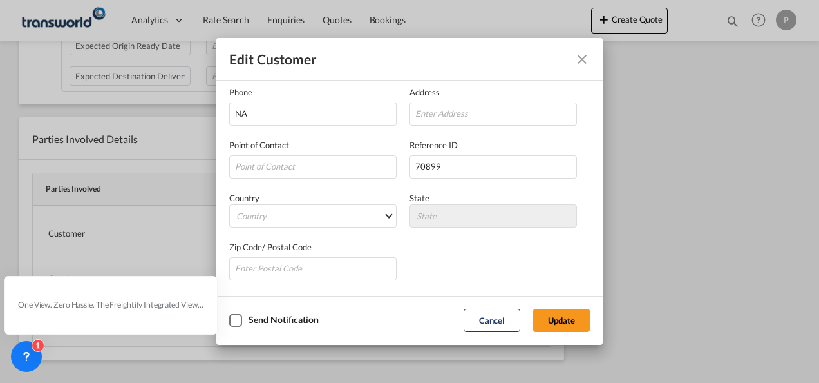
scroll to position [23, 0]
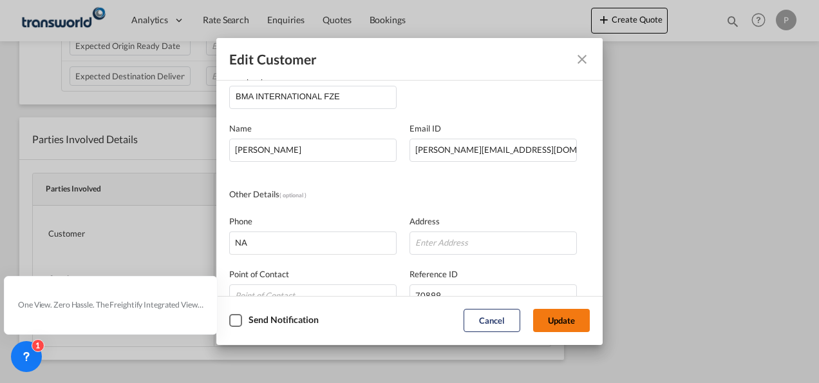
click at [563, 321] on button "Update" at bounding box center [561, 320] width 57 height 23
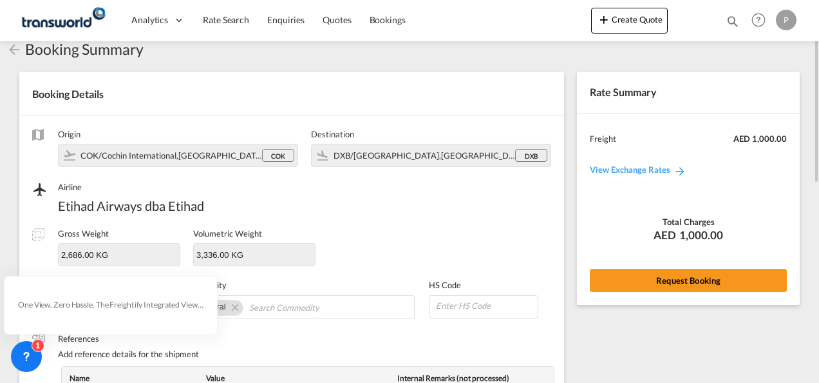
scroll to position [0, 0]
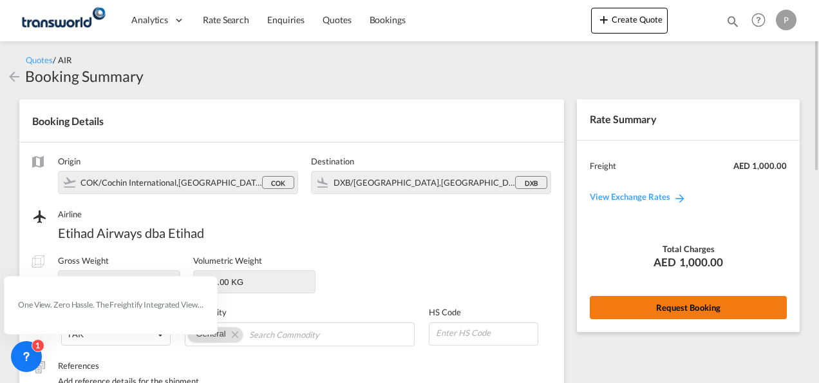
click at [681, 301] on button "Request Booking" at bounding box center [688, 307] width 197 height 23
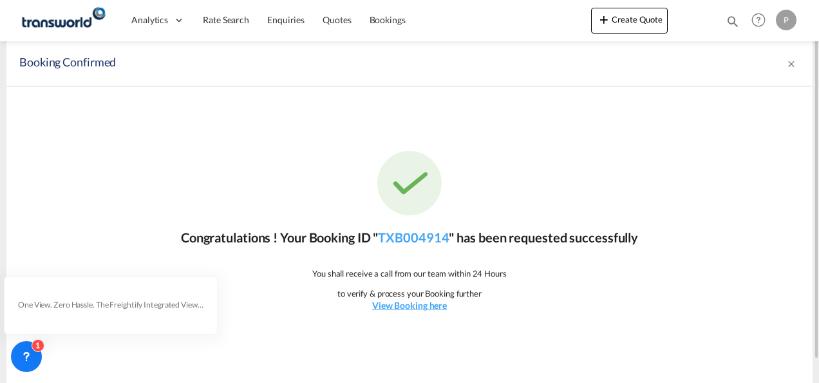
click at [575, 164] on div "Congratulations ! Your Booking ID " TXB004914 " has been requested successfully…" at bounding box center [409, 231] width 806 height 290
click at [424, 237] on link "TXB004914" at bounding box center [413, 236] width 71 height 15
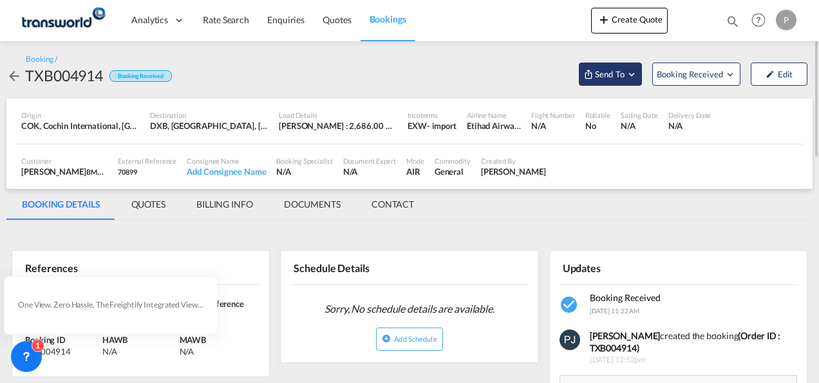
click at [634, 77] on md-icon "Open demo menu" at bounding box center [632, 74] width 12 height 12
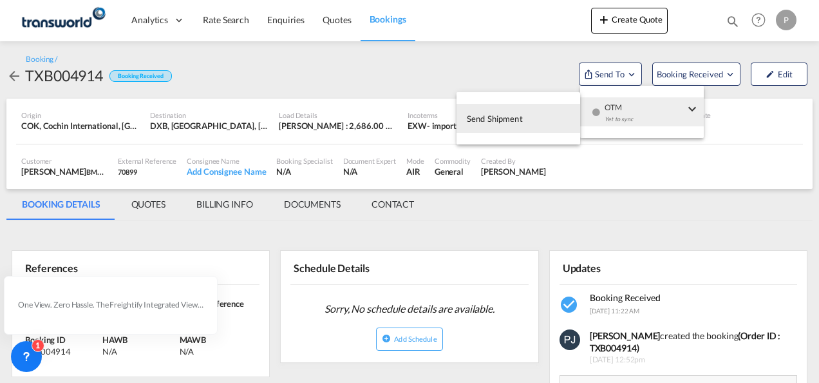
click at [511, 120] on span "Send Shipment" at bounding box center [495, 118] width 56 height 21
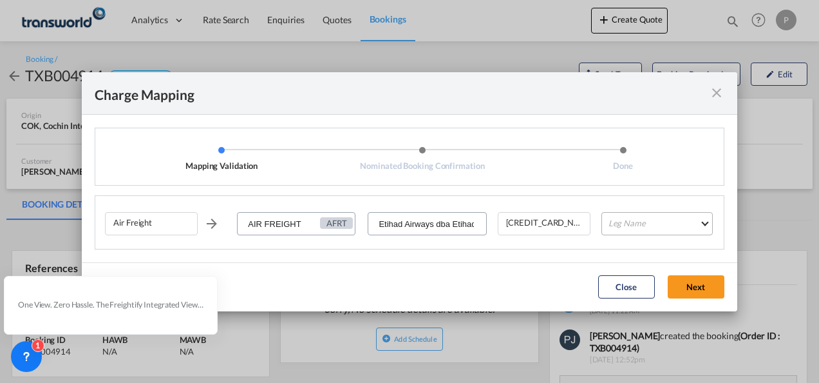
click at [653, 224] on md-select "Leg Name HANDLING ORIGIN HANDLING DESTINATION OTHERS TL PICK UP CUSTOMS ORIGIN …" at bounding box center [657, 223] width 111 height 23
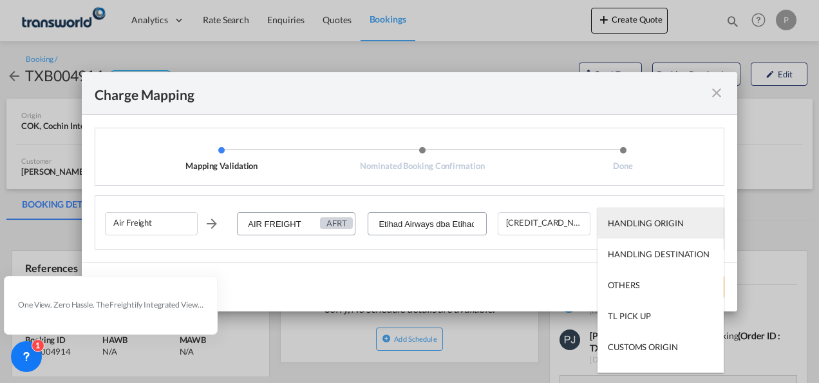
type md-option "HANDLING ORIGIN"
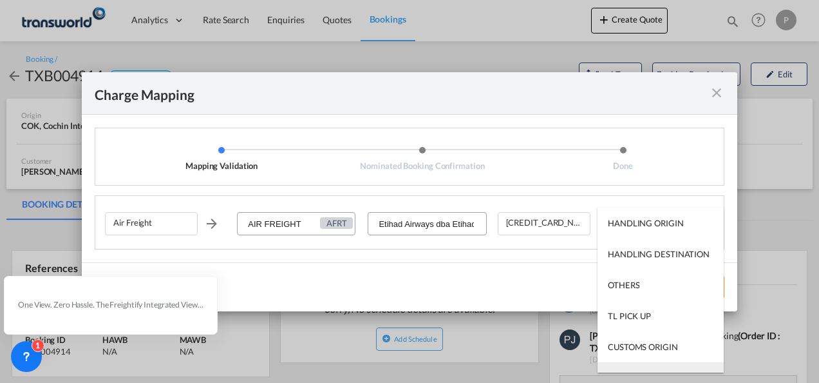
scroll to position [21, 0]
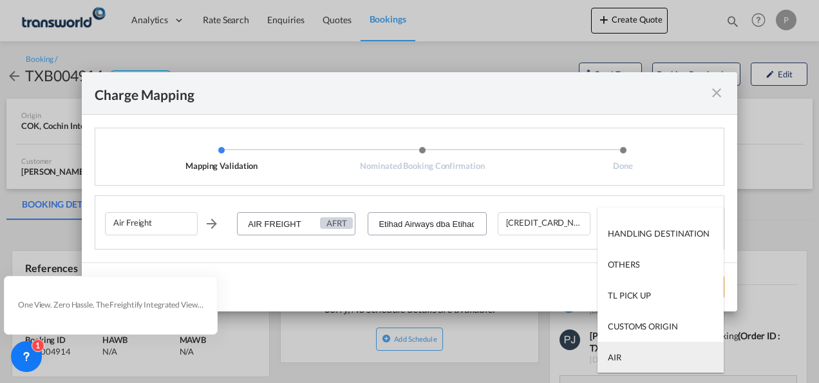
type md-option "AIR"
click at [638, 361] on md-option "AIR" at bounding box center [661, 356] width 126 height 31
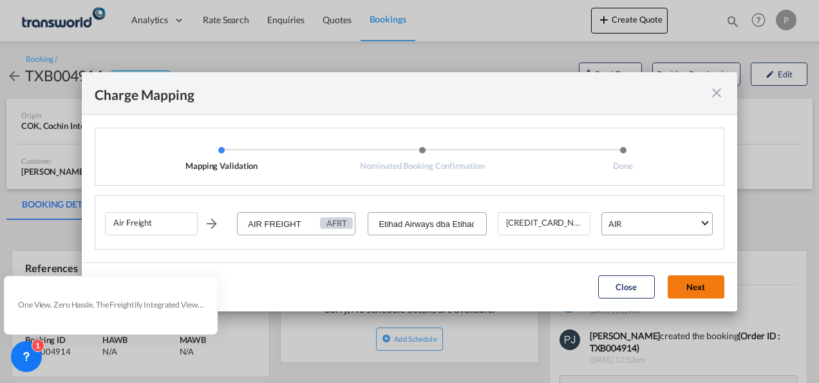
click at [702, 286] on button "Next" at bounding box center [696, 286] width 57 height 23
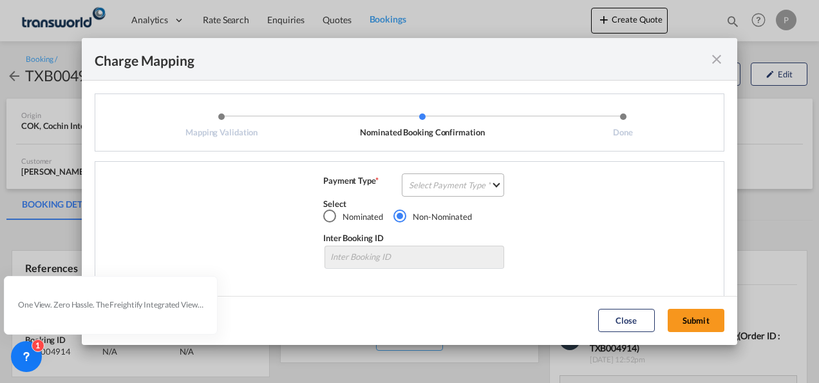
click at [447, 186] on md-select "Select Payment Type COLLECT PREPAID" at bounding box center [453, 184] width 102 height 23
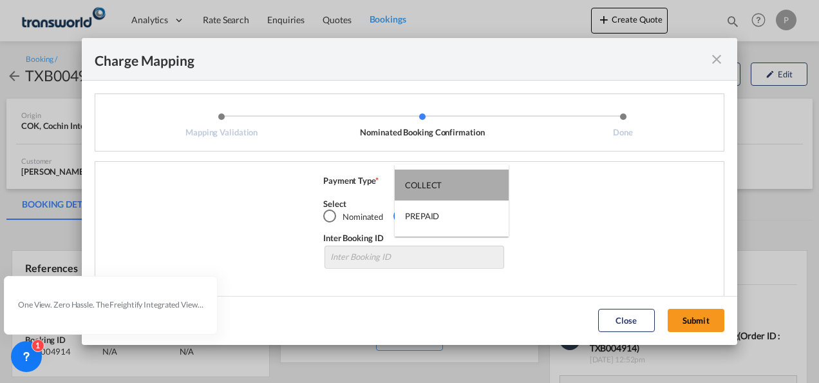
click at [446, 181] on md-option "COLLECT" at bounding box center [452, 184] width 114 height 31
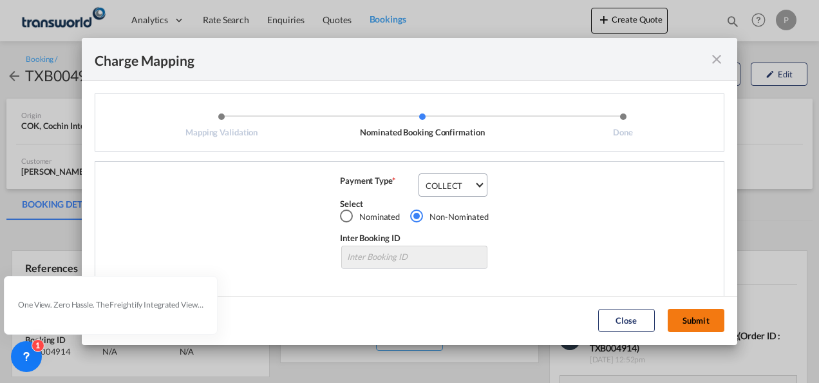
click at [706, 321] on button "Submit" at bounding box center [696, 320] width 57 height 23
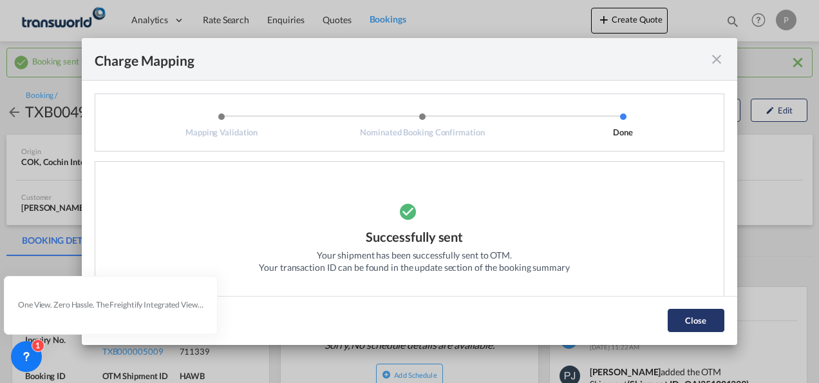
click at [692, 321] on button "Close" at bounding box center [696, 320] width 57 height 23
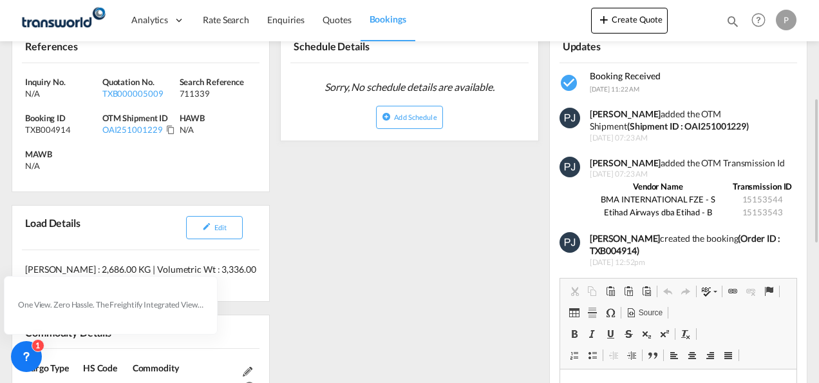
scroll to position [193, 0]
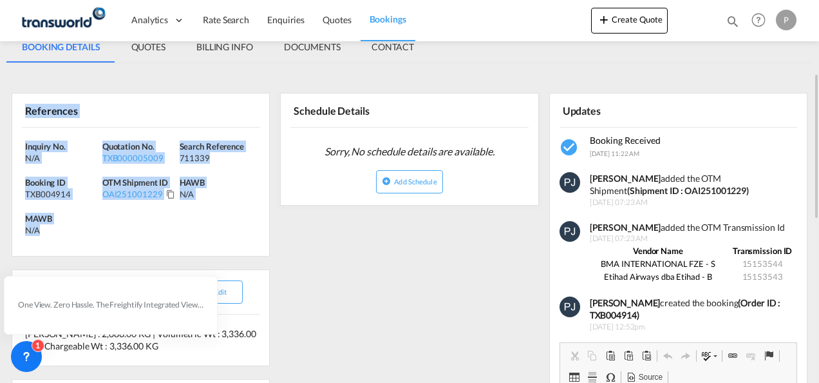
drag, startPoint x: 26, startPoint y: 110, endPoint x: 100, endPoint y: 227, distance: 138.7
click at [100, 227] on div "References Inquiry No. N/A Quotation No. TXB000005009 Search Reference 711339 B…" at bounding box center [141, 175] width 258 height 164
copy div "References Inquiry No. N/A Quotation No. TXB000005009 Search Reference 711339 B…"
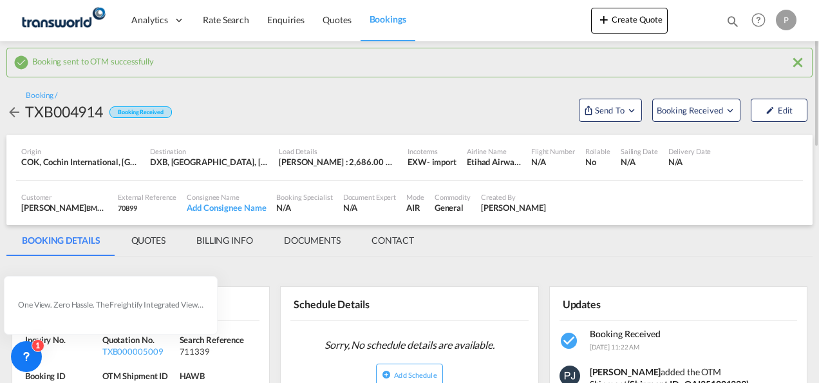
click at [799, 61] on md-icon "icon-close" at bounding box center [797, 62] width 15 height 15
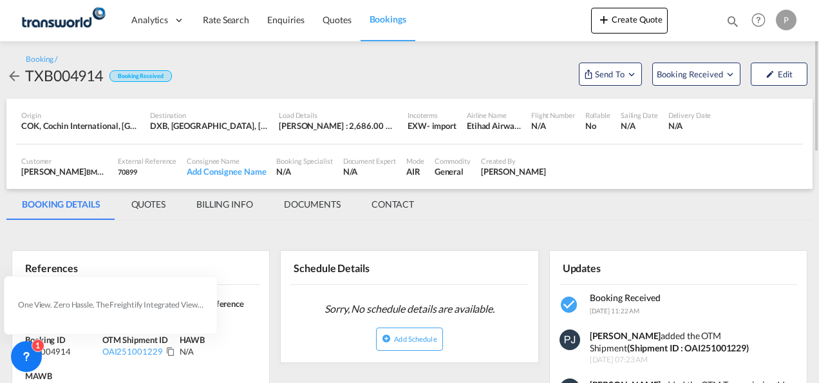
click at [730, 19] on md-icon "icon-magnify" at bounding box center [733, 21] width 14 height 14
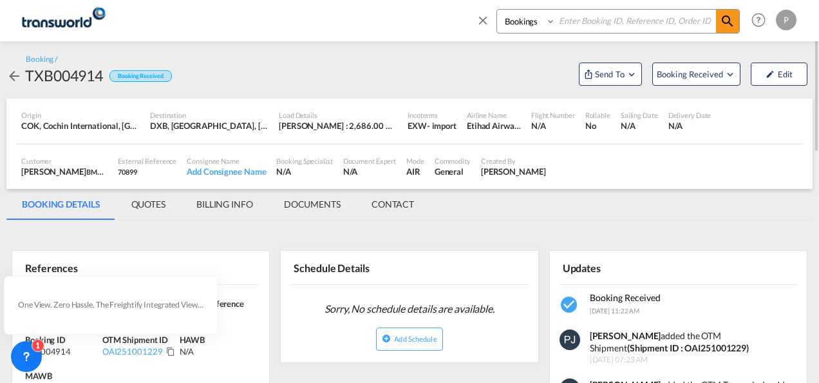
click at [611, 22] on input at bounding box center [636, 21] width 160 height 23
paste input "Brightway logistics"
type input "Brightway logistics"
drag, startPoint x: 647, startPoint y: 23, endPoint x: 331, endPoint y: 6, distance: 316.7
click at [332, 6] on div "Bookings Quotes Enquiries Brightway logistics Help Resources Product Release P …" at bounding box center [409, 20] width 781 height 40
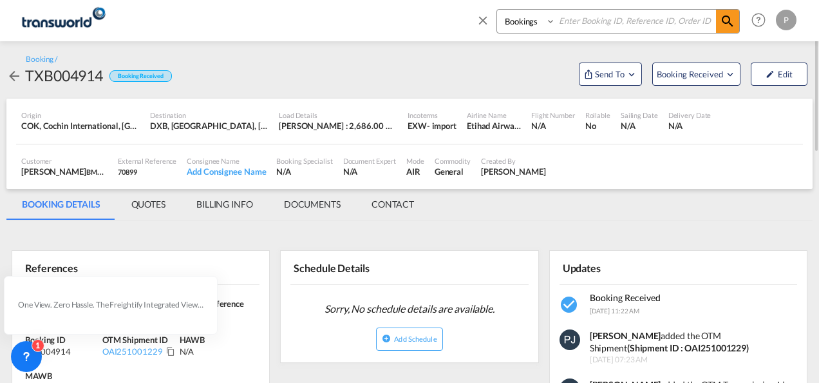
click at [583, 22] on input at bounding box center [636, 21] width 160 height 23
paste input "TXB004913"
type input "TXB004913"
click at [728, 21] on md-icon "icon-magnify" at bounding box center [727, 21] width 15 height 15
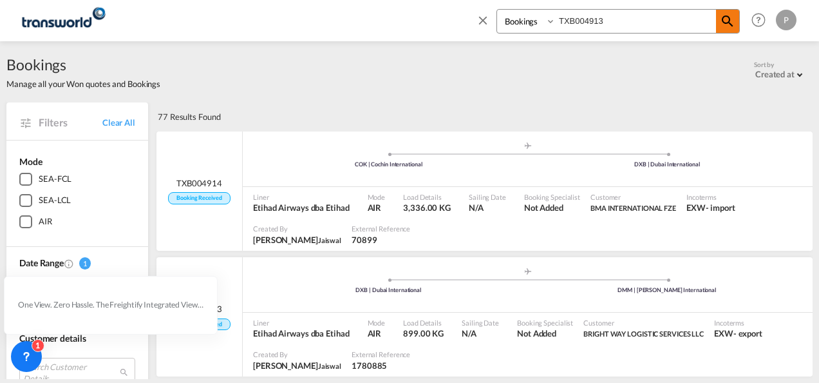
click at [733, 22] on md-icon "icon-magnify" at bounding box center [727, 21] width 15 height 15
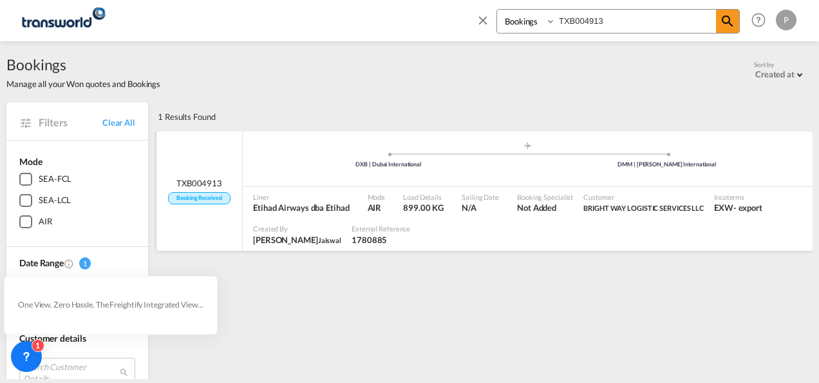
click at [209, 182] on span "TXB004913" at bounding box center [199, 183] width 46 height 12
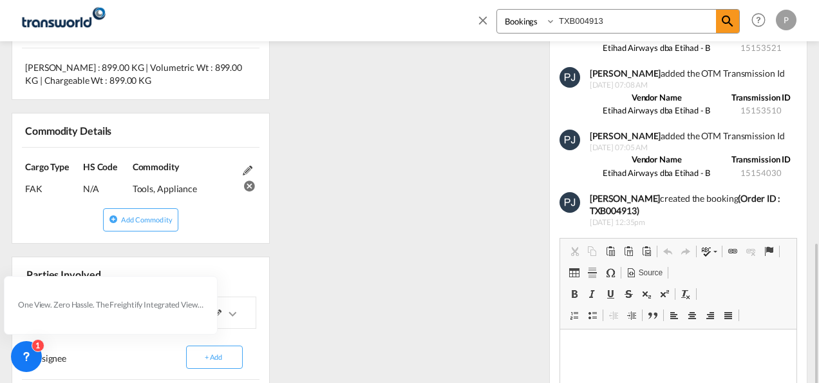
scroll to position [515, 0]
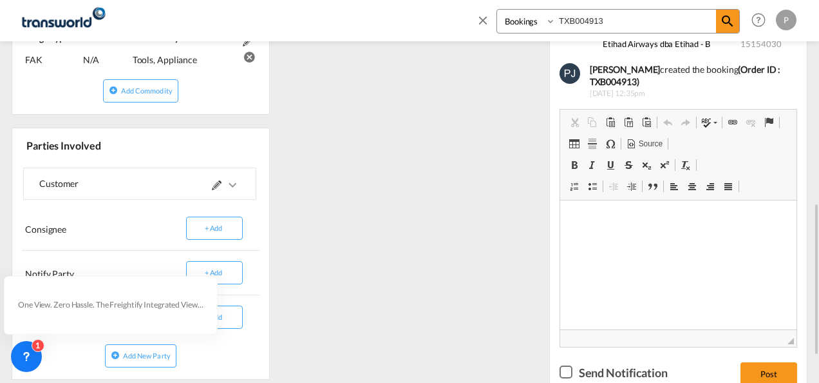
click at [213, 183] on md-icon at bounding box center [217, 185] width 10 height 10
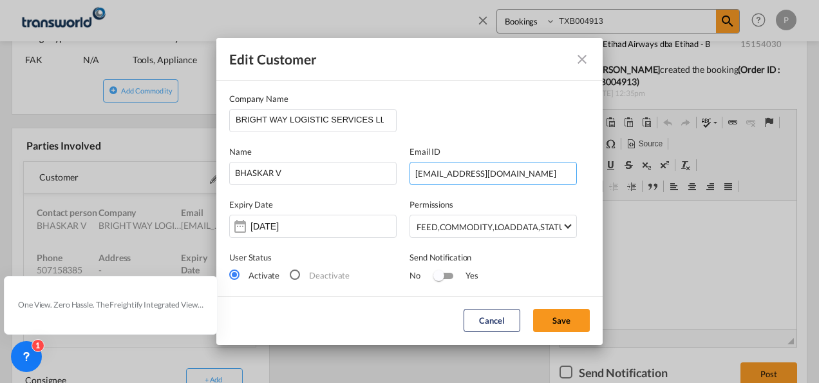
drag, startPoint x: 524, startPoint y: 172, endPoint x: 114, endPoint y: 138, distance: 411.7
click at [114, 138] on div "Edit Customer Company Name BRIGHT WAY LOGISTIC SERVICES LLC Name BHASKAR V Emai…" at bounding box center [409, 191] width 819 height 383
drag, startPoint x: 380, startPoint y: 122, endPoint x: 392, endPoint y: 122, distance: 11.6
click at [380, 122] on input "BRIGHT WAY LOGISTIC SERVICES LLC" at bounding box center [316, 119] width 160 height 19
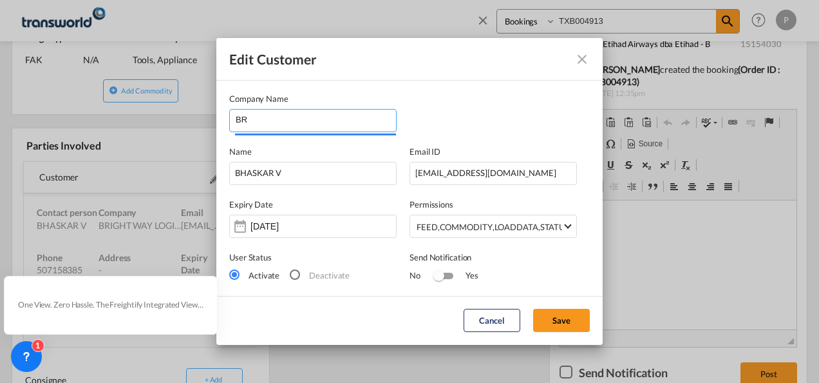
type input "B"
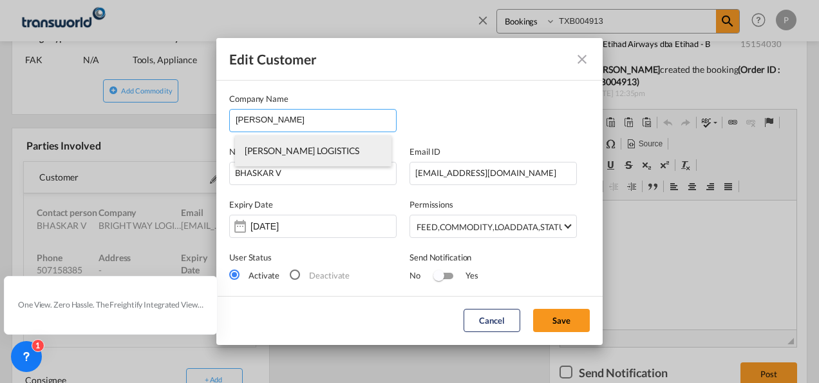
click at [318, 153] on span "[PERSON_NAME] LOGISTICS" at bounding box center [302, 150] width 115 height 11
type input "[PERSON_NAME] LOGISTICS"
type input "112924658"
type input "1758721"
type input "325659"
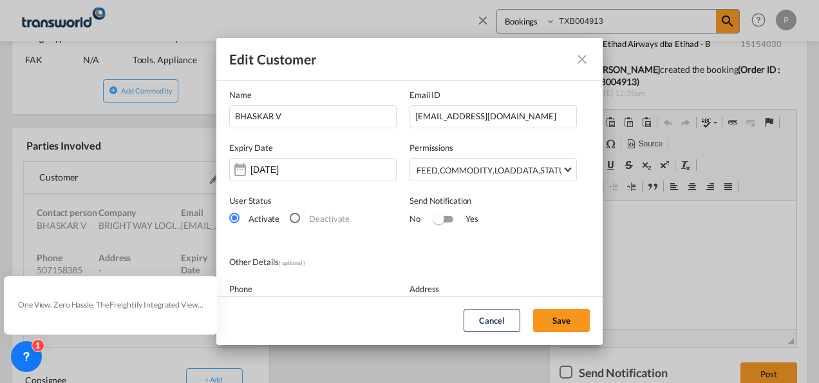
scroll to position [129, 0]
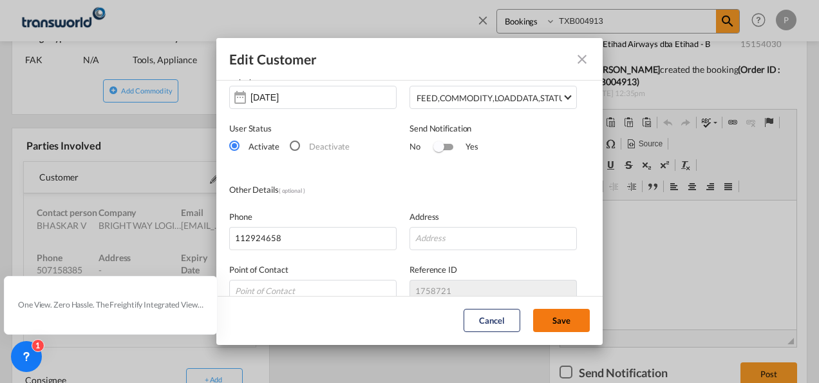
click at [570, 320] on button "Save" at bounding box center [561, 320] width 57 height 23
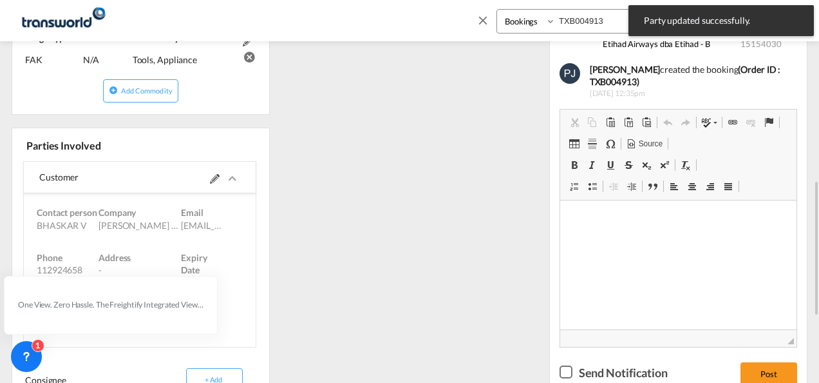
click at [483, 220] on div "References Inquiry No. N/A Quotation No. TXB000005008 Search Reference 06549685…" at bounding box center [409, 125] width 806 height 829
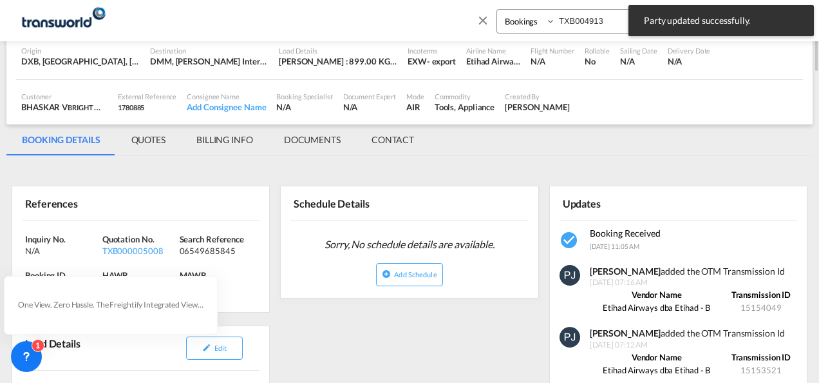
scroll to position [0, 0]
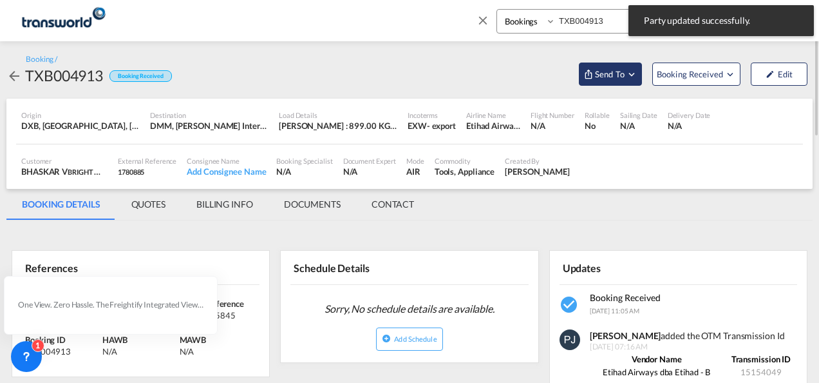
click at [636, 72] on md-icon "Open demo menu" at bounding box center [632, 74] width 12 height 12
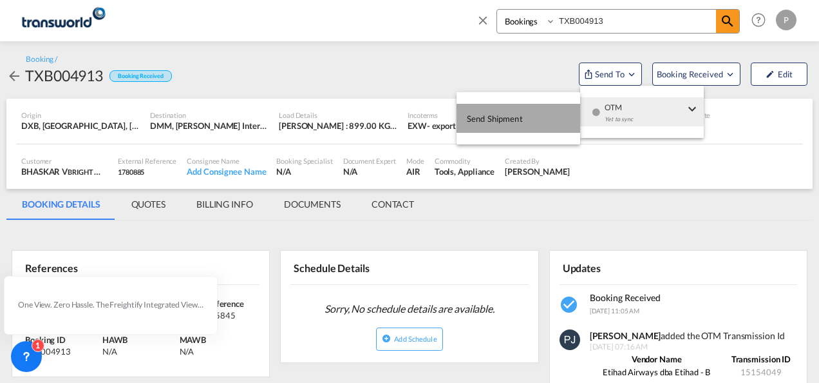
click at [519, 120] on span "Send Shipment" at bounding box center [495, 118] width 56 height 21
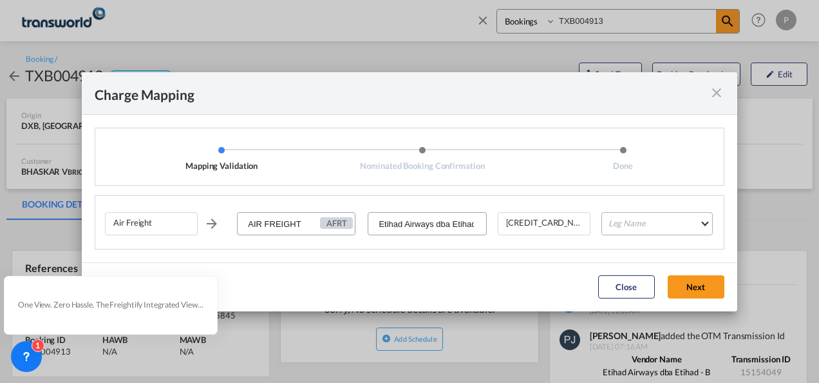
click at [651, 224] on md-select "Leg Name HANDLING ORIGIN HANDLING DESTINATION OTHERS TL PICK UP CUSTOMS ORIGIN …" at bounding box center [657, 223] width 111 height 23
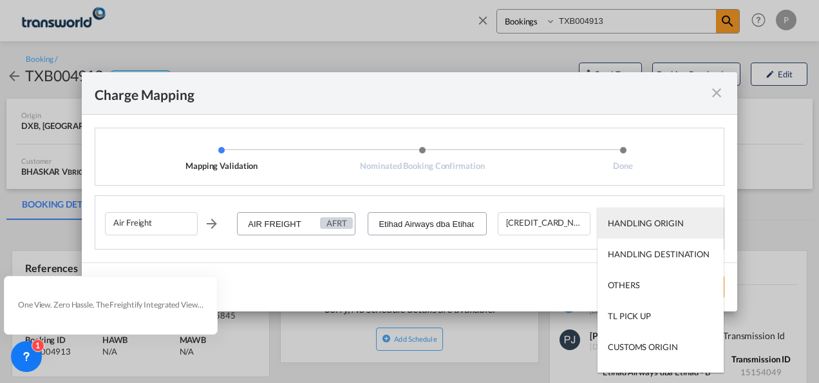
type md-option "HANDLING ORIGIN"
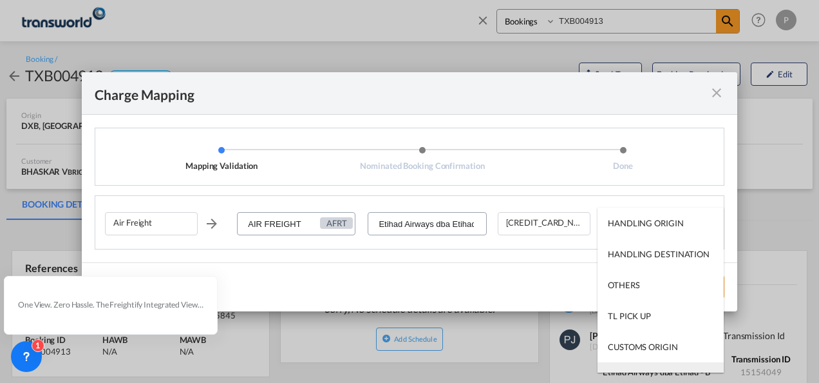
scroll to position [21, 0]
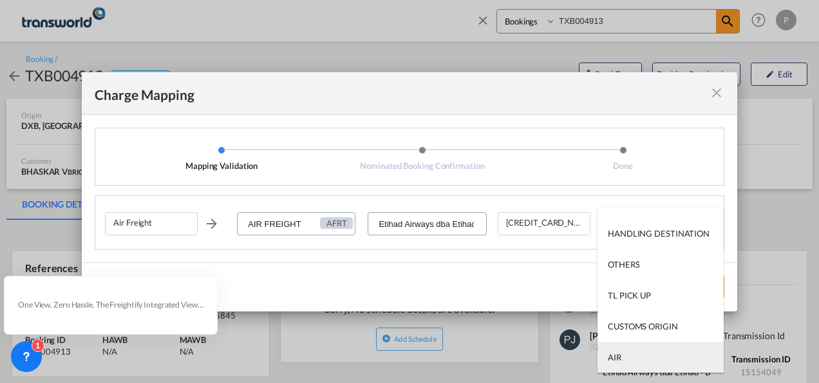
type md-option "AIR"
click at [650, 359] on md-option "AIR" at bounding box center [661, 356] width 126 height 31
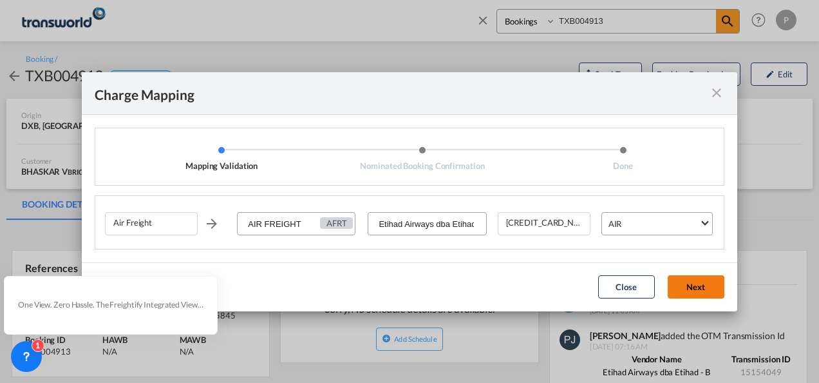
click at [703, 290] on button "Next" at bounding box center [696, 286] width 57 height 23
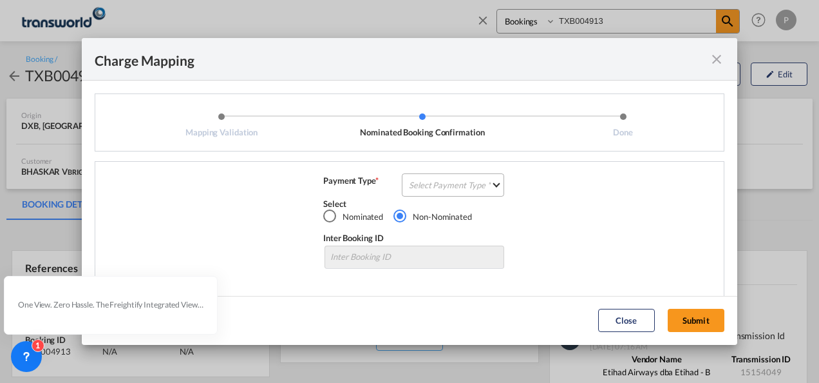
click at [444, 182] on md-select "Select Payment Type COLLECT PREPAID" at bounding box center [453, 184] width 102 height 23
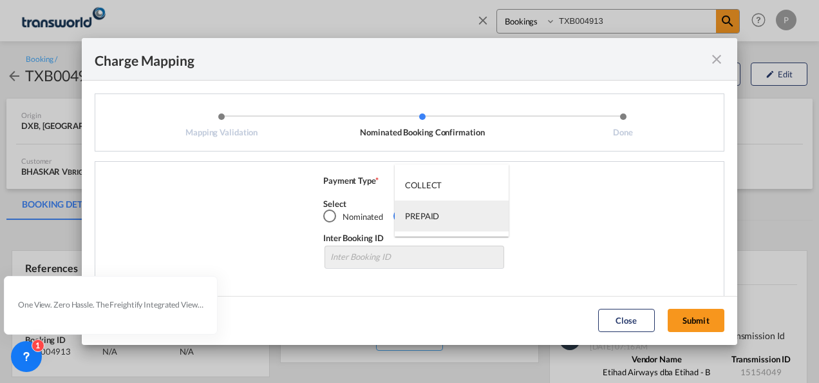
click at [432, 216] on div "PREPAID" at bounding box center [422, 216] width 34 height 12
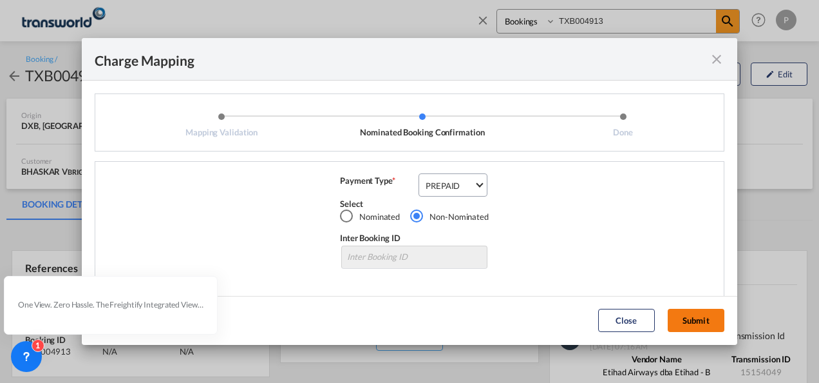
click at [692, 316] on button "Submit" at bounding box center [696, 320] width 57 height 23
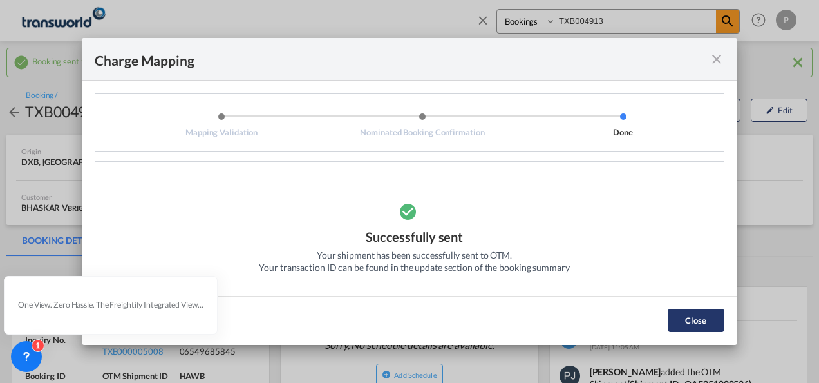
click at [692, 316] on button "Close" at bounding box center [696, 320] width 57 height 23
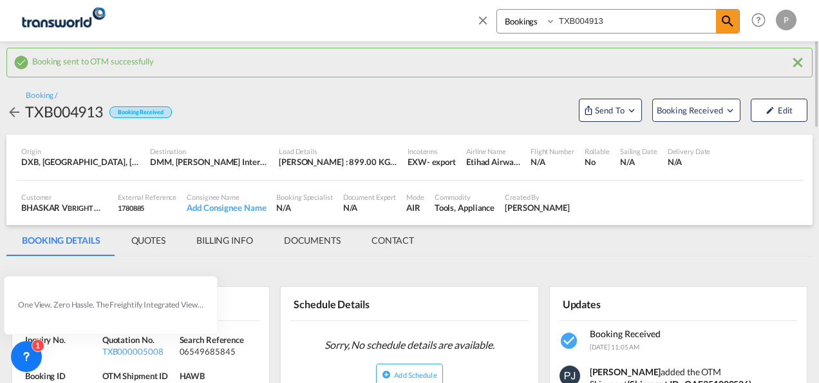
click at [633, 241] on md-tabs-canvas "BOOKING DETAILS QUOTES BILLING INFO DOCUMENTS CONTACT BOOKING DETAILS QUOTES BI…" at bounding box center [409, 240] width 806 height 31
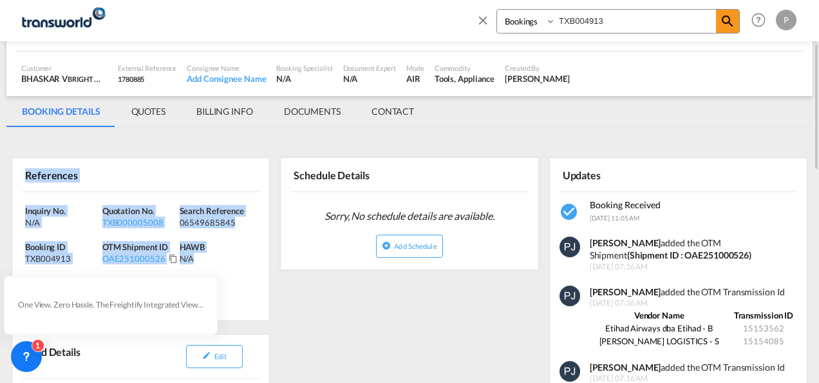
drag, startPoint x: 27, startPoint y: 175, endPoint x: 198, endPoint y: 258, distance: 190.7
click at [198, 258] on div "References Inquiry No. N/A Quotation No. TXB000005008 Search Reference 06549685…" at bounding box center [141, 239] width 258 height 164
copy div "References Inquiry No. N/A Quotation No. TXB000005008 Search Reference 06549685…"
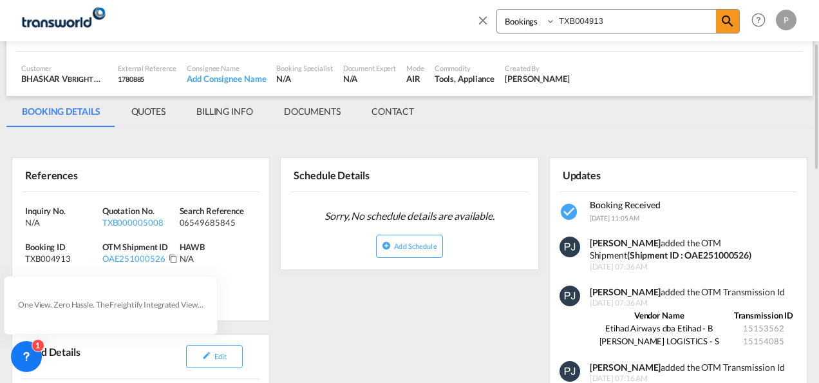
drag, startPoint x: 625, startPoint y: 22, endPoint x: 367, endPoint y: 8, distance: 258.0
click at [367, 8] on div "Bookings Quotes Enquiries TXB004913 Help Resources Product Release P My Profile…" at bounding box center [409, 20] width 781 height 40
click at [484, 19] on md-icon "icon-close" at bounding box center [483, 20] width 14 height 14
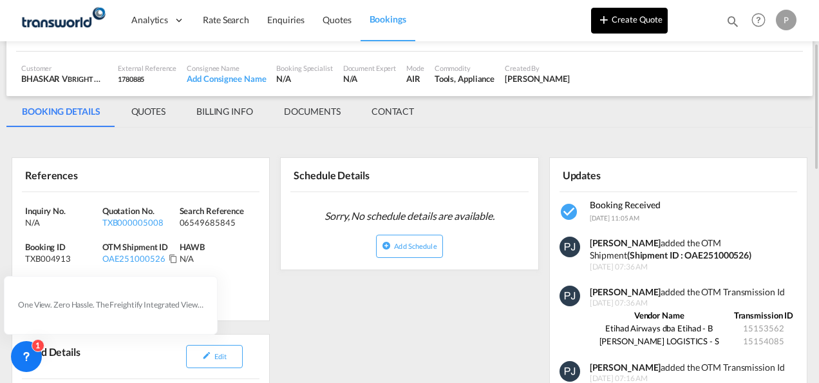
click at [631, 26] on button "Create Quote" at bounding box center [629, 21] width 77 height 26
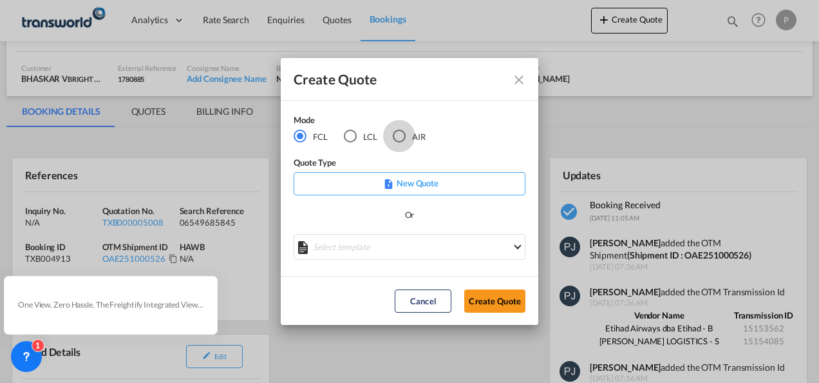
click at [403, 135] on div "AIR" at bounding box center [399, 135] width 13 height 13
click at [487, 305] on button "Create Quote" at bounding box center [494, 300] width 61 height 23
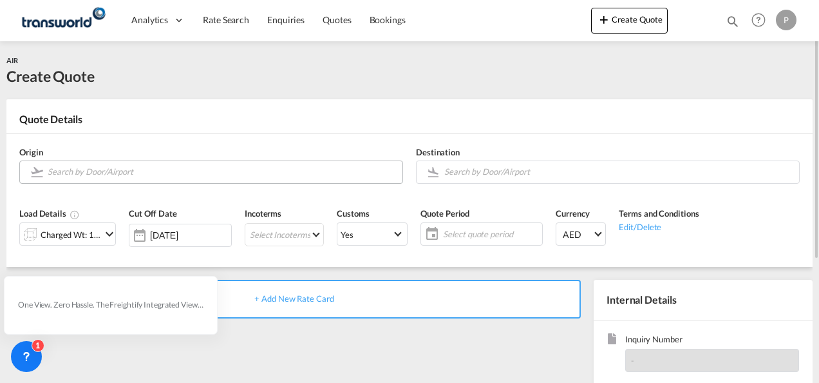
click at [136, 176] on input "Search by Door/Airport" at bounding box center [222, 171] width 348 height 23
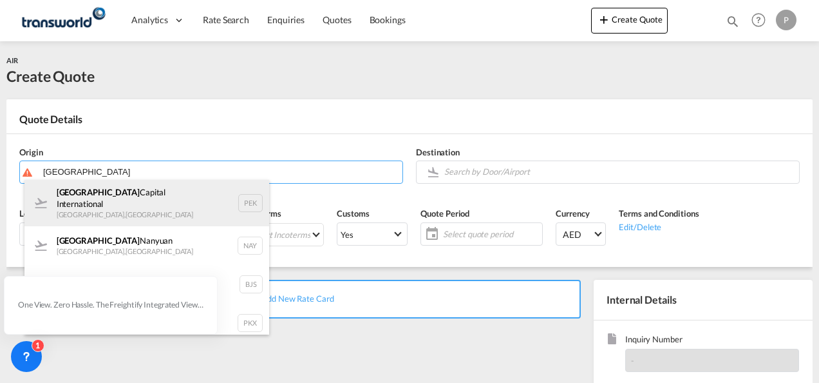
click at [142, 192] on div "Beijing Capital International [GEOGRAPHIC_DATA] , [GEOGRAPHIC_DATA] PEK" at bounding box center [146, 203] width 245 height 46
type input "Beijing Capital International, [GEOGRAPHIC_DATA], [GEOGRAPHIC_DATA]"
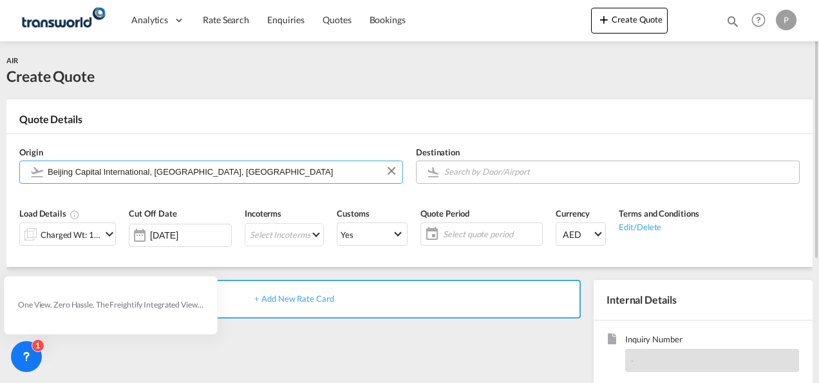
click at [546, 173] on input "Search by Door/Airport" at bounding box center [618, 171] width 348 height 23
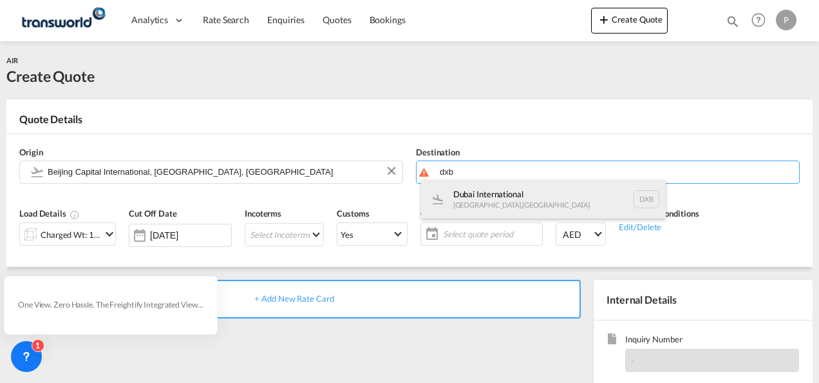
click at [540, 200] on div "Dubai International [GEOGRAPHIC_DATA] , [GEOGRAPHIC_DATA] DXB" at bounding box center [543, 199] width 245 height 39
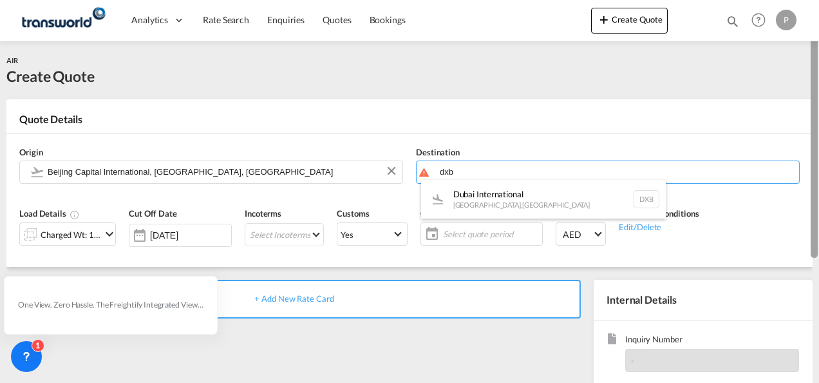
type input "Dubai International, [GEOGRAPHIC_DATA], DXB"
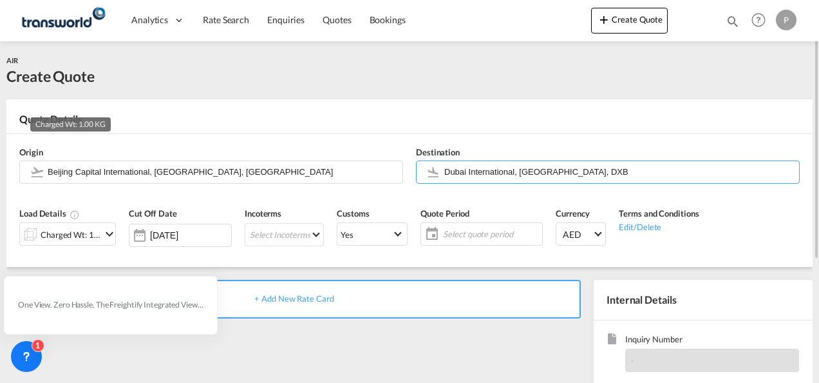
click at [82, 230] on div "Charged Wt: 1.00 KG" at bounding box center [71, 234] width 61 height 18
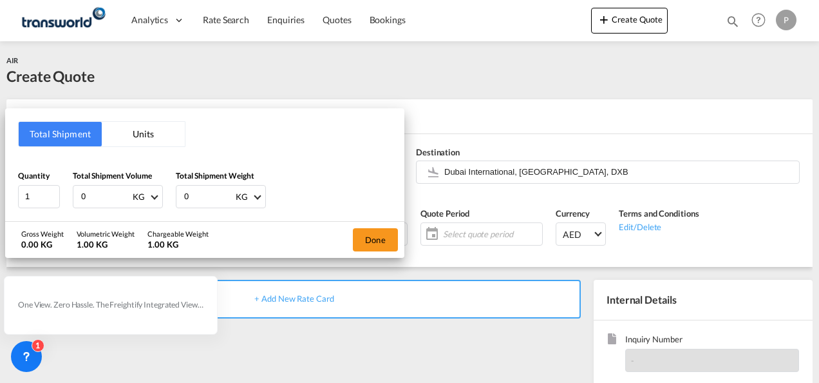
drag, startPoint x: 109, startPoint y: 194, endPoint x: 656, endPoint y: 106, distance: 553.8
click at [55, 113] on div "Total Shipment Units Quantity 1 Total Shipment Volume 0 KG CBM CFT KG LB Total …" at bounding box center [204, 164] width 399 height 113
type input "226"
click at [375, 240] on button "Done" at bounding box center [375, 239] width 45 height 23
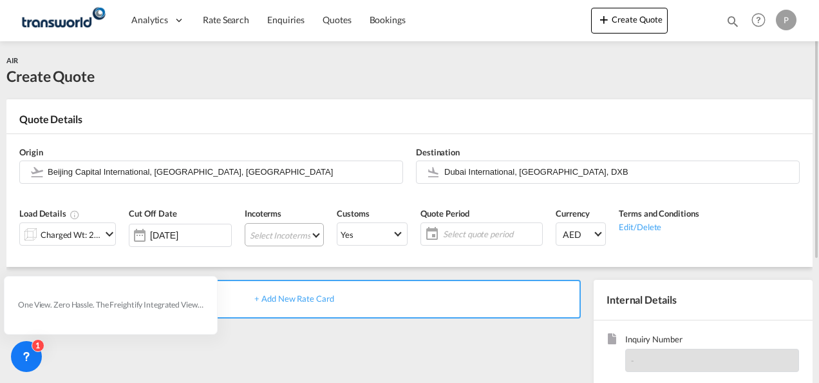
click at [287, 234] on md-select "Select Incoterms DPU - import Delivery at Place Unloaded CPT - export Carrier P…" at bounding box center [284, 234] width 79 height 23
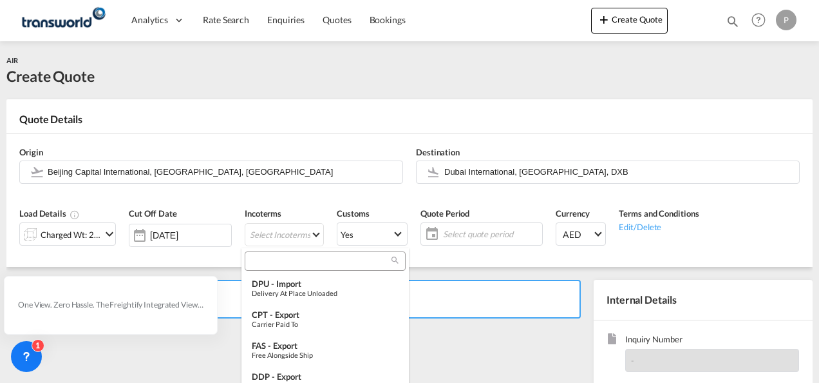
click at [287, 260] on input "search" at bounding box center [320, 261] width 143 height 12
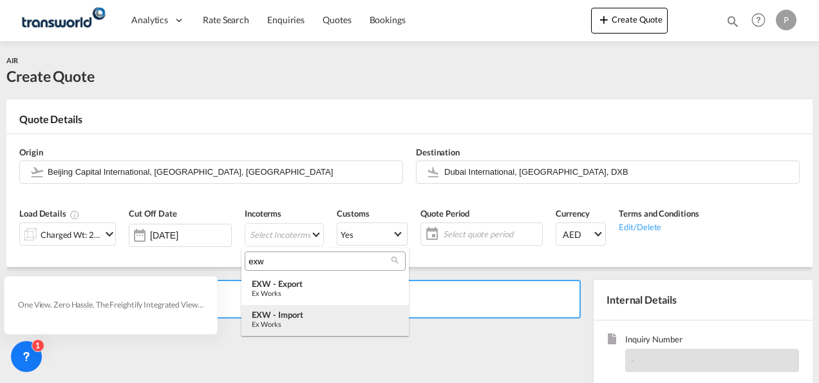
type input "exw"
click at [308, 320] on div "Ex Works" at bounding box center [325, 323] width 147 height 8
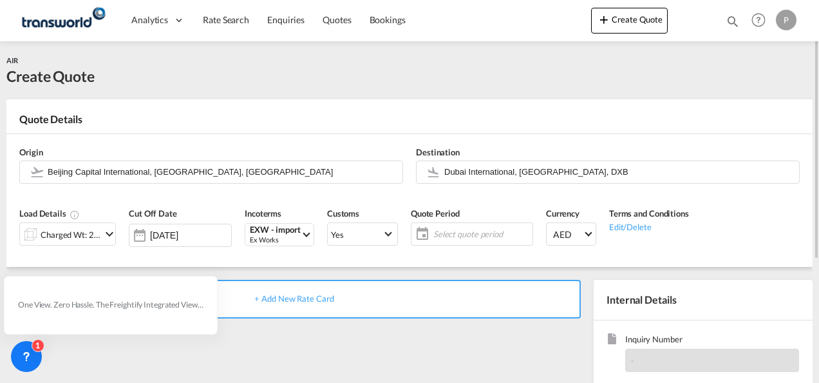
click at [479, 232] on span "Select quote period" at bounding box center [482, 234] width 96 height 12
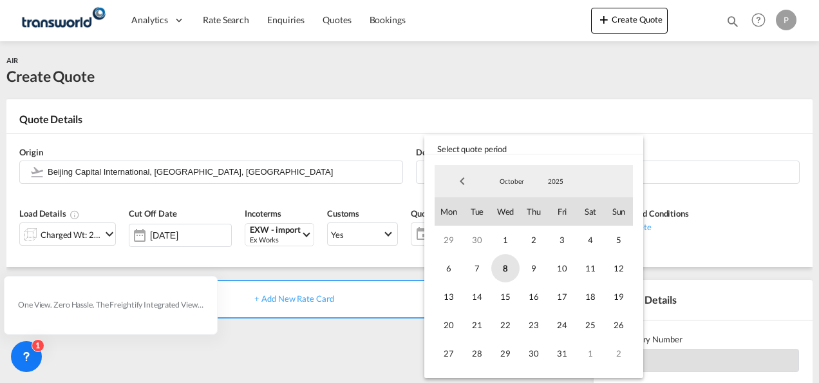
click at [502, 270] on span "8" at bounding box center [505, 268] width 28 height 28
click at [559, 354] on span "31" at bounding box center [562, 353] width 28 height 28
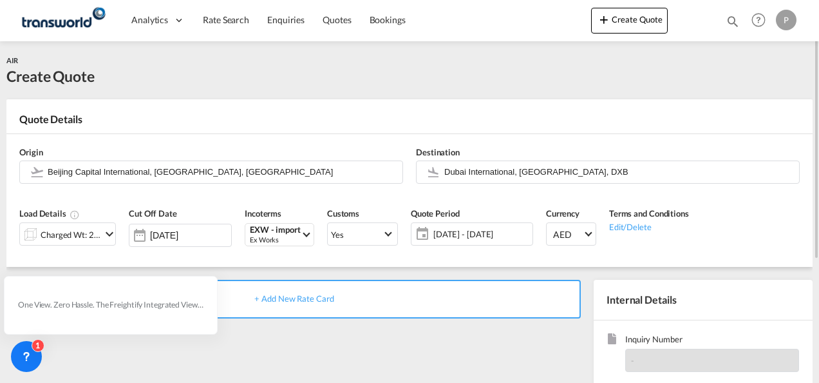
scroll to position [129, 0]
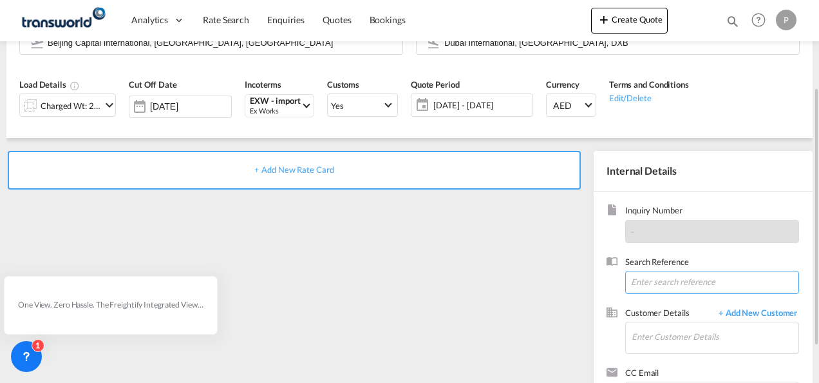
click at [675, 287] on input at bounding box center [712, 282] width 174 height 23
paste input "17613561380"
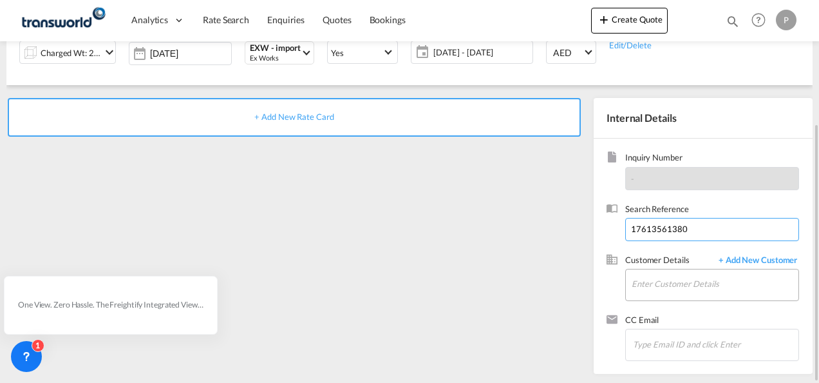
type input "17613561380"
click at [662, 283] on input "Enter Customer Details" at bounding box center [715, 283] width 167 height 29
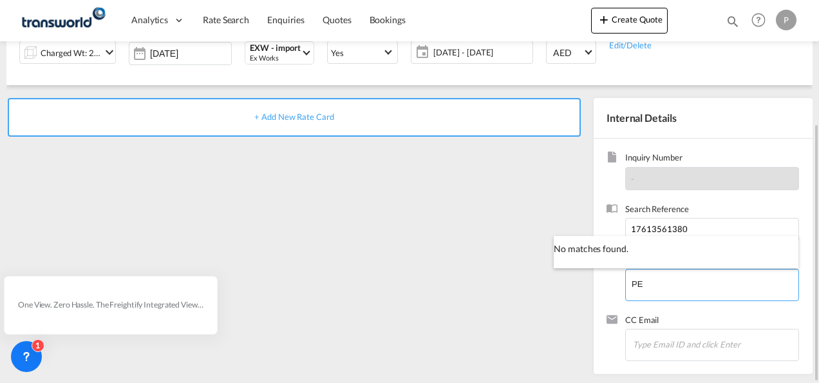
type input "P"
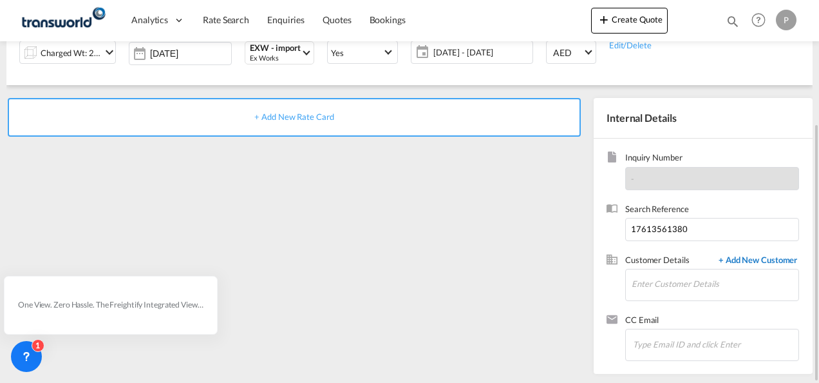
click at [752, 261] on span "+ Add New Customer" at bounding box center [755, 261] width 87 height 15
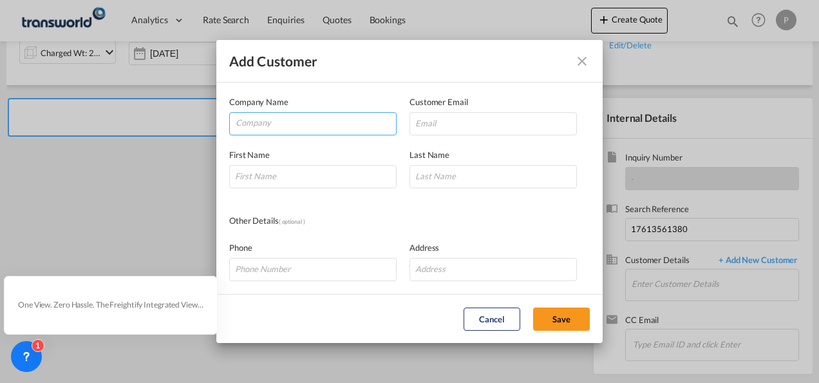
click at [273, 120] on input "Company" at bounding box center [316, 122] width 160 height 19
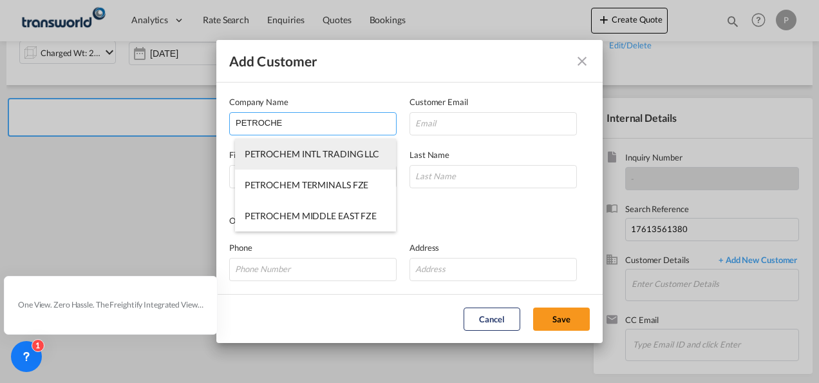
click at [291, 156] on span "PETROCHEM INTL TRADING LLC" at bounding box center [312, 153] width 135 height 11
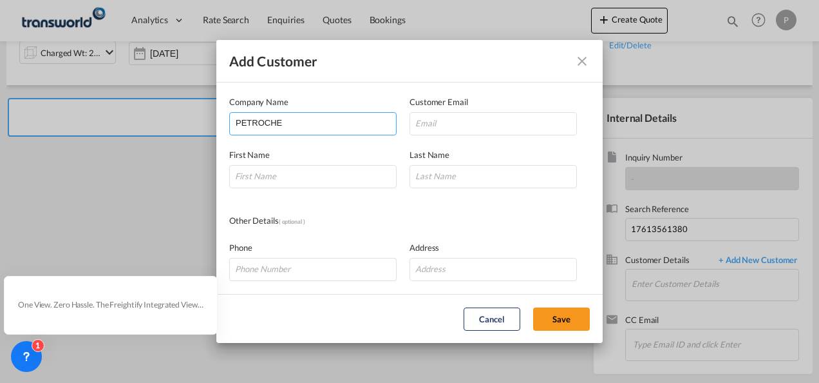
type input "PETROCHEM INTL TRADING LLC"
click at [585, 64] on md-icon "icon-close" at bounding box center [582, 60] width 15 height 15
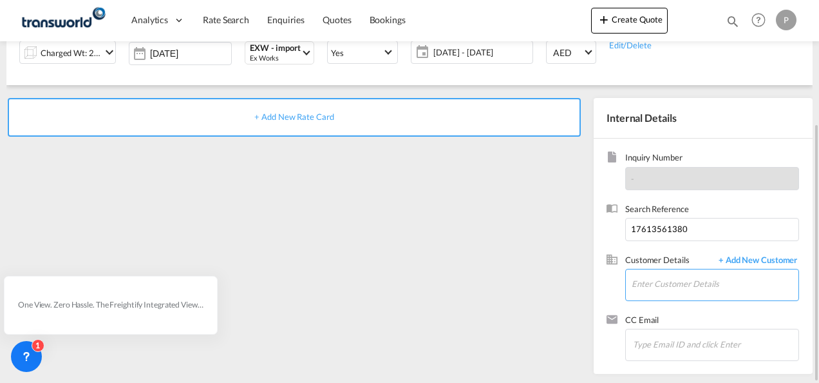
click at [657, 283] on input "Enter Customer Details" at bounding box center [715, 283] width 167 height 29
type input "P"
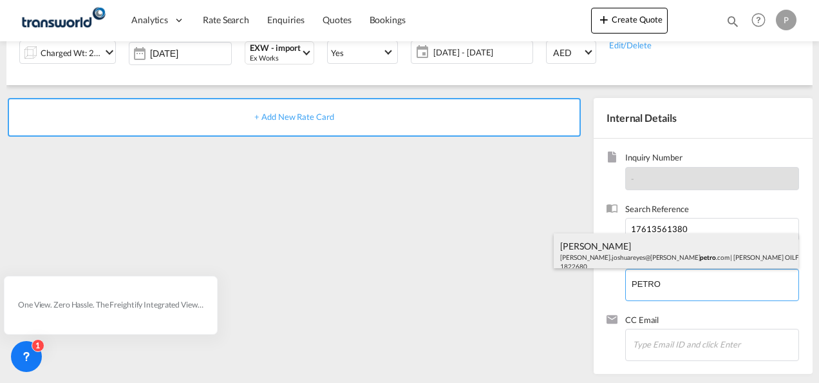
click at [651, 251] on div "[PERSON_NAME].joshuareyes@[PERSON_NAME] .com | [PERSON_NAME] OILFIELD TECHNOLOG…" at bounding box center [676, 255] width 245 height 44
type input "[PERSON_NAME] OILFIELD TECHNOLOGY FZE, [PERSON_NAME], [PERSON_NAME][EMAIL_ADDRE…"
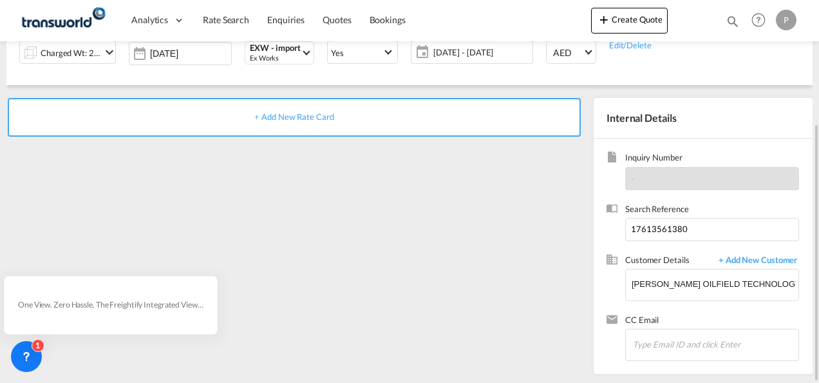
click at [283, 115] on span "+ Add New Rate Card" at bounding box center [293, 116] width 79 height 10
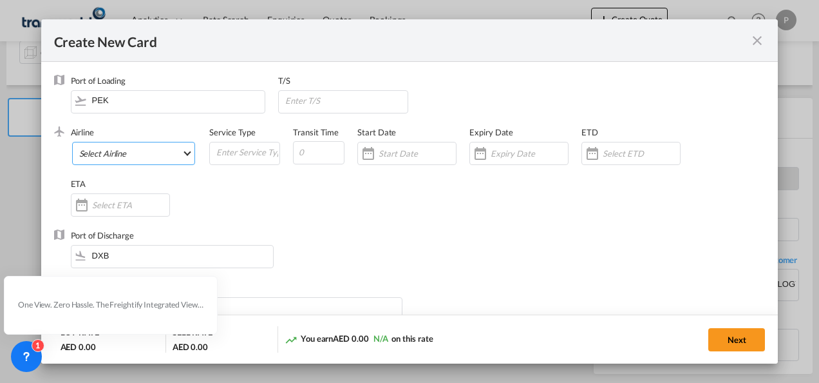
click at [137, 151] on md-select "Select Airline AIR EXPRESS S.A. (1166- / -) CMA CGM Air Cargo (1140-2C / -) DDW…" at bounding box center [134, 153] width 124 height 23
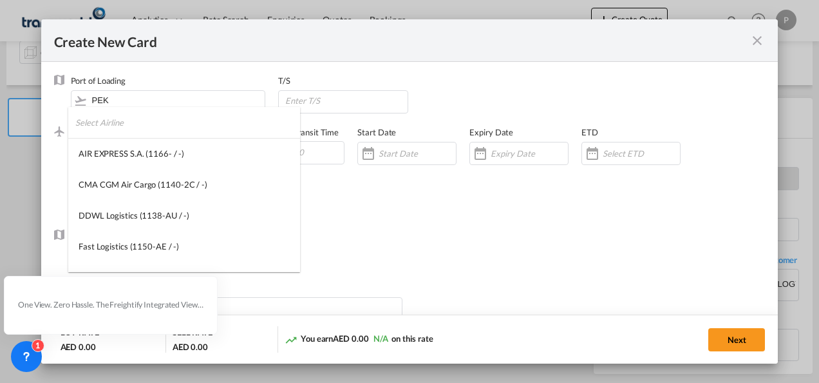
click at [758, 44] on md-backdrop at bounding box center [409, 191] width 819 height 383
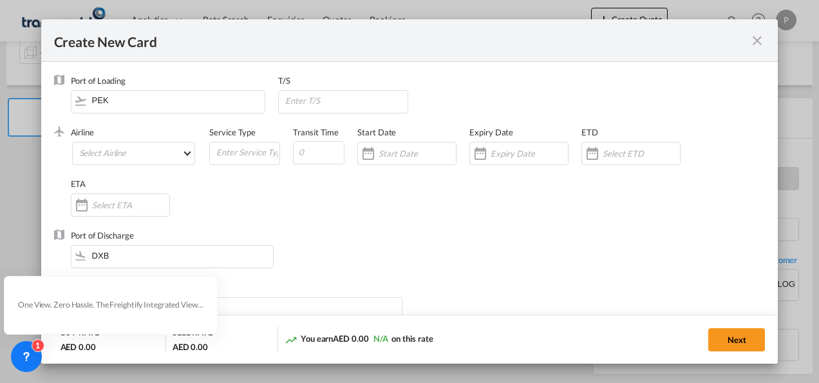
click at [760, 40] on md-icon "icon-close fg-AAA8AD m-0 pointer" at bounding box center [757, 40] width 15 height 15
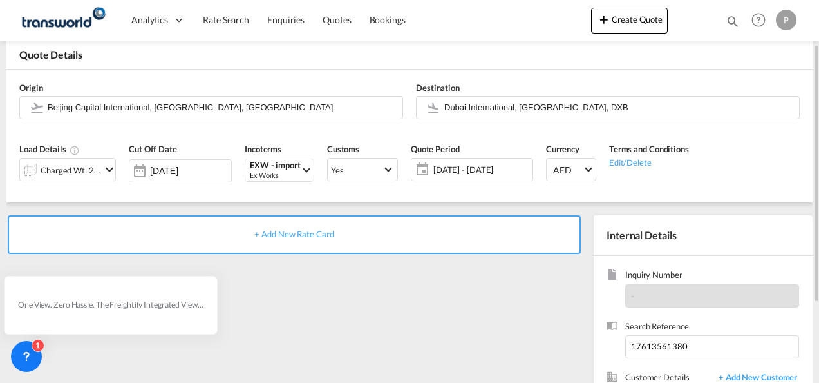
scroll to position [129, 0]
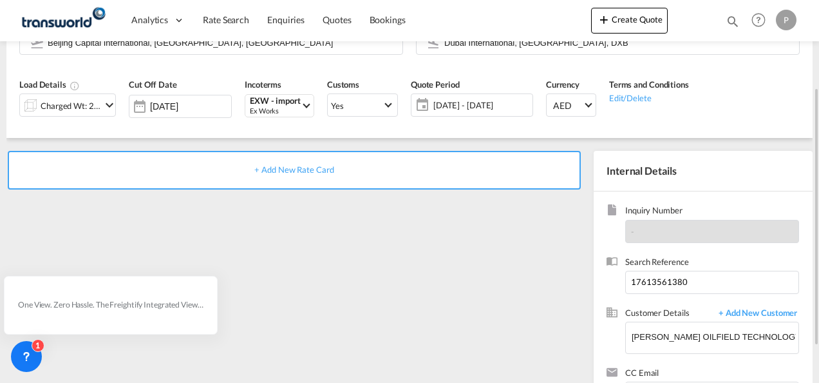
click at [276, 174] on span "+ Add New Rate Card" at bounding box center [293, 169] width 79 height 10
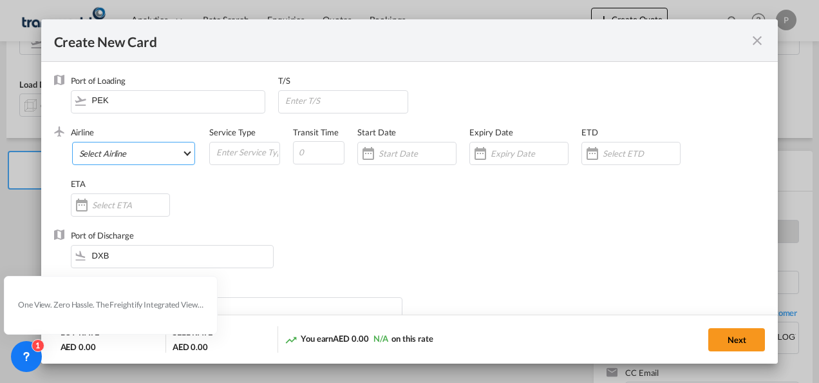
click at [118, 152] on md-select "Select Airline AIR EXPRESS S.A. (1166- / -) CMA CGM Air Cargo (1140-2C / -) DDW…" at bounding box center [134, 153] width 124 height 23
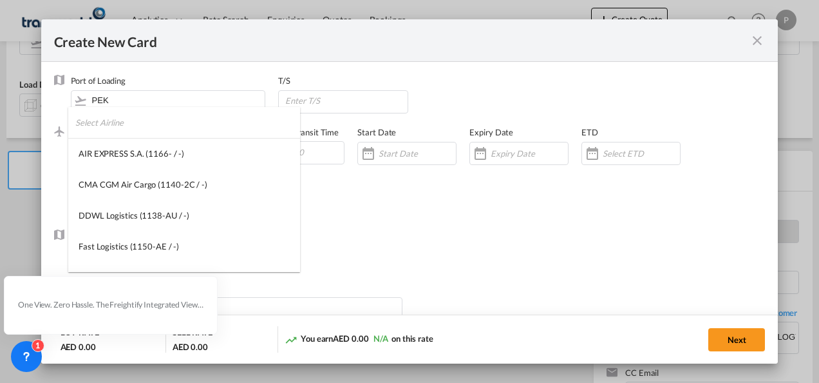
click at [128, 127] on input "search" at bounding box center [187, 122] width 225 height 31
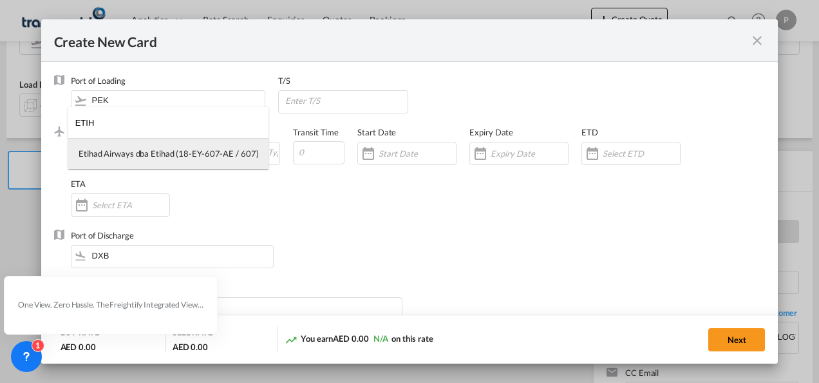
type input "ETIH"
click at [162, 156] on div "Etihad Airways dba Etihad (18-EY-607-AE / 607)" at bounding box center [169, 154] width 180 height 12
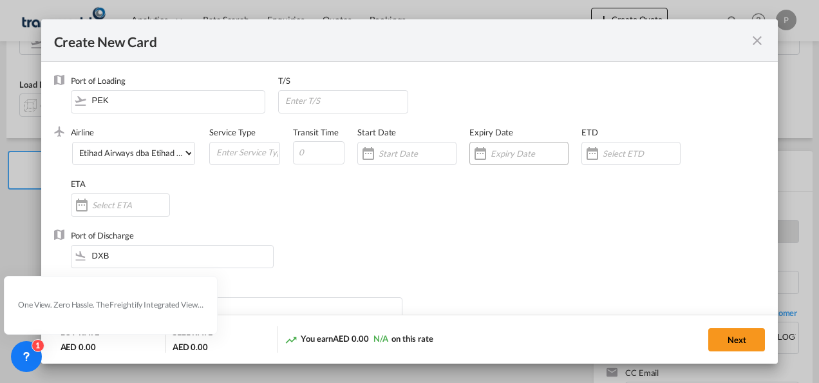
click at [522, 153] on input "Create New Card ..." at bounding box center [529, 153] width 77 height 10
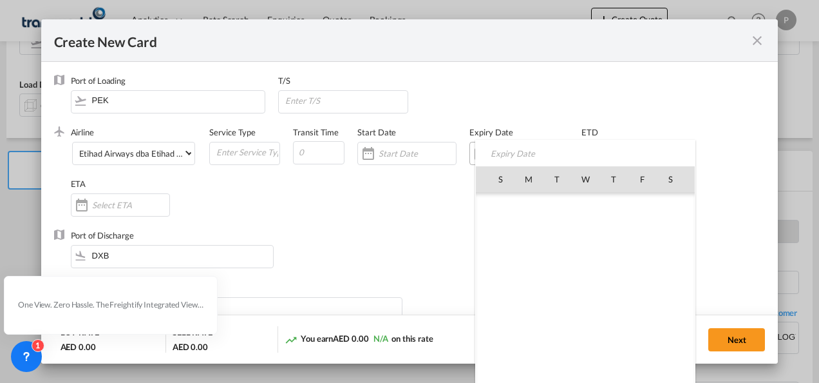
scroll to position [298549, 0]
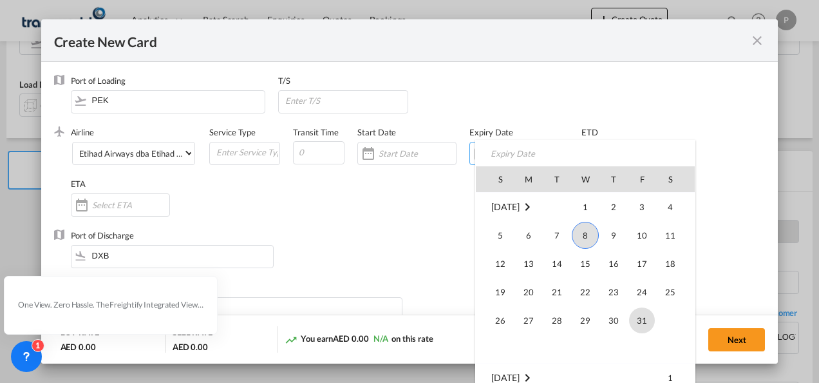
click at [643, 322] on span "31" at bounding box center [642, 320] width 26 height 26
type input "[DATE]"
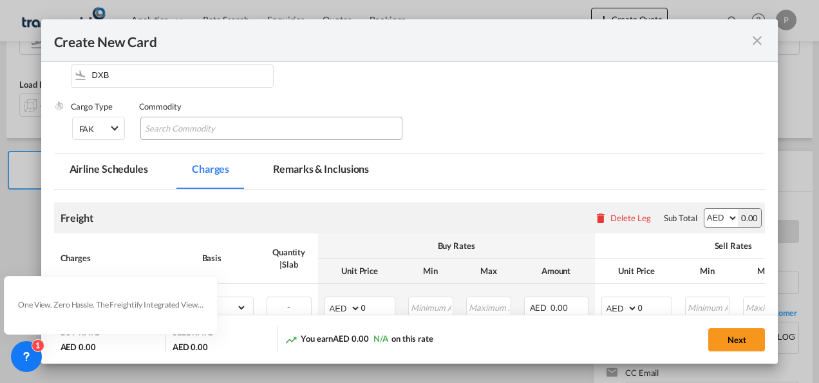
scroll to position [193, 0]
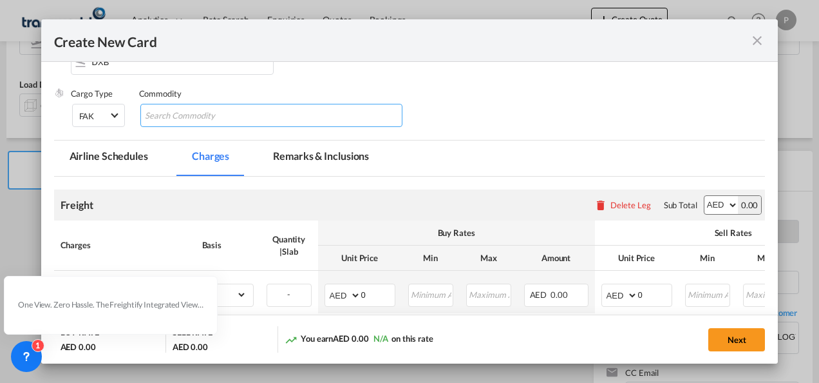
click at [195, 111] on input "Chips input." at bounding box center [204, 116] width 118 height 21
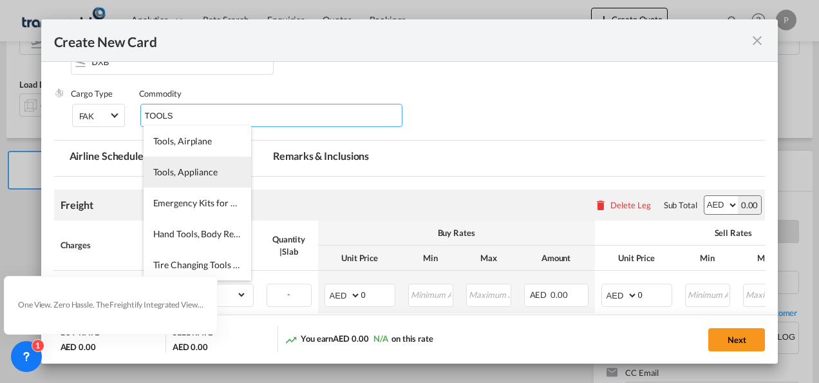
type input "TOOLS"
click at [192, 174] on span "Tools, Appliance" at bounding box center [185, 171] width 64 height 11
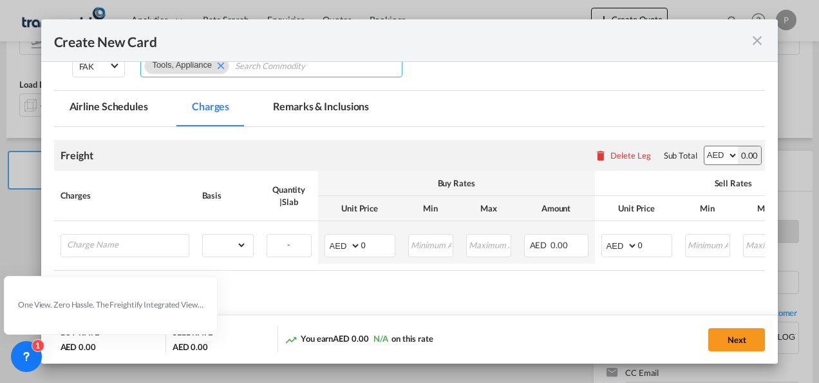
scroll to position [258, 0]
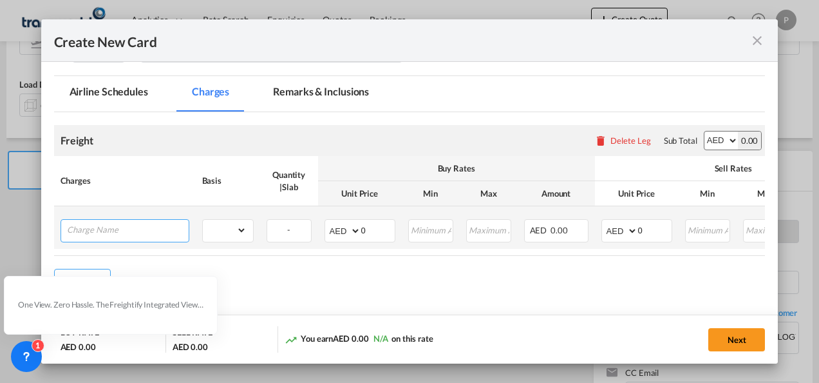
click at [148, 231] on input "Charge Name" at bounding box center [128, 229] width 122 height 19
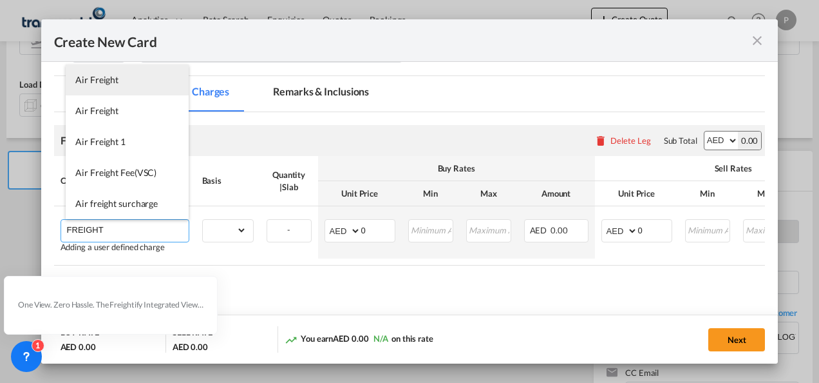
click at [112, 81] on span "Air Freight" at bounding box center [96, 79] width 43 height 11
type input "Air Freight"
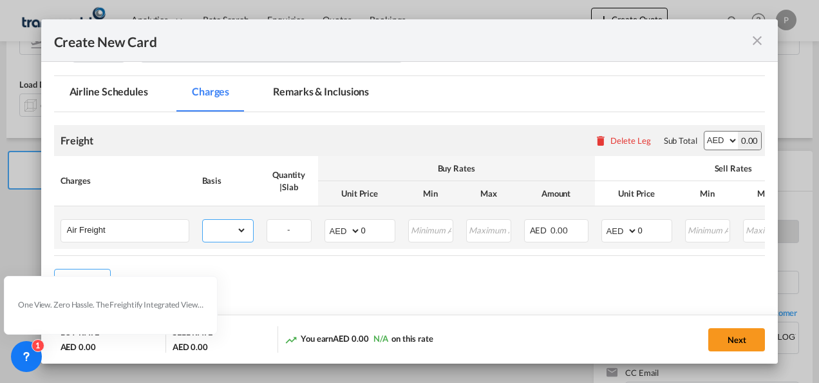
click at [242, 229] on select "gross_weight volumetric_weight per_shipment per_bl per_km % on air freight per_…" at bounding box center [225, 230] width 44 height 21
select select "per_shipment"
click at [203, 220] on select "gross_weight volumetric_weight per_shipment per_bl per_km % on air freight per_…" at bounding box center [225, 230] width 44 height 21
click at [374, 233] on input "0" at bounding box center [377, 229] width 33 height 19
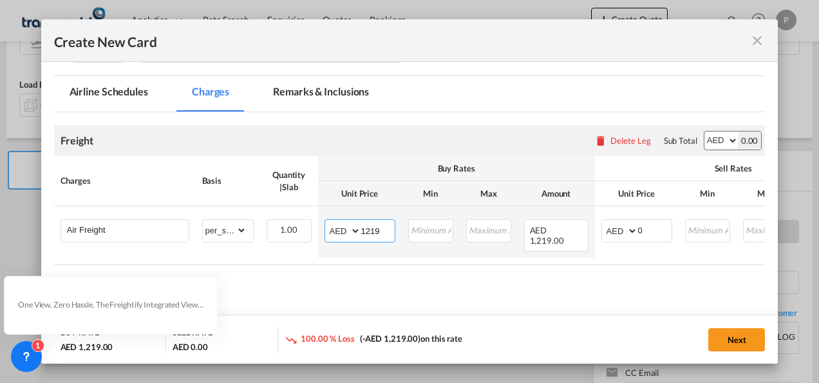
type input "1219"
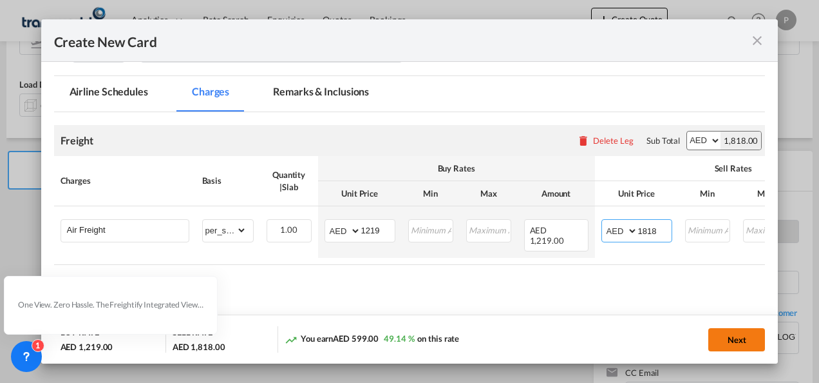
type input "1818"
click at [734, 340] on button "Next" at bounding box center [737, 339] width 57 height 23
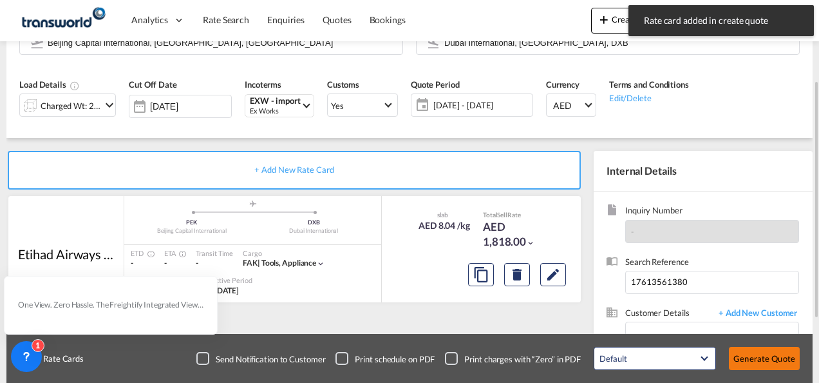
click at [777, 359] on button "Generate Quote" at bounding box center [764, 358] width 71 height 23
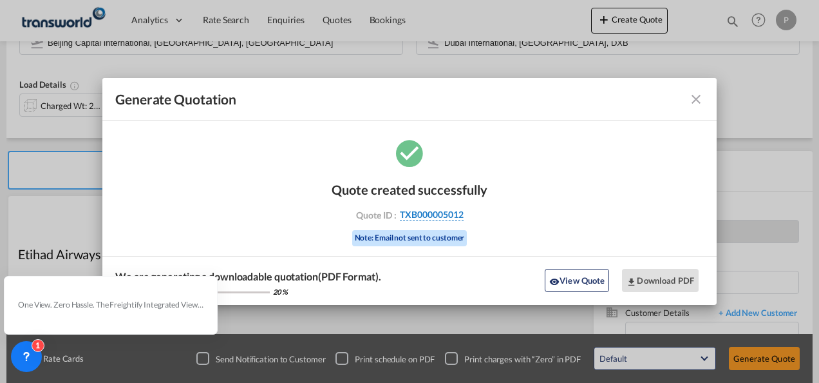
click at [447, 214] on span "TXB000005012" at bounding box center [432, 215] width 64 height 12
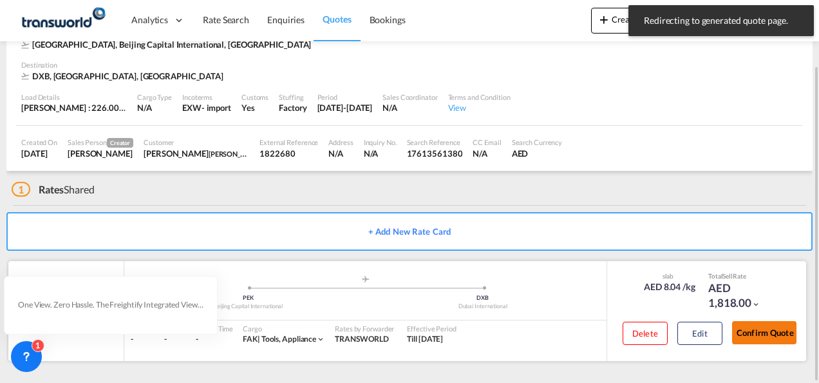
click at [769, 330] on button "Confirm Quote" at bounding box center [764, 332] width 64 height 23
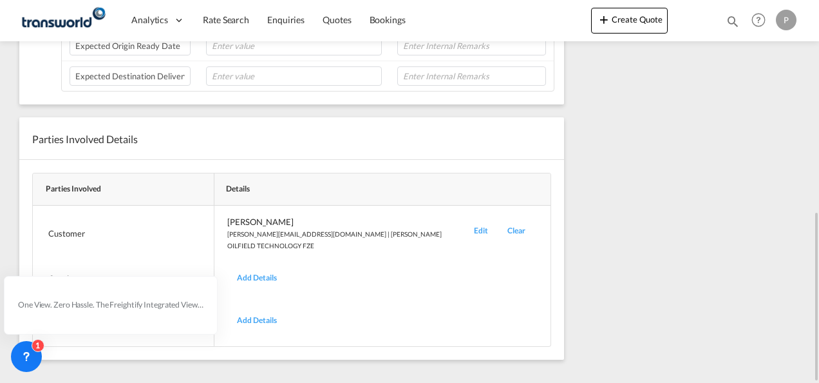
click at [477, 222] on div "Edit" at bounding box center [480, 233] width 33 height 35
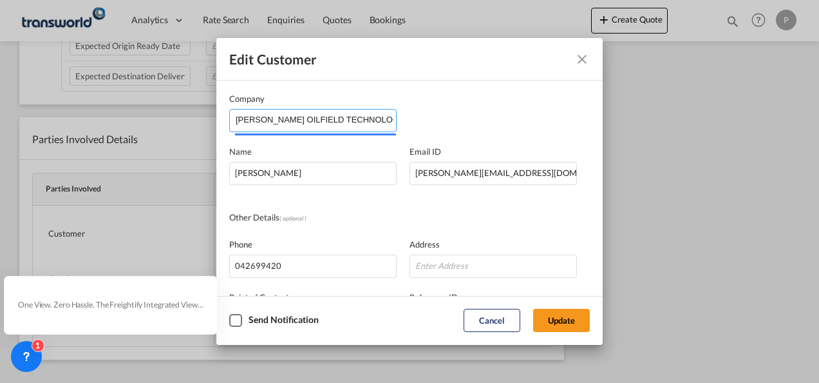
click at [381, 117] on input "[PERSON_NAME] OILFIELD TECHNOLOGY FZE" at bounding box center [316, 119] width 160 height 19
type input "G"
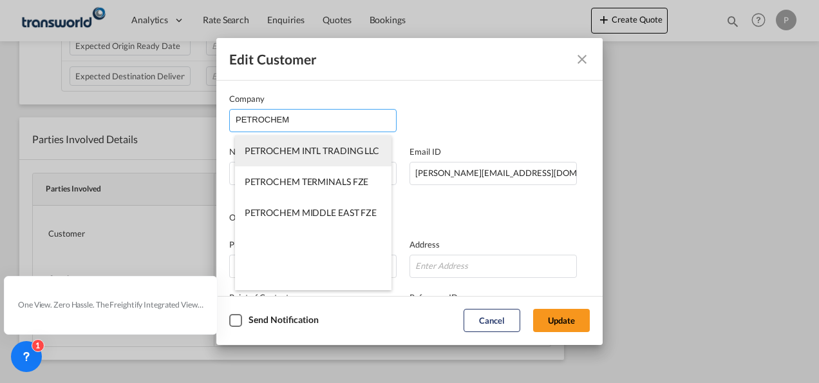
click at [350, 147] on span "PETROCHEM INTL TRADING LLC" at bounding box center [312, 150] width 135 height 11
type input "PETROCHEM INTL TRADING LLC"
type input "[EMAIL_ADDRESS][DOMAIN_NAME]"
type input "69566"
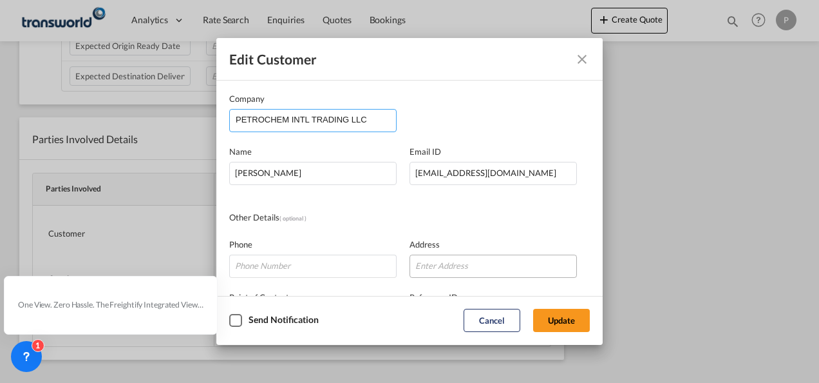
scroll to position [152, 0]
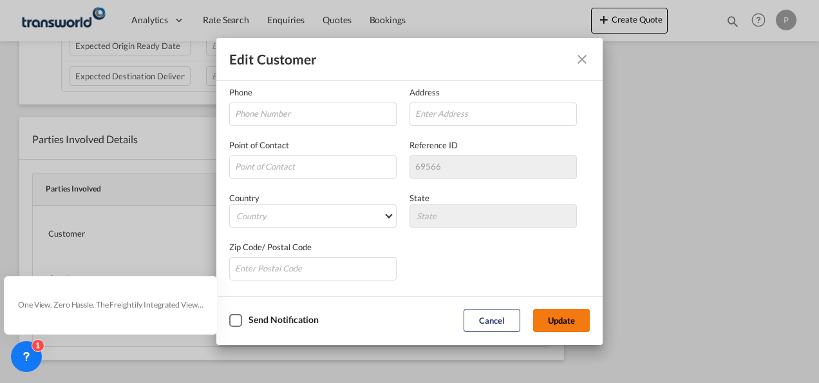
click at [566, 324] on button "Update" at bounding box center [561, 320] width 57 height 23
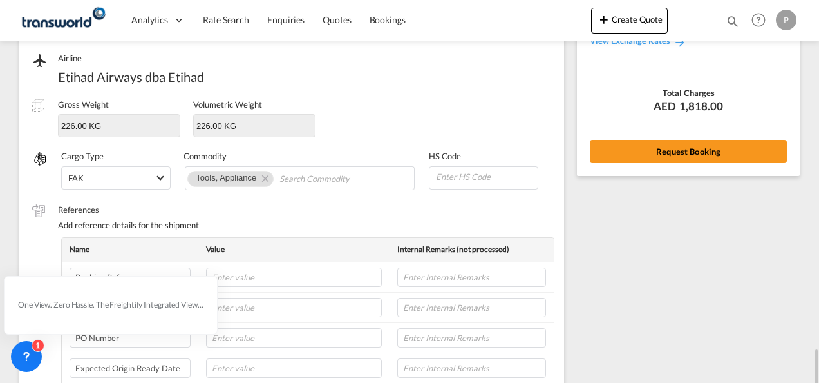
scroll to position [0, 0]
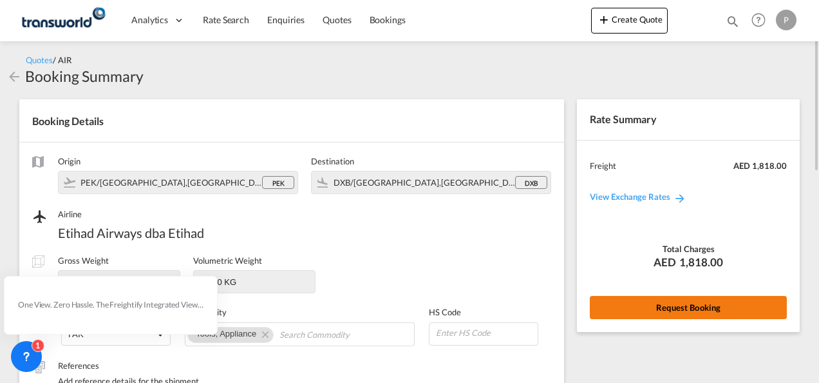
click at [674, 308] on button "Request Booking" at bounding box center [688, 307] width 197 height 23
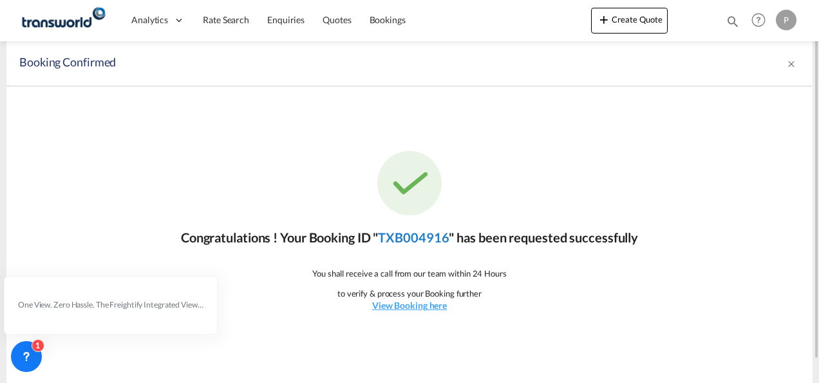
click at [418, 236] on link "TXB004916" at bounding box center [413, 236] width 71 height 15
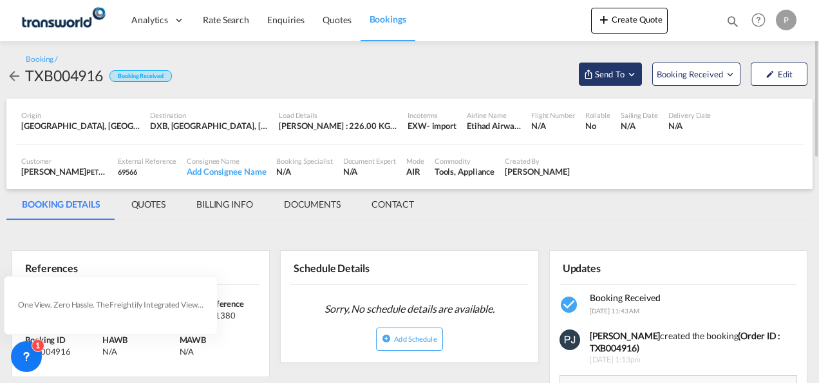
click at [634, 75] on md-icon "Open demo menu" at bounding box center [632, 74] width 12 height 12
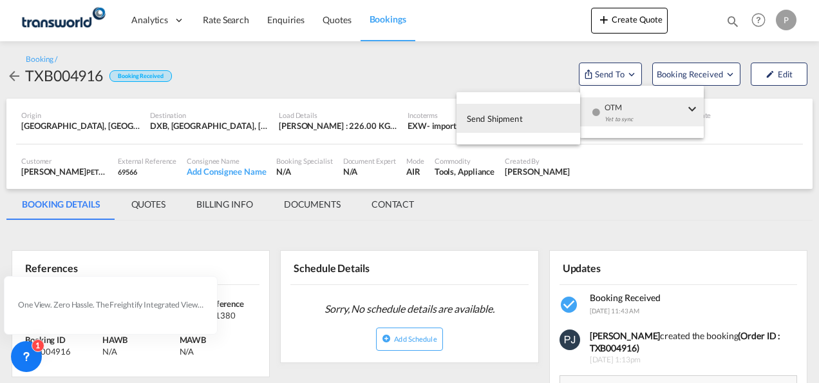
click at [491, 119] on span "Send Shipment" at bounding box center [495, 118] width 56 height 21
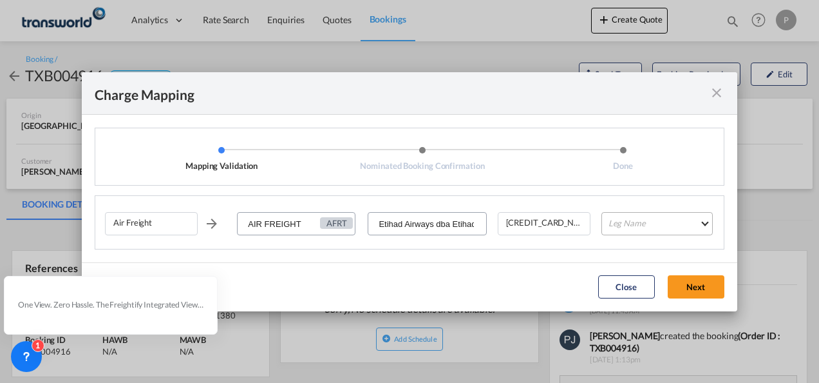
click at [637, 224] on md-select "Leg Name HANDLING ORIGIN HANDLING DESTINATION OTHERS TL PICK UP CUSTOMS ORIGIN …" at bounding box center [657, 223] width 111 height 23
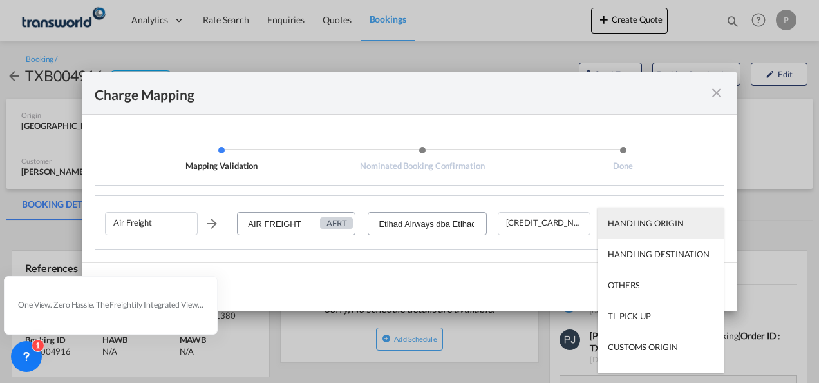
type md-option "HANDLING ORIGIN"
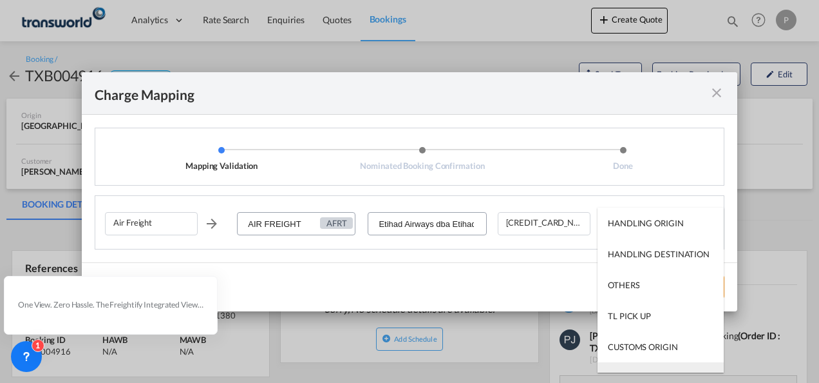
scroll to position [21, 0]
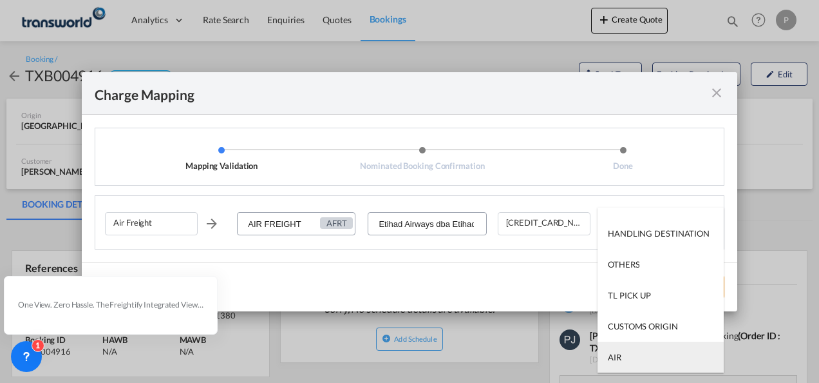
type md-option "AIR"
click at [633, 357] on md-option "AIR" at bounding box center [661, 356] width 126 height 31
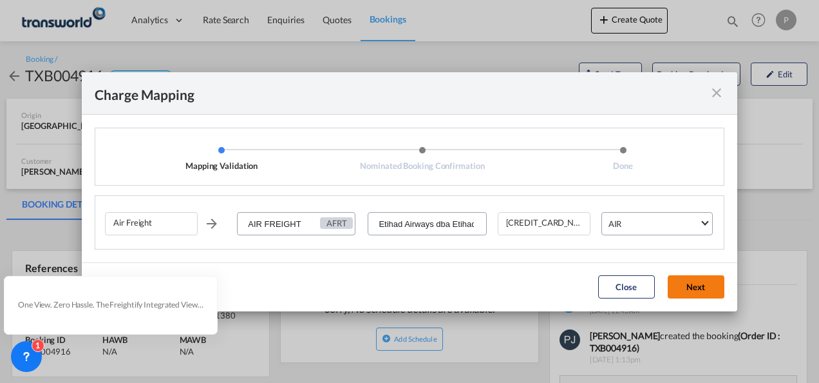
click at [706, 290] on button "Next" at bounding box center [696, 286] width 57 height 23
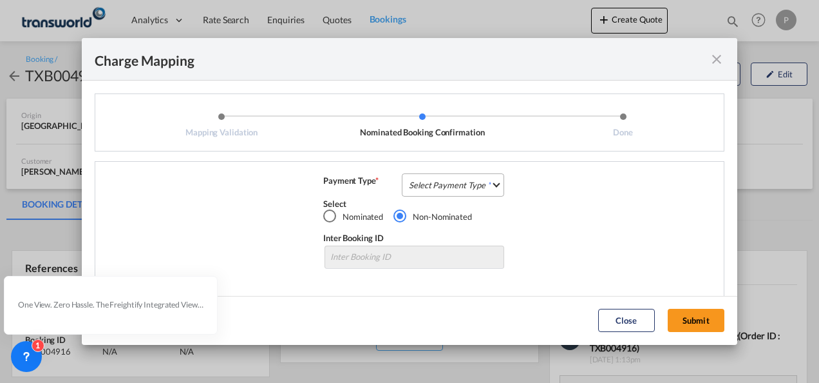
click at [451, 189] on md-select "Select Payment Type COLLECT PREPAID" at bounding box center [453, 184] width 102 height 23
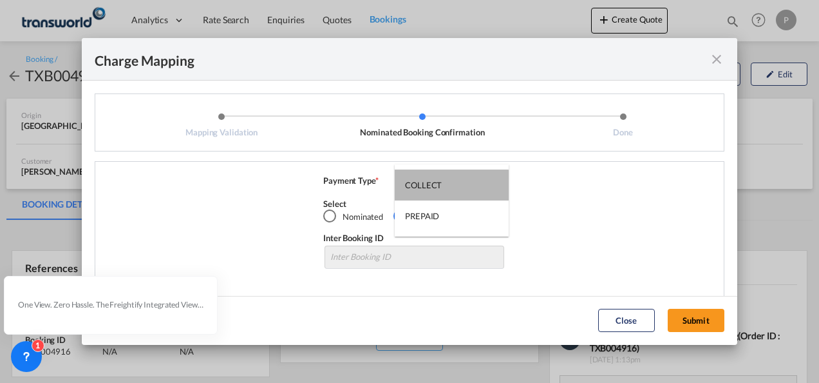
click at [451, 189] on md-option "COLLECT" at bounding box center [452, 184] width 114 height 31
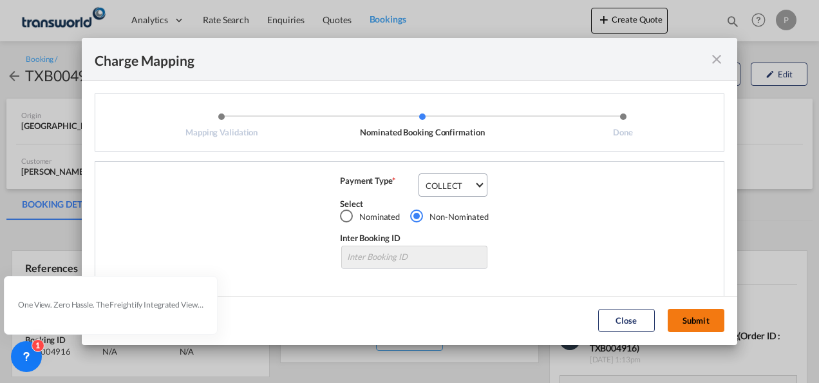
click at [700, 323] on button "Submit" at bounding box center [696, 320] width 57 height 23
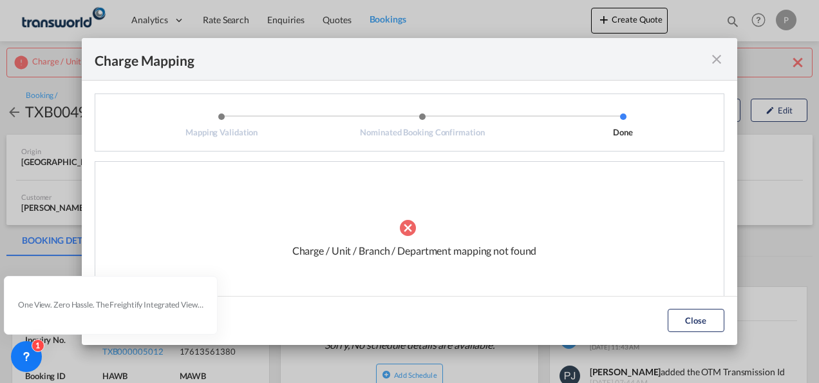
click at [718, 57] on md-icon "icon-close fg-AAA8AD cursor" at bounding box center [716, 59] width 15 height 15
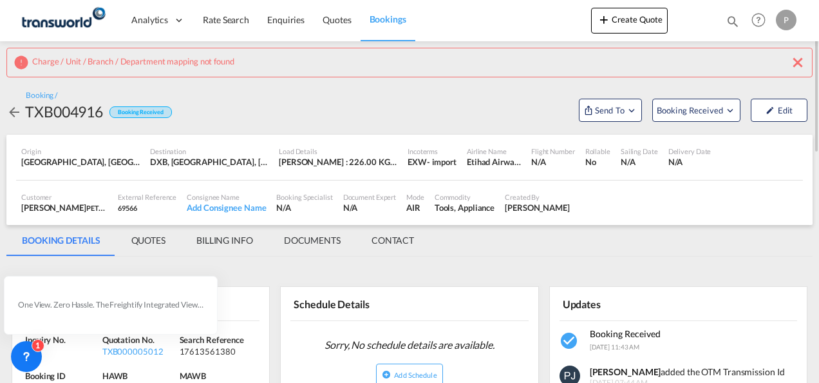
click at [797, 57] on md-icon "icon-close" at bounding box center [797, 62] width 15 height 15
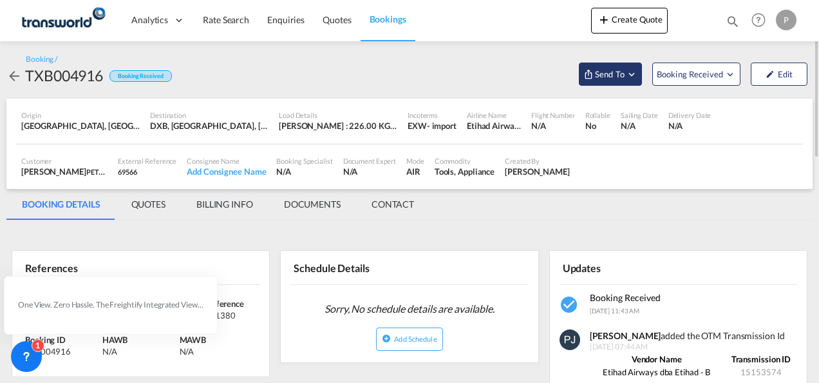
click at [633, 73] on md-icon "Open demo menu" at bounding box center [632, 74] width 12 height 12
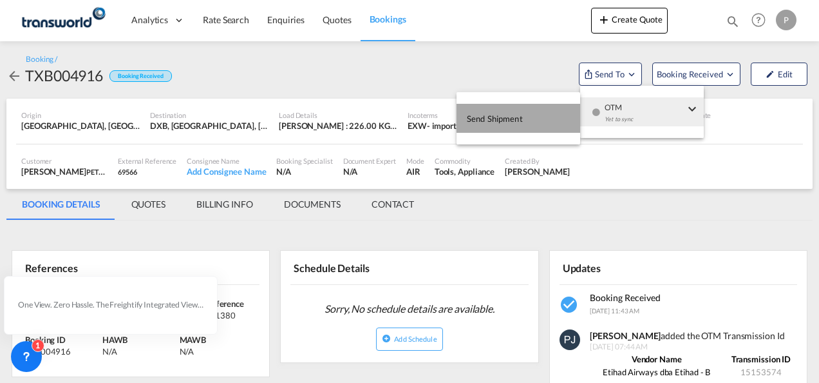
click at [497, 118] on span "Send Shipment" at bounding box center [495, 118] width 56 height 21
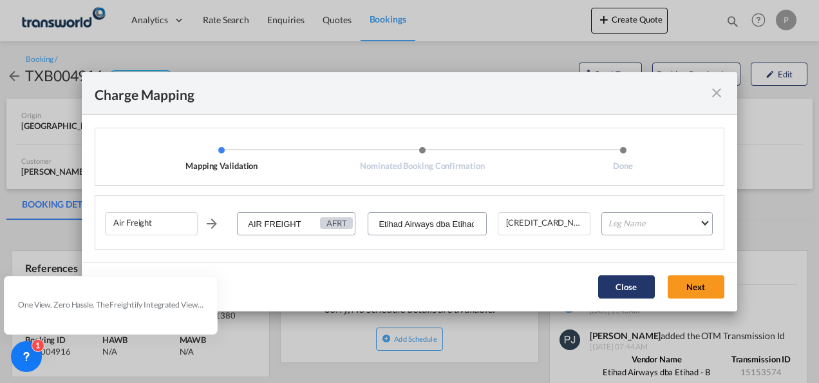
click at [624, 282] on button "Close" at bounding box center [626, 286] width 57 height 23
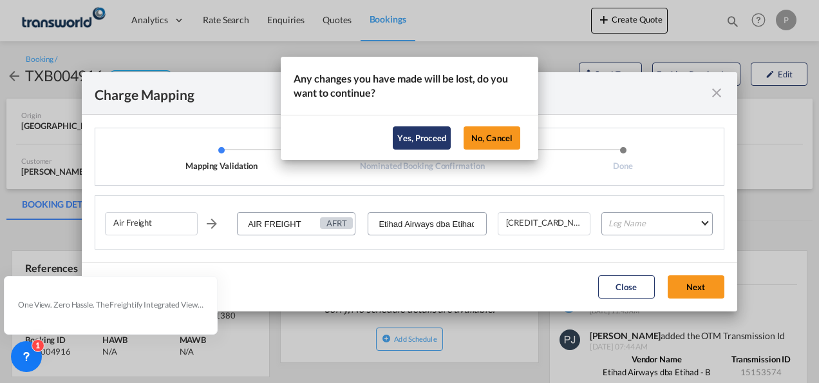
click at [428, 142] on button "Yes, Proceed" at bounding box center [422, 137] width 58 height 23
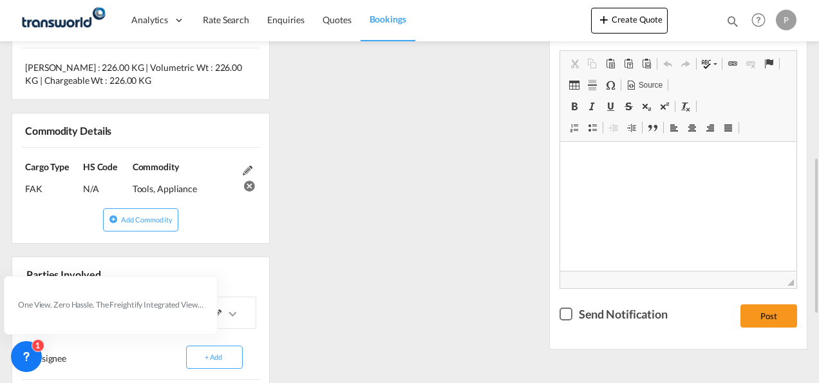
scroll to position [551, 0]
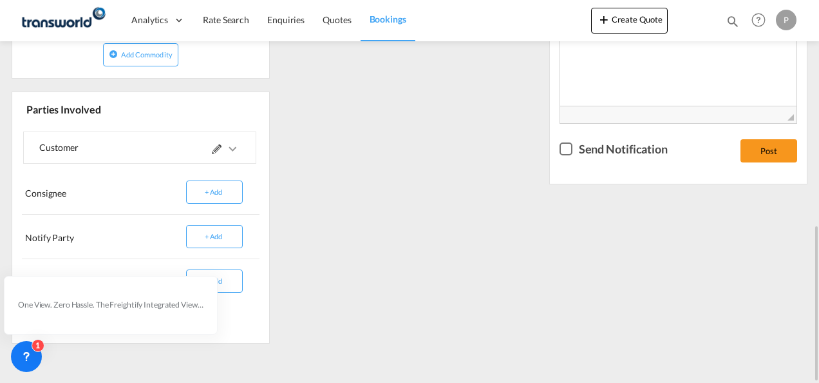
click at [218, 150] on md-icon at bounding box center [217, 149] width 10 height 10
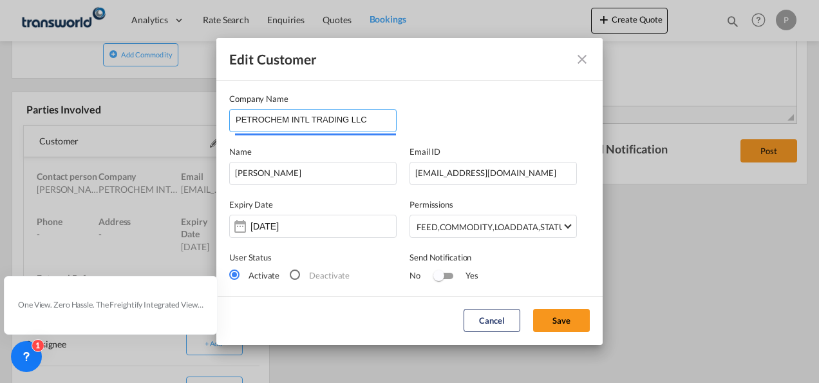
click at [370, 119] on input "PETROCHEM INTL TRADING LLC" at bounding box center [316, 119] width 160 height 19
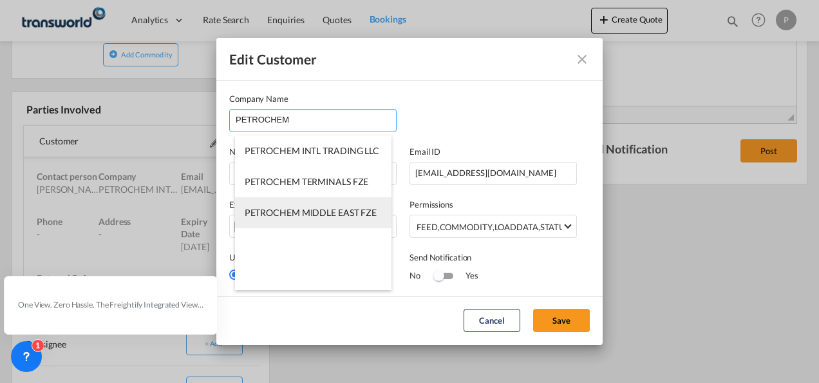
click at [336, 207] on span "PETROCHEM MIDDLE EAST FZE" at bounding box center [311, 212] width 133 height 11
type input "PETROCHEM MIDDLE EAST FZE"
type input "[EMAIL_ADDRESS][DOMAIN_NAME]"
type input "0529054134"
type input "71043"
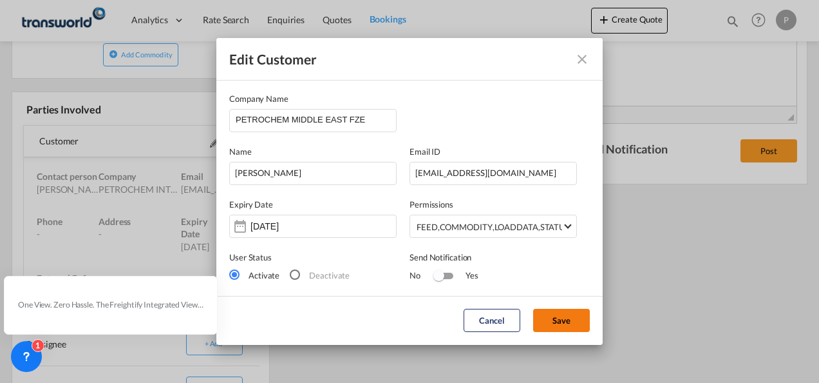
click at [571, 316] on button "Save" at bounding box center [561, 320] width 57 height 23
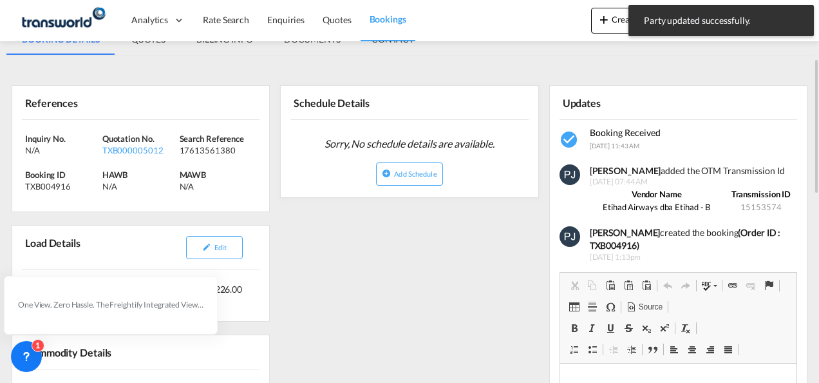
scroll to position [0, 0]
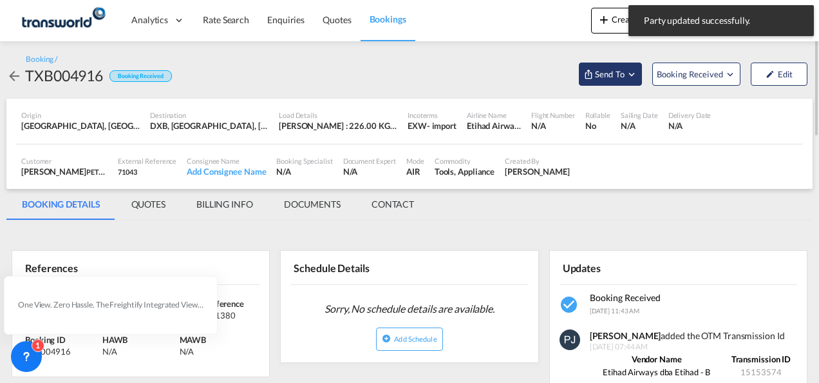
click at [631, 74] on md-icon "Open demo menu" at bounding box center [632, 74] width 12 height 12
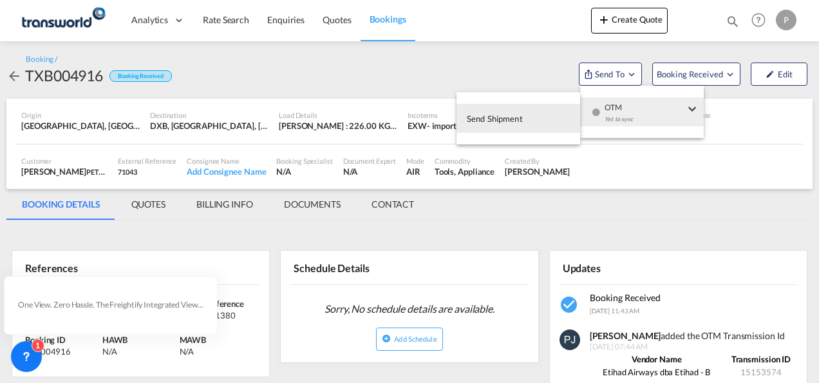
click at [493, 119] on span "Send Shipment" at bounding box center [495, 118] width 56 height 21
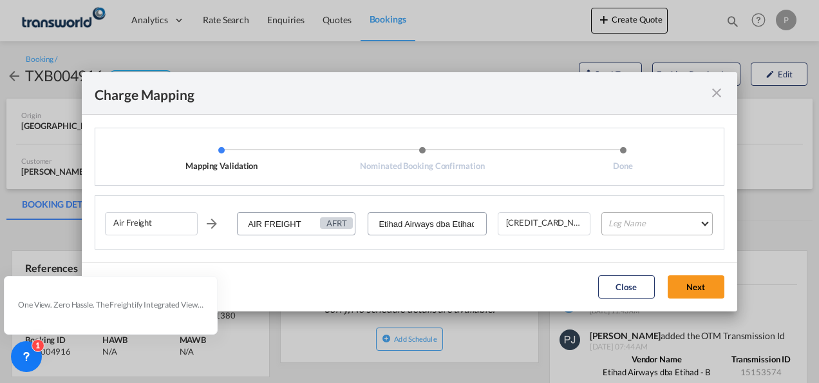
click at [650, 219] on md-select "Leg Name HANDLING ORIGIN HANDLING DESTINATION OTHERS TL PICK UP CUSTOMS ORIGIN …" at bounding box center [657, 223] width 111 height 23
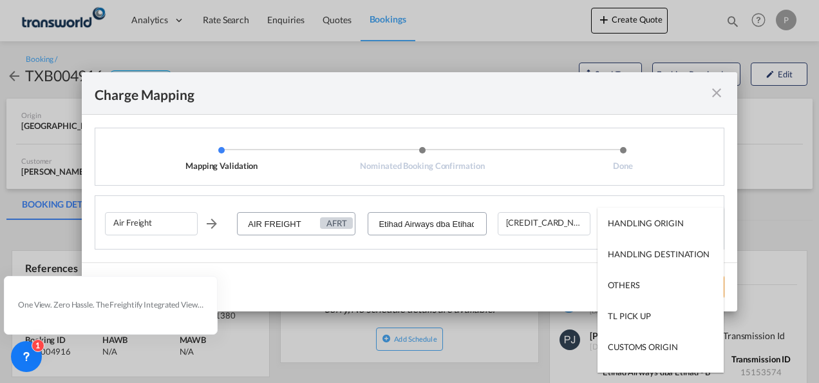
type md-option "HANDLING ORIGIN"
type md-option "AIR"
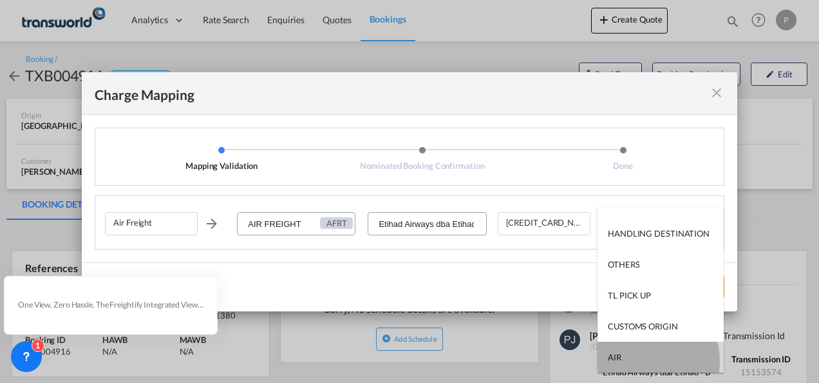
click at [640, 361] on md-option "AIR" at bounding box center [661, 356] width 126 height 31
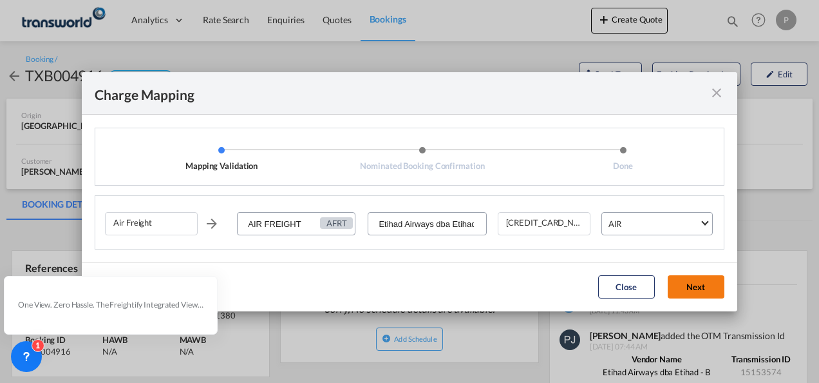
click at [701, 288] on button "Next" at bounding box center [696, 286] width 57 height 23
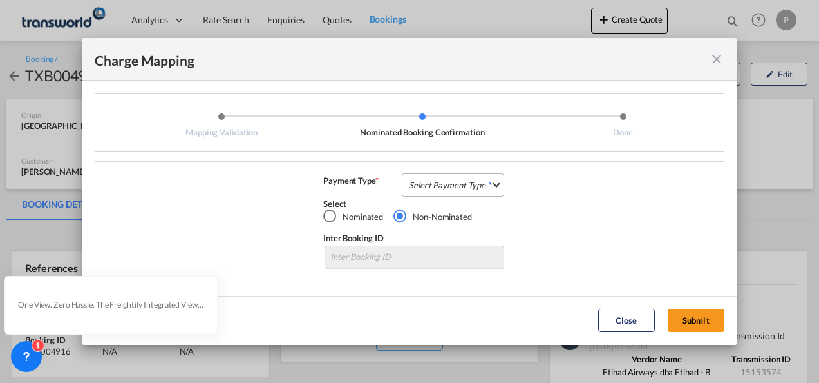
click at [428, 180] on md-select "Select Payment Type COLLECT PREPAID" at bounding box center [453, 184] width 102 height 23
click at [437, 184] on div "COLLECT" at bounding box center [423, 185] width 37 height 12
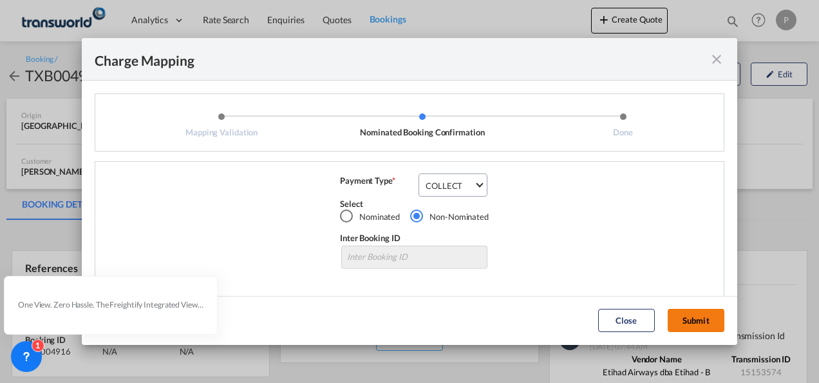
click at [706, 317] on button "Submit" at bounding box center [696, 320] width 57 height 23
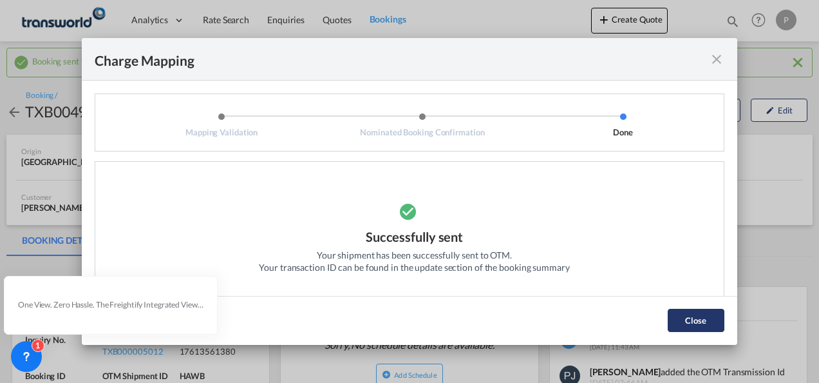
click at [706, 317] on button "Close" at bounding box center [696, 320] width 57 height 23
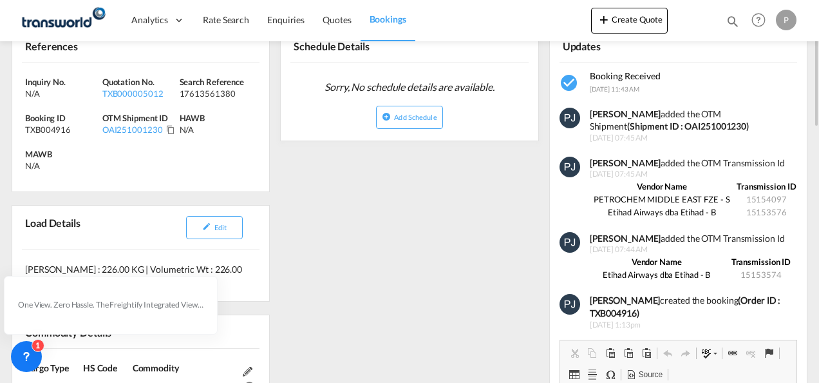
scroll to position [193, 0]
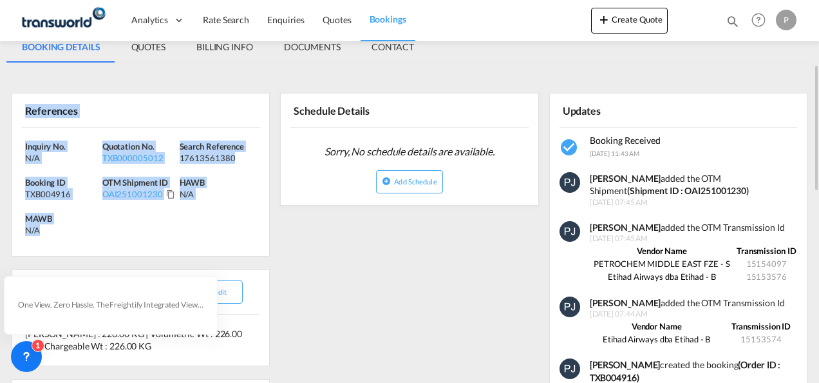
drag, startPoint x: 25, startPoint y: 108, endPoint x: 114, endPoint y: 228, distance: 149.2
click at [114, 228] on div "References Inquiry No. N/A Quotation No. TXB000005012 Search Reference 17613561…" at bounding box center [141, 175] width 258 height 164
copy div "References Inquiry No. N/A Quotation No. TXB000005012 Search Reference 17613561…"
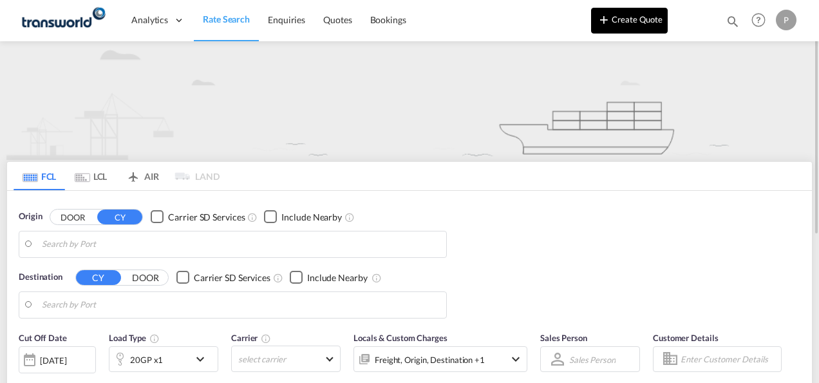
click at [651, 21] on button "Create Quote" at bounding box center [629, 21] width 77 height 26
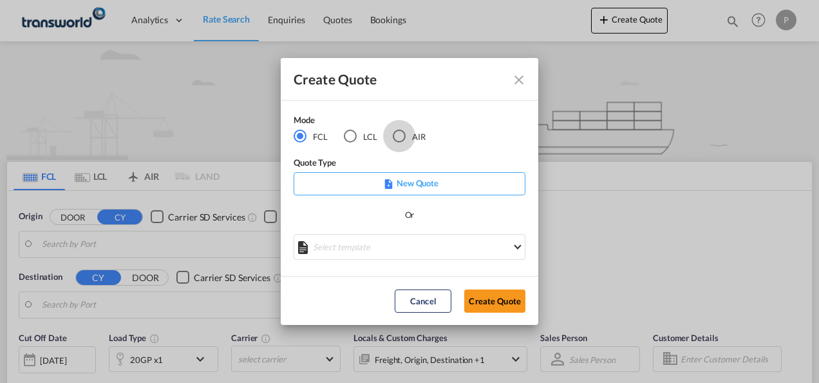
click at [402, 138] on div "AIR" at bounding box center [399, 135] width 13 height 13
click at [495, 295] on button "Create Quote" at bounding box center [494, 300] width 61 height 23
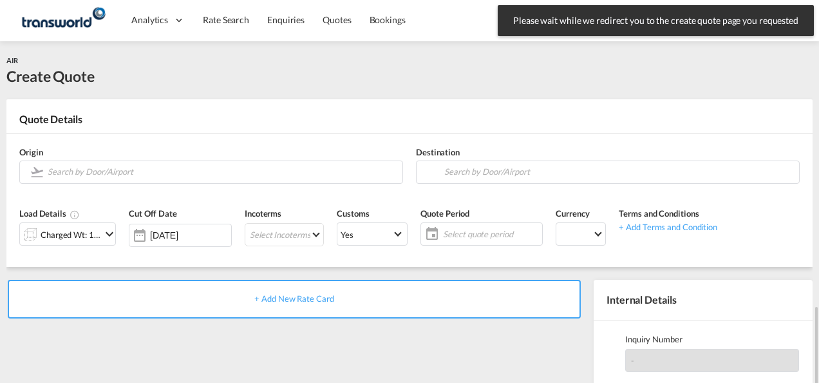
scroll to position [182, 0]
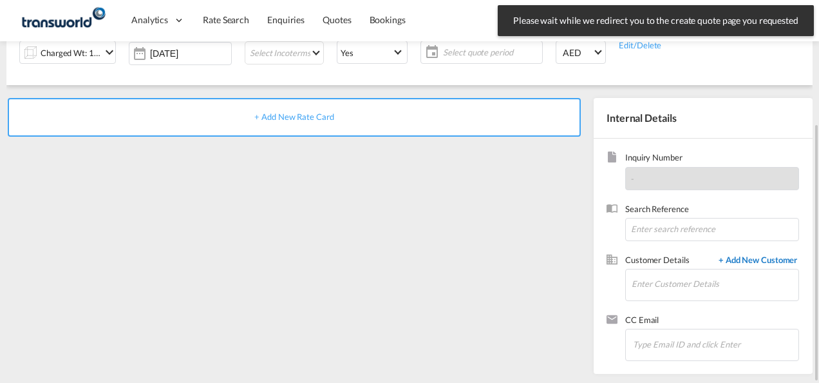
click at [748, 254] on span "+ Add New Customer" at bounding box center [755, 261] width 87 height 15
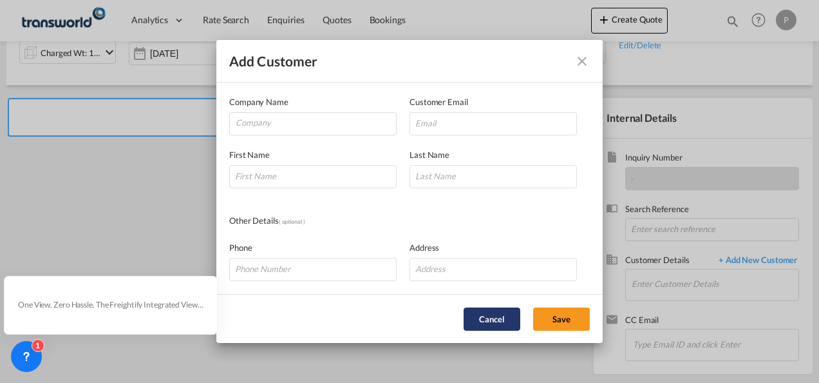
click at [488, 322] on button "Cancel" at bounding box center [492, 318] width 57 height 23
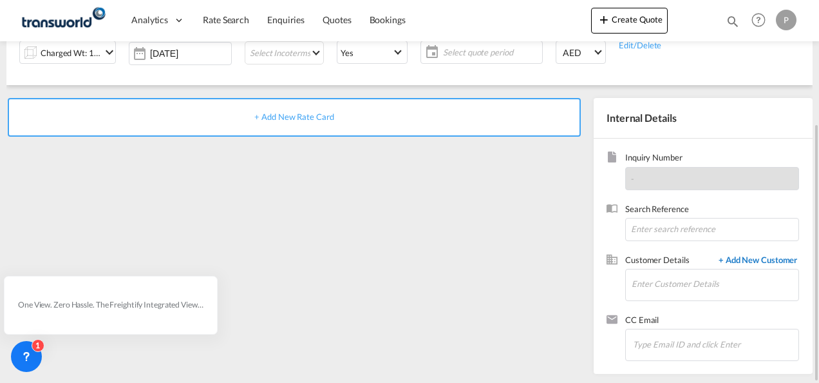
click at [745, 263] on span "+ Add New Customer" at bounding box center [755, 261] width 87 height 15
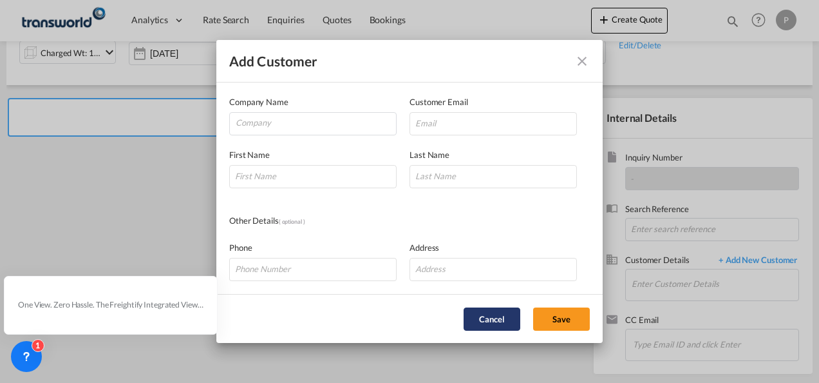
click at [501, 318] on button "Cancel" at bounding box center [492, 318] width 57 height 23
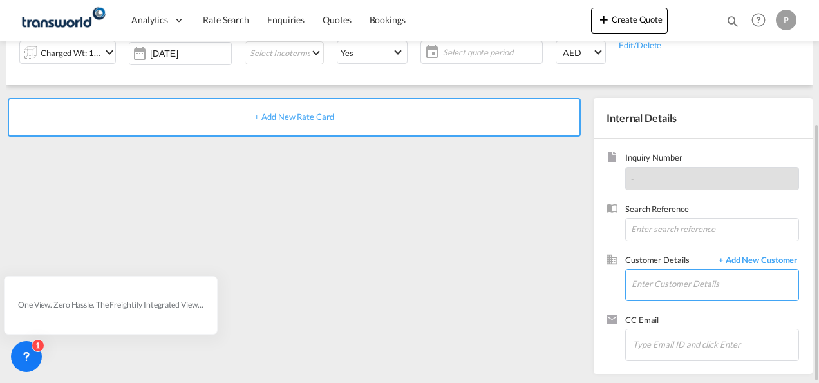
click at [650, 287] on input "Enter Customer Details" at bounding box center [715, 283] width 167 height 29
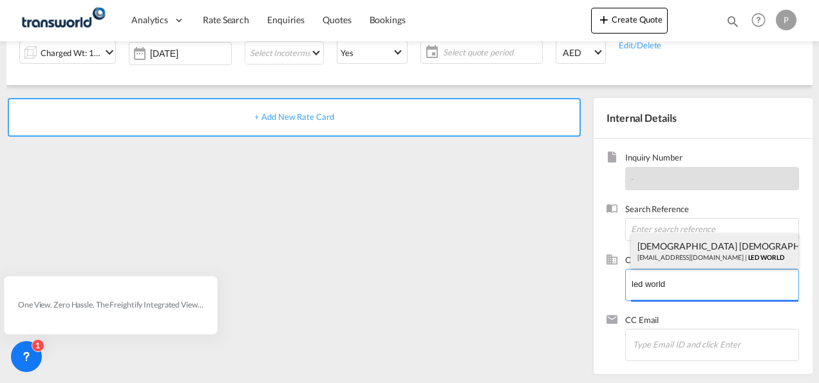
type input "led world"
click at [669, 248] on body "Analytics Dashboard Rate Search Enquiries Quotes Bookings" at bounding box center [409, 191] width 819 height 383
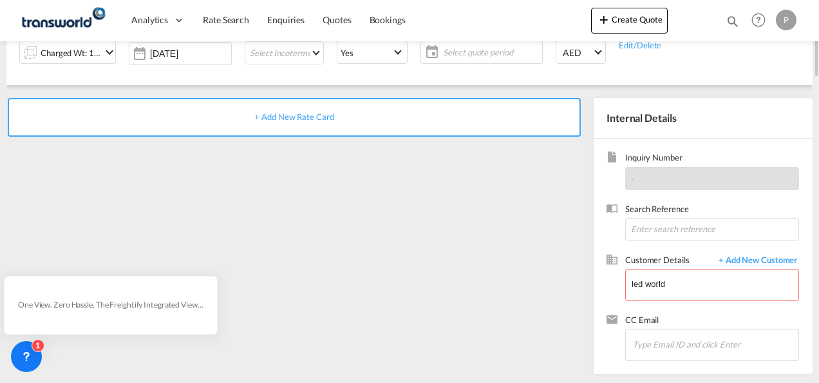
scroll to position [0, 0]
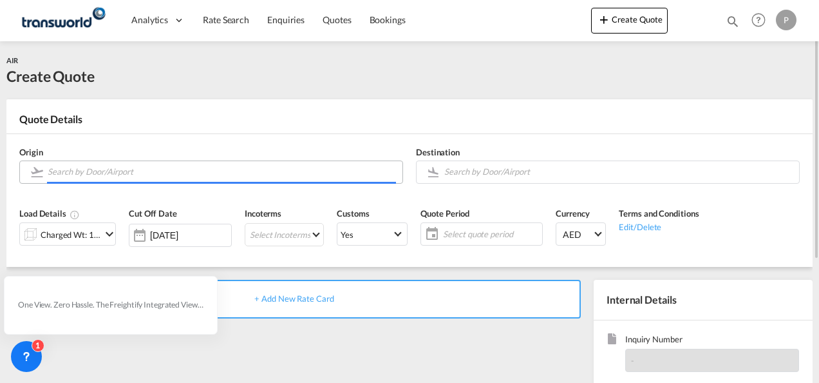
click at [198, 173] on input "Search by Door/Airport" at bounding box center [222, 171] width 348 height 23
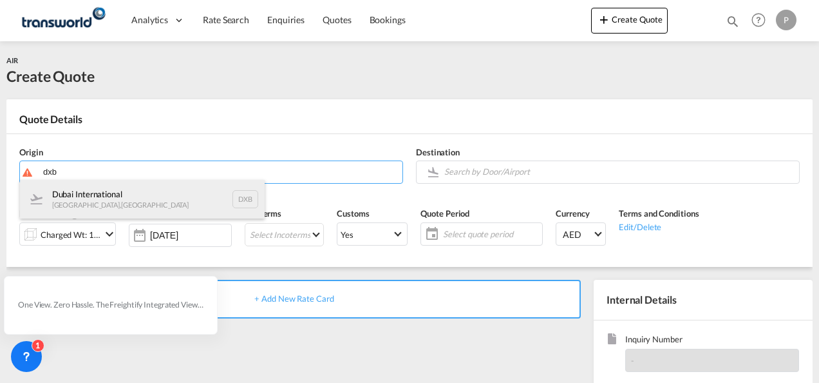
click at [154, 201] on div "Dubai International Dubai , United Arab Emirates DXB" at bounding box center [142, 199] width 245 height 39
type input "Dubai International, [GEOGRAPHIC_DATA], DXB"
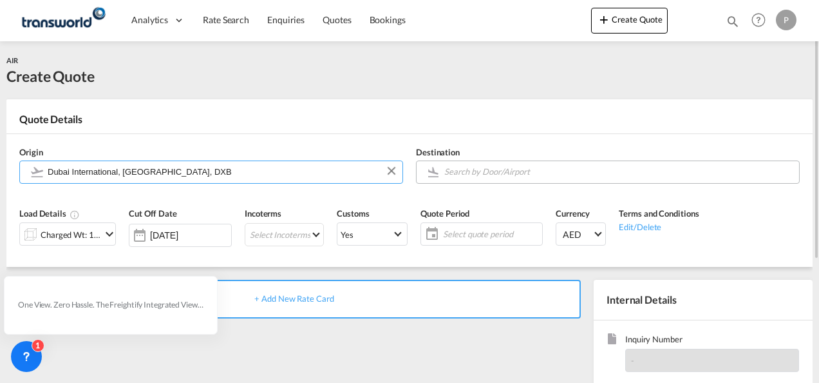
click at [487, 173] on input "Search by Door/Airport" at bounding box center [618, 171] width 348 height 23
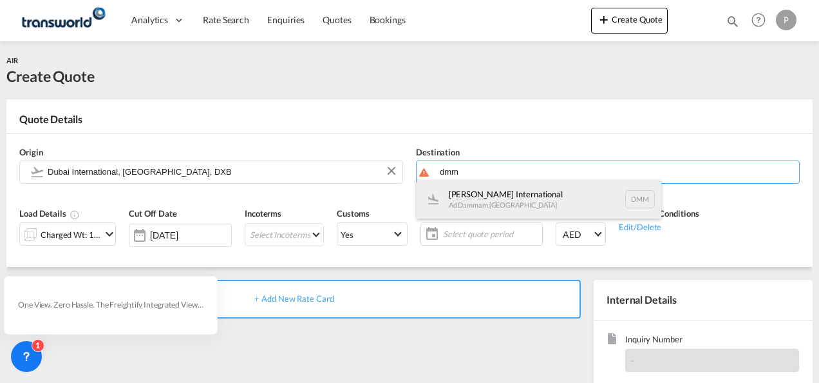
click at [495, 191] on div "King Fahd International Ad Dammam , Saudi Arabia DMM" at bounding box center [539, 199] width 245 height 39
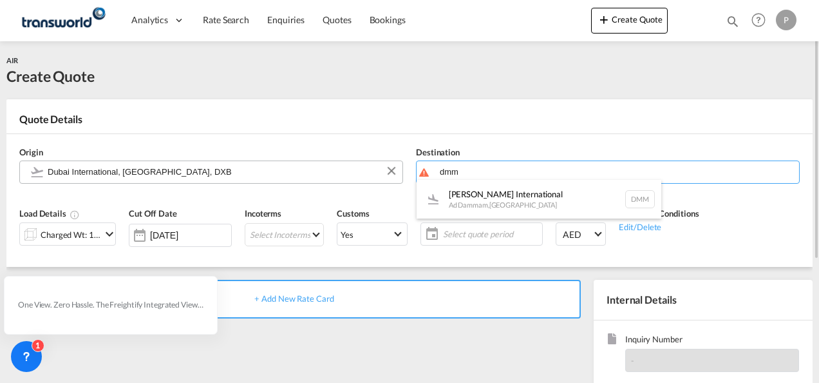
type input "King Fahd International, Ad Dammam, DMM"
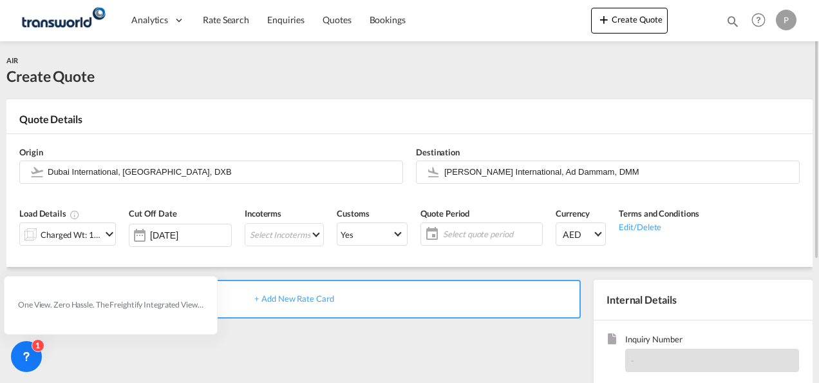
click at [108, 233] on md-icon "icon-chevron-down" at bounding box center [109, 233] width 15 height 15
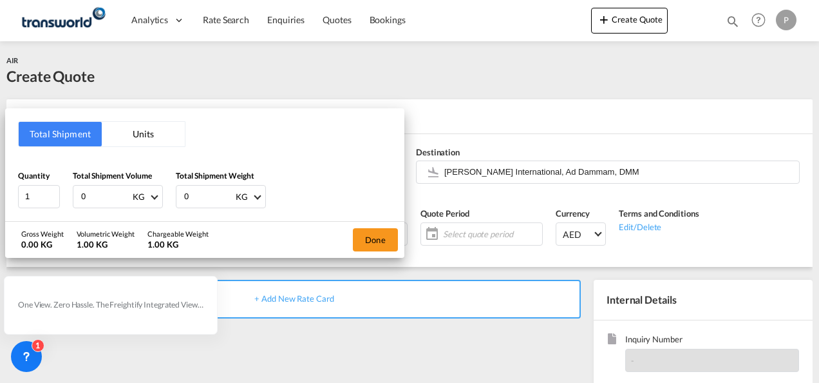
drag, startPoint x: 99, startPoint y: 193, endPoint x: 819, endPoint y: 153, distance: 720.6
click at [44, 140] on div "Total Shipment Units Quantity 1 Total Shipment Volume 0 KG CBM CFT KG LB Total …" at bounding box center [204, 164] width 399 height 113
type input "500"
click at [372, 236] on button "Done" at bounding box center [375, 239] width 45 height 23
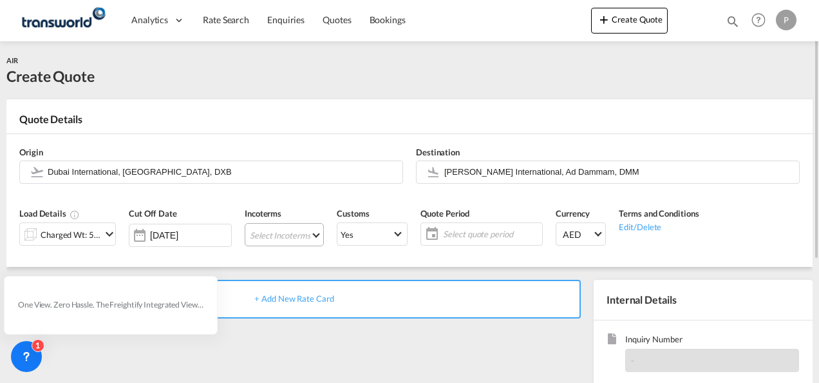
click at [286, 236] on md-select "Select Incoterms EXW - export Ex Works DAP - export Delivered at Place CFR - ex…" at bounding box center [284, 234] width 79 height 23
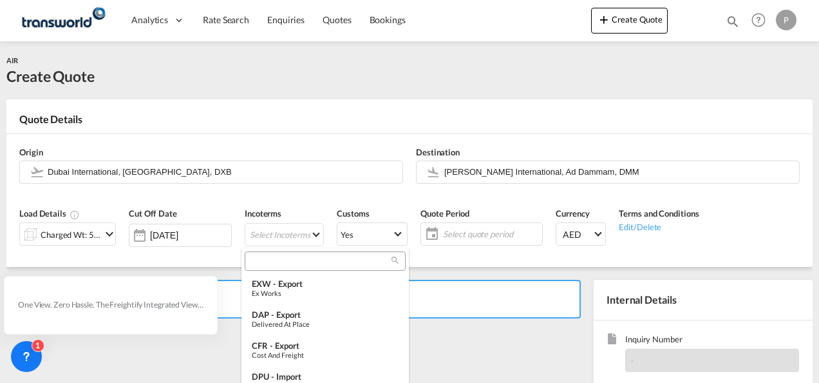
click at [277, 263] on input "search" at bounding box center [320, 261] width 143 height 12
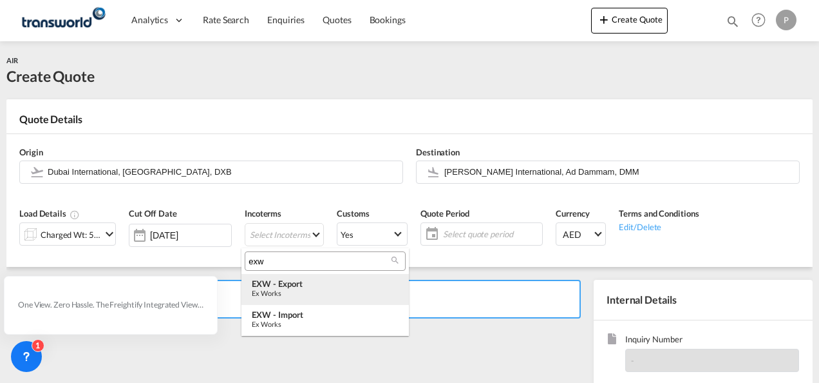
type input "exw"
click at [312, 290] on div "Ex Works" at bounding box center [325, 293] width 147 height 8
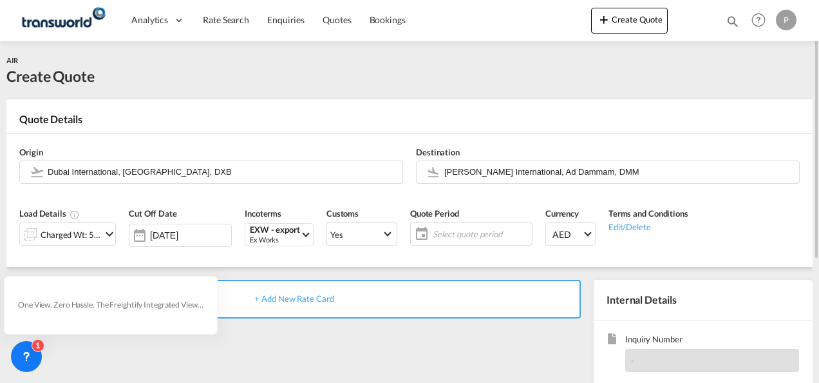
click at [453, 233] on span "Select quote period" at bounding box center [481, 234] width 96 height 12
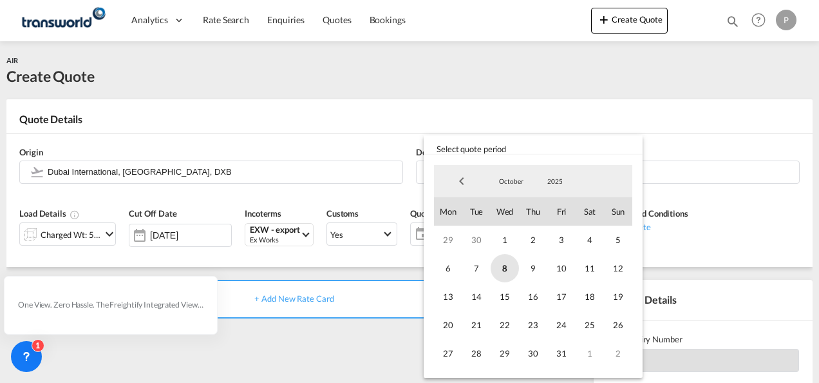
click at [504, 267] on span "8" at bounding box center [505, 268] width 28 height 28
click at [560, 353] on span "31" at bounding box center [562, 353] width 28 height 28
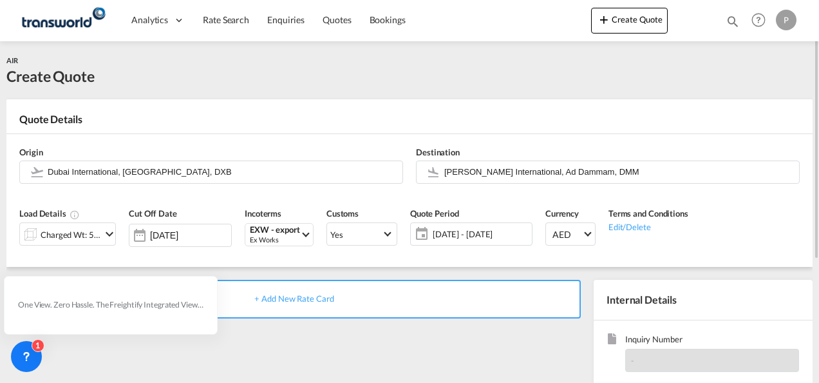
scroll to position [182, 0]
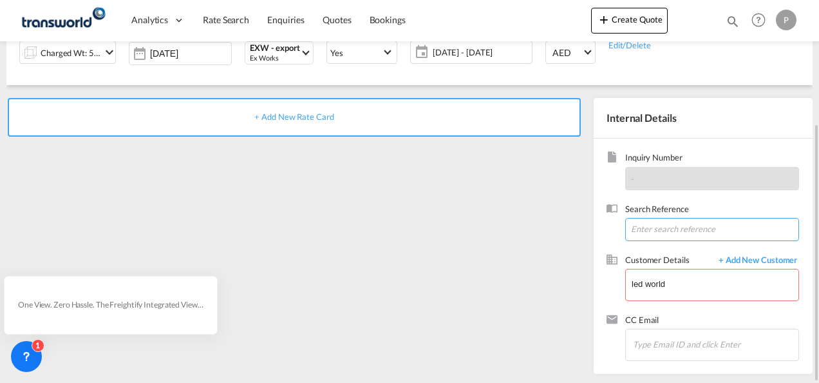
click at [656, 231] on input at bounding box center [712, 229] width 174 height 23
type input "454545"
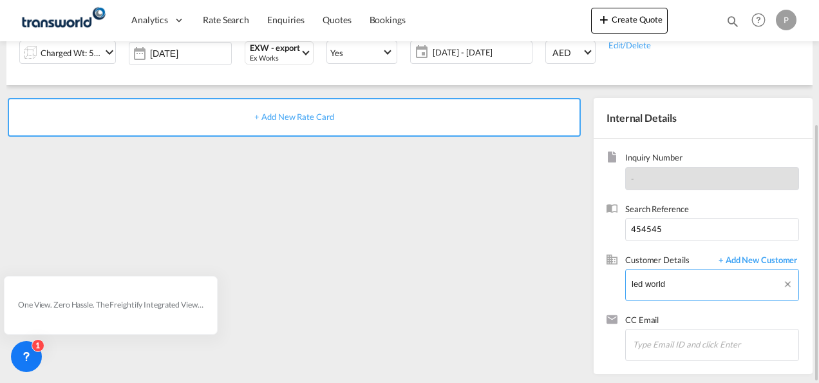
click at [674, 286] on body "Analytics Dashboard Rate Search Enquiries Quotes Bookings" at bounding box center [409, 191] width 819 height 383
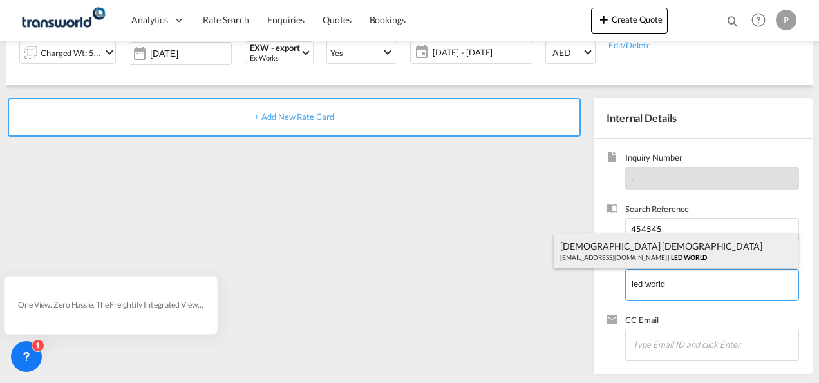
click at [670, 249] on div "VAISHNAVU VAISHNAVU bhaskar.22487@gmail.com | LED WORLD" at bounding box center [676, 250] width 245 height 35
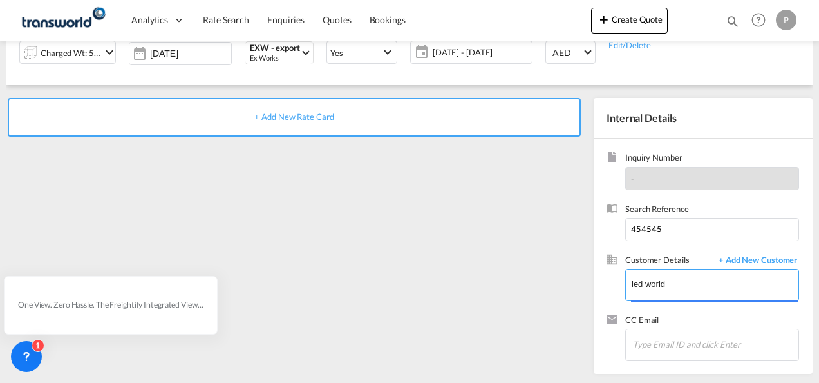
type input "LED WORLD, VAISHNAVU VAISHNAVU, bhaskar.22487@gmail.com"
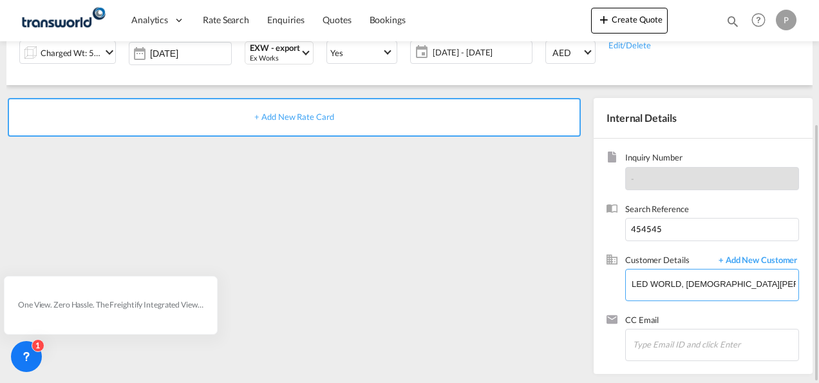
scroll to position [0, 0]
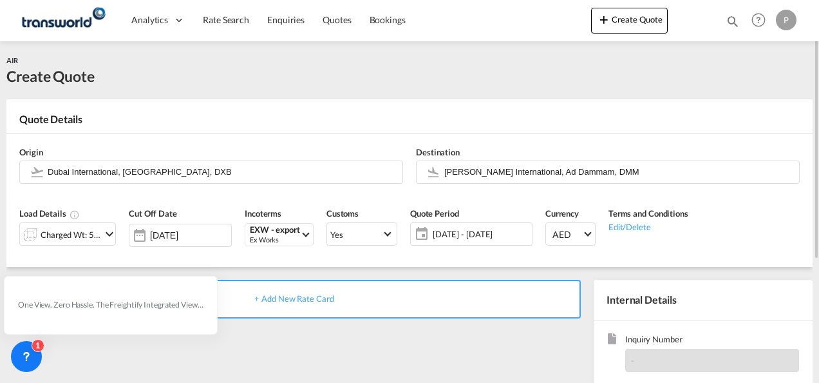
click at [297, 297] on span "+ Add New Rate Card" at bounding box center [293, 298] width 79 height 10
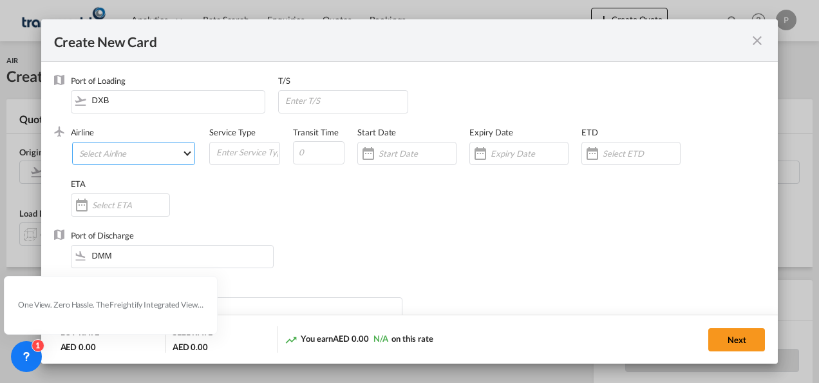
click at [114, 153] on md-select "Select Airline AIR EXPRESS S.A. (1166- / -) CMA CGM Air Cargo (1140-2C / -) DDW…" at bounding box center [134, 153] width 124 height 23
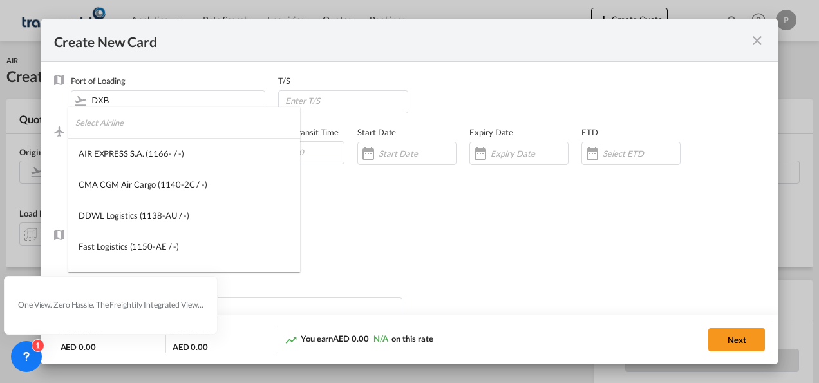
click at [161, 128] on input "search" at bounding box center [187, 122] width 225 height 31
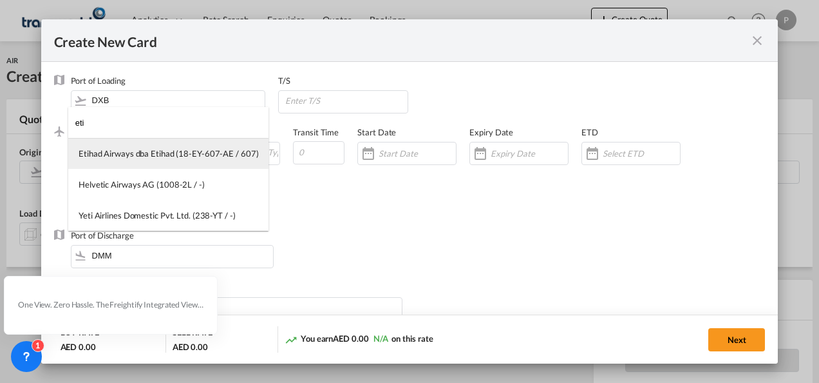
type input "eti"
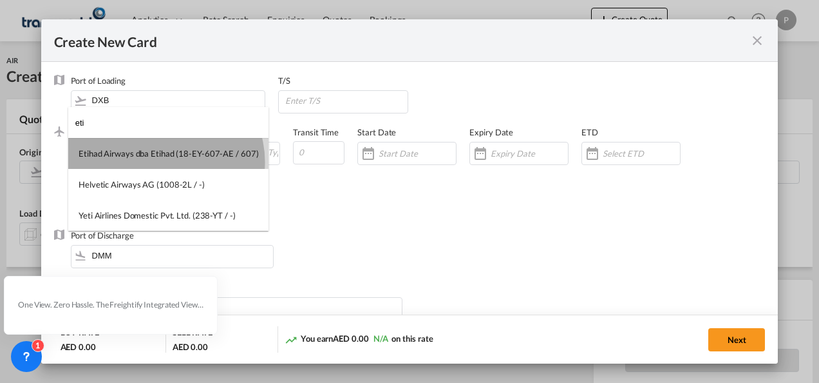
click at [164, 162] on md-option "Etihad Airways dba Etihad (18-EY-607-AE / 607)" at bounding box center [168, 153] width 200 height 31
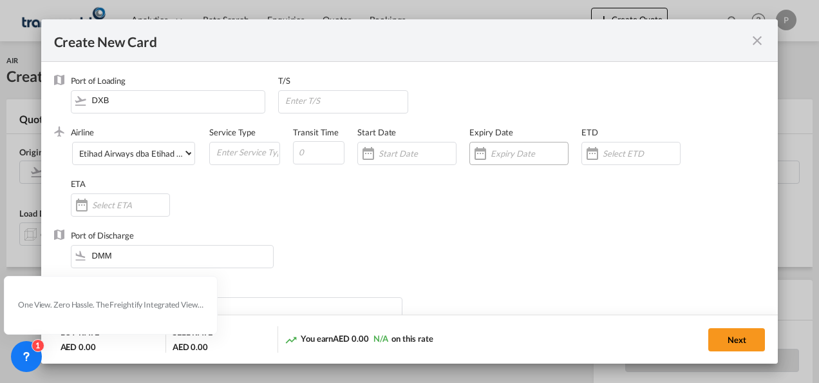
click at [511, 152] on input "Create New CardPort ..." at bounding box center [529, 153] width 77 height 10
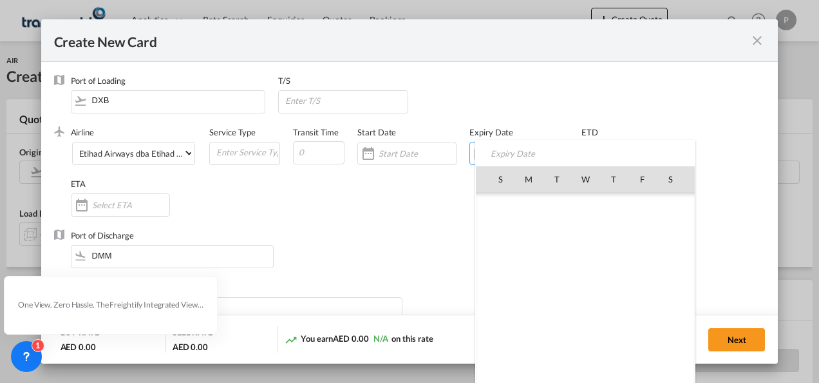
scroll to position [298549, 0]
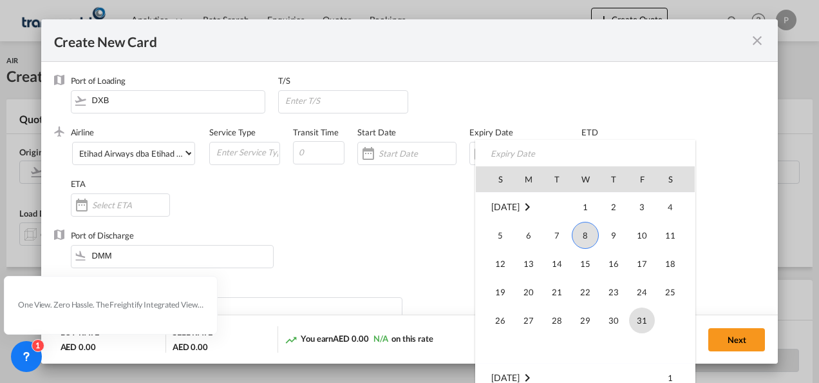
click at [642, 319] on span "31" at bounding box center [642, 320] width 26 height 26
type input "[DATE]"
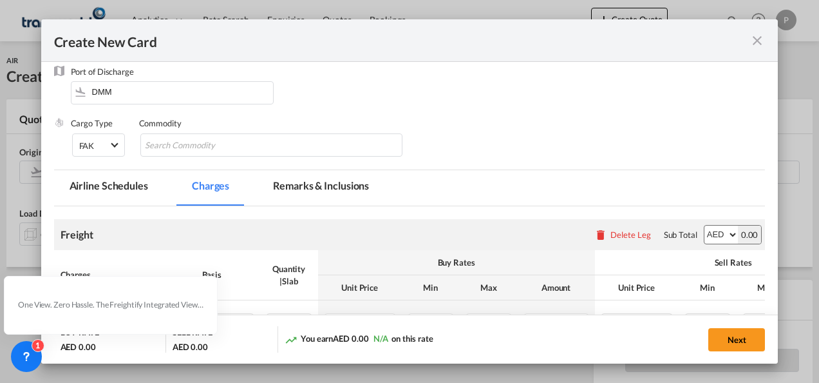
scroll to position [193, 0]
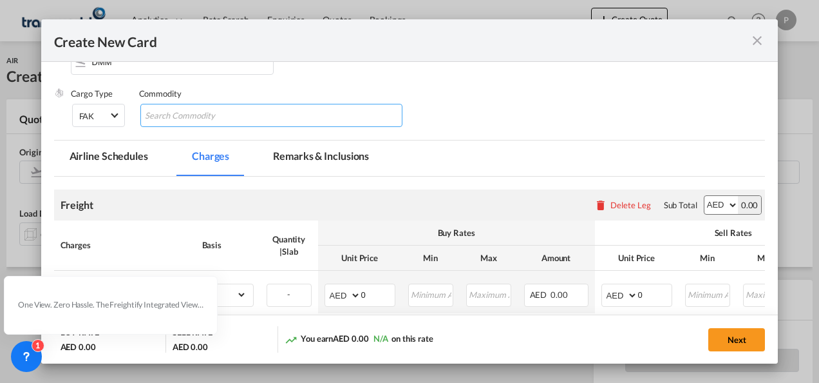
click at [210, 116] on input "Search Commodity" at bounding box center [204, 116] width 118 height 21
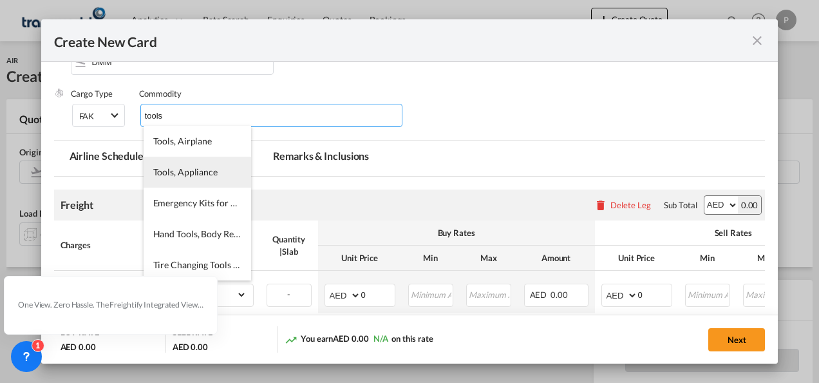
type input "tools"
click at [205, 174] on span "Tools, Appliance" at bounding box center [185, 171] width 64 height 11
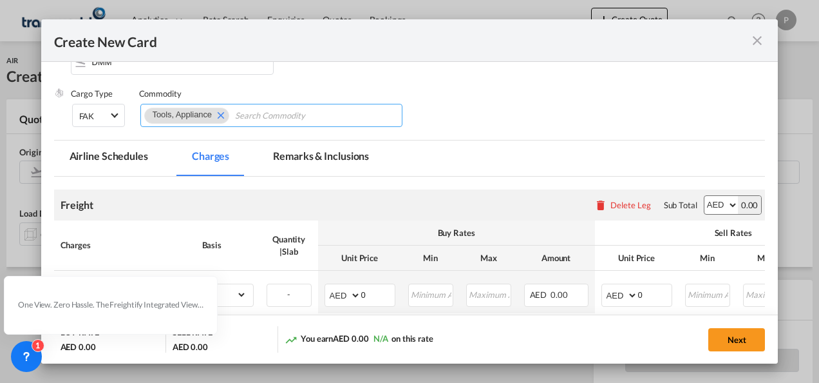
scroll to position [305, 0]
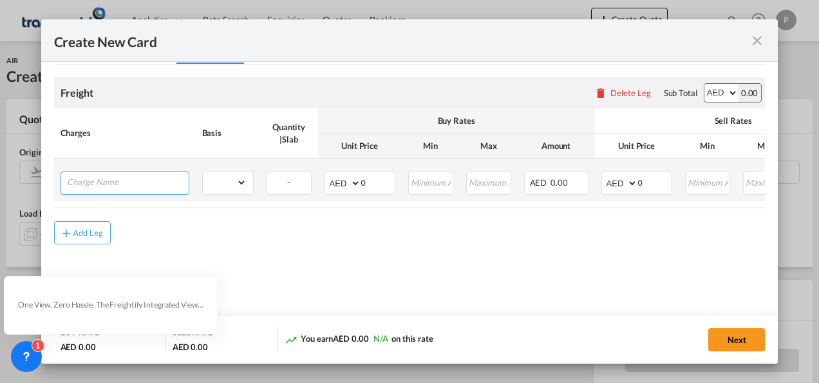
click at [122, 183] on input "Charge Name" at bounding box center [128, 181] width 122 height 19
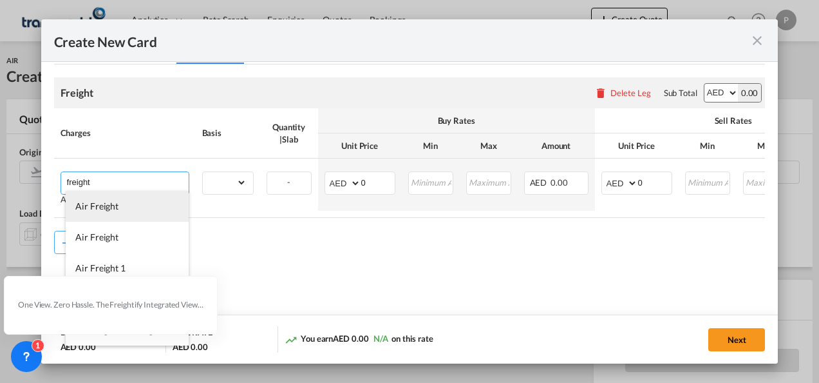
click at [115, 205] on span "Air Freight" at bounding box center [96, 205] width 43 height 11
type input "Air Freight"
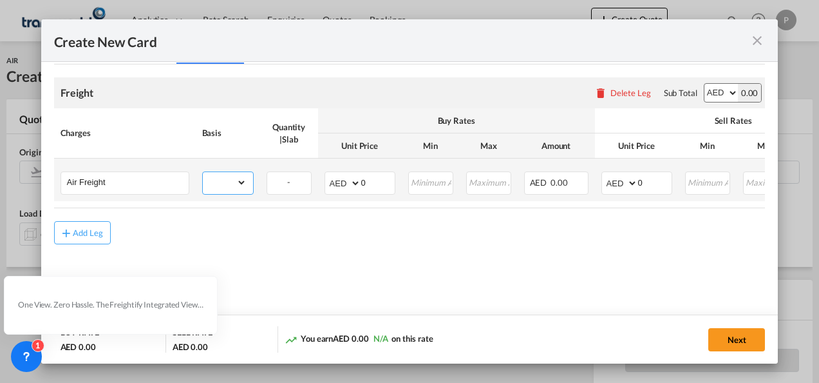
click at [236, 181] on select "gross_weight volumetric_weight per_shipment per_bl per_km % on air freight per_…" at bounding box center [225, 182] width 44 height 21
select select "per_shipment"
click at [203, 172] on select "gross_weight volumetric_weight per_shipment per_bl per_km % on air freight per_…" at bounding box center [225, 182] width 44 height 21
click at [379, 185] on input "0" at bounding box center [377, 181] width 33 height 19
type input "500"
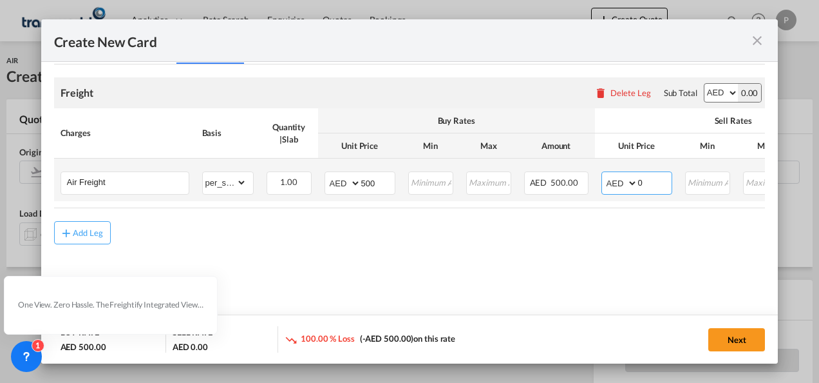
click at [648, 178] on input "0" at bounding box center [654, 181] width 33 height 19
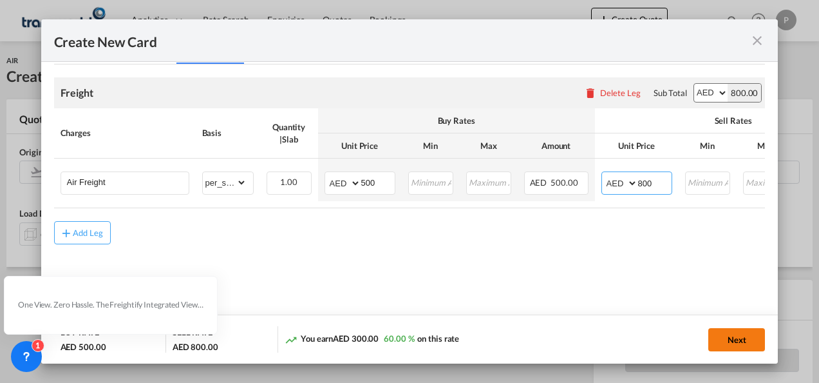
type input "800"
click at [745, 341] on button "Next" at bounding box center [737, 339] width 57 height 23
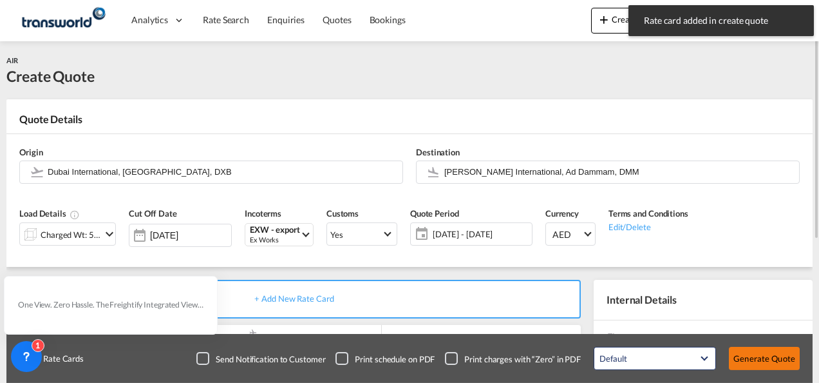
click at [763, 351] on button "Generate Quote" at bounding box center [764, 358] width 71 height 23
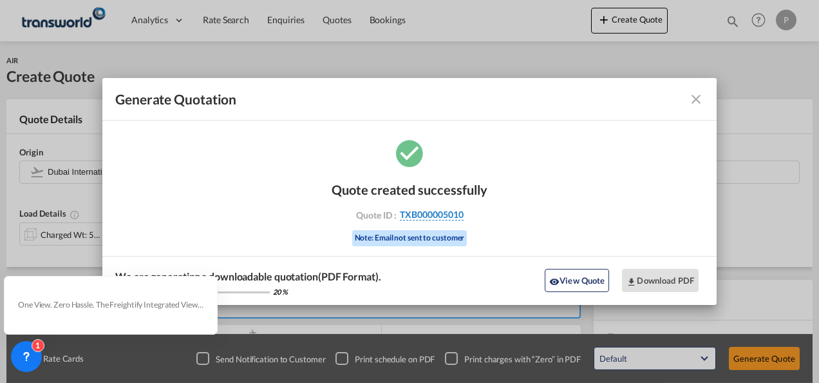
click at [419, 211] on span "TXB000005010" at bounding box center [432, 215] width 64 height 12
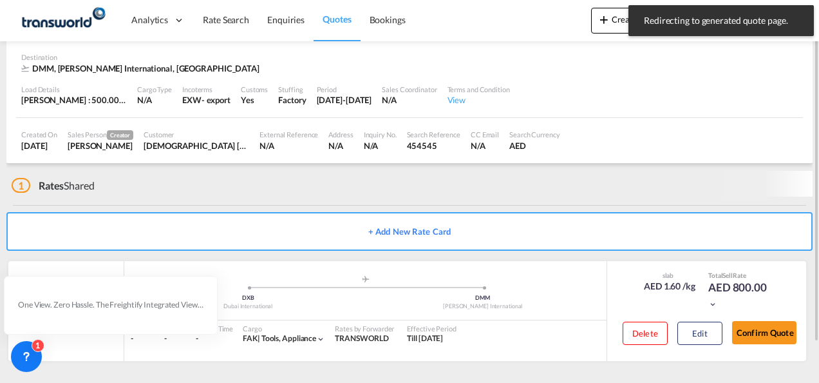
scroll to position [79, 0]
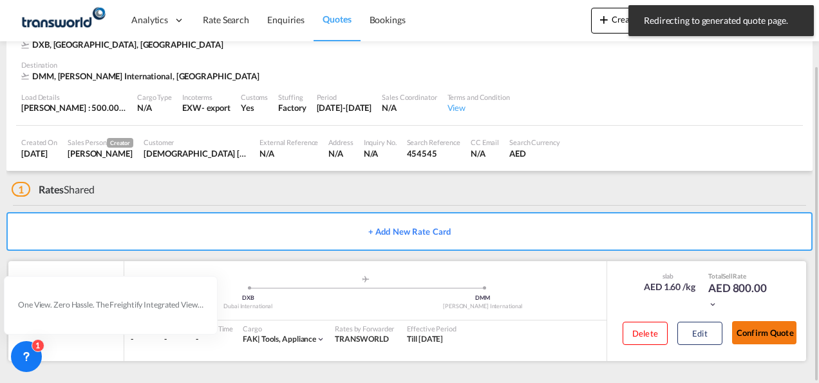
click at [768, 335] on button "Confirm Quote" at bounding box center [764, 332] width 64 height 23
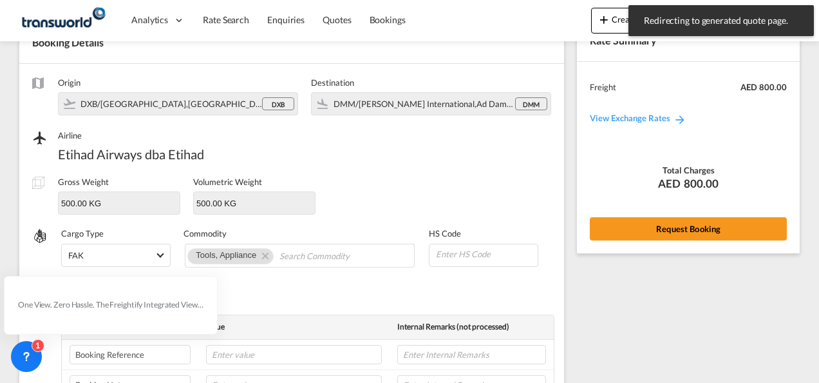
scroll to position [478, 0]
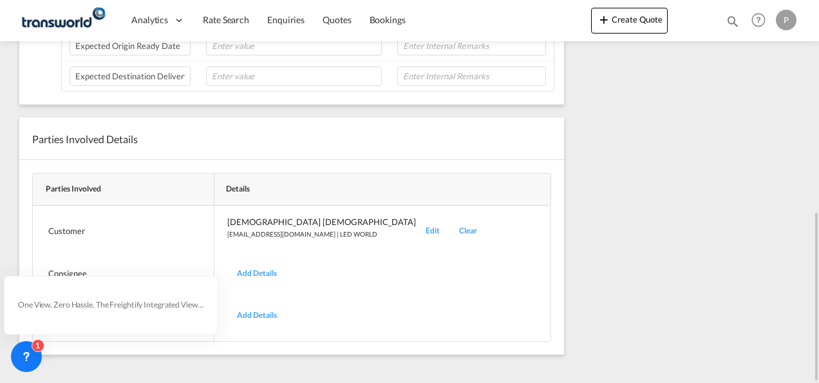
click at [416, 223] on div "Edit" at bounding box center [432, 231] width 33 height 30
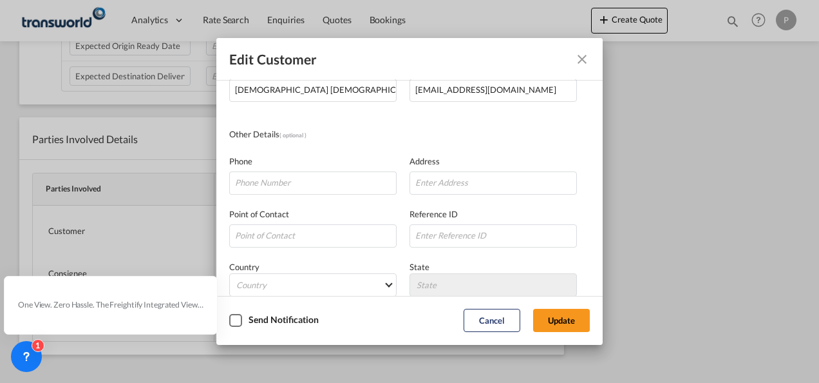
scroll to position [129, 0]
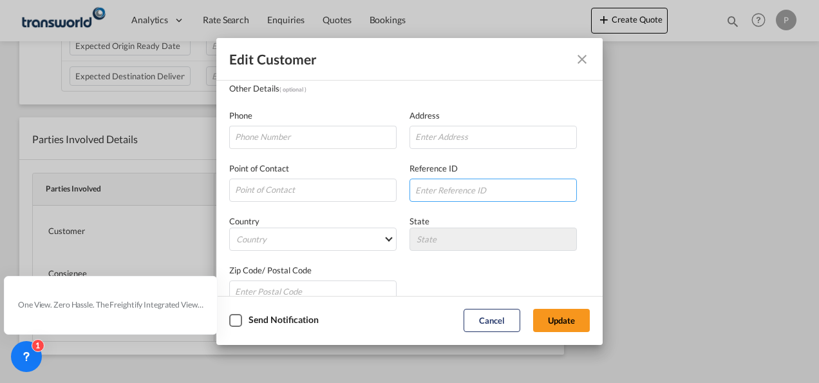
click at [455, 193] on input "Company Name Email ..." at bounding box center [493, 189] width 167 height 23
click at [725, 157] on div "Edit Customer Company LED WORLD Name VAISHNAVU VAISHNAVU Email ID bhaskar.22487…" at bounding box center [409, 191] width 819 height 383
click at [582, 63] on md-icon "Close dialog" at bounding box center [582, 59] width 15 height 15
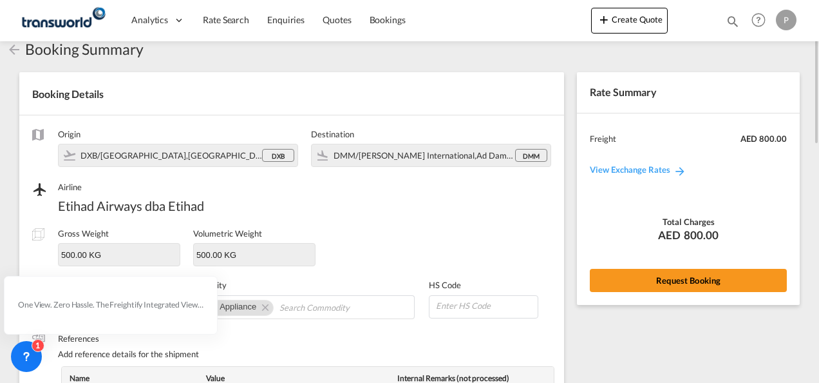
scroll to position [0, 0]
